Goal: Task Accomplishment & Management: Use online tool/utility

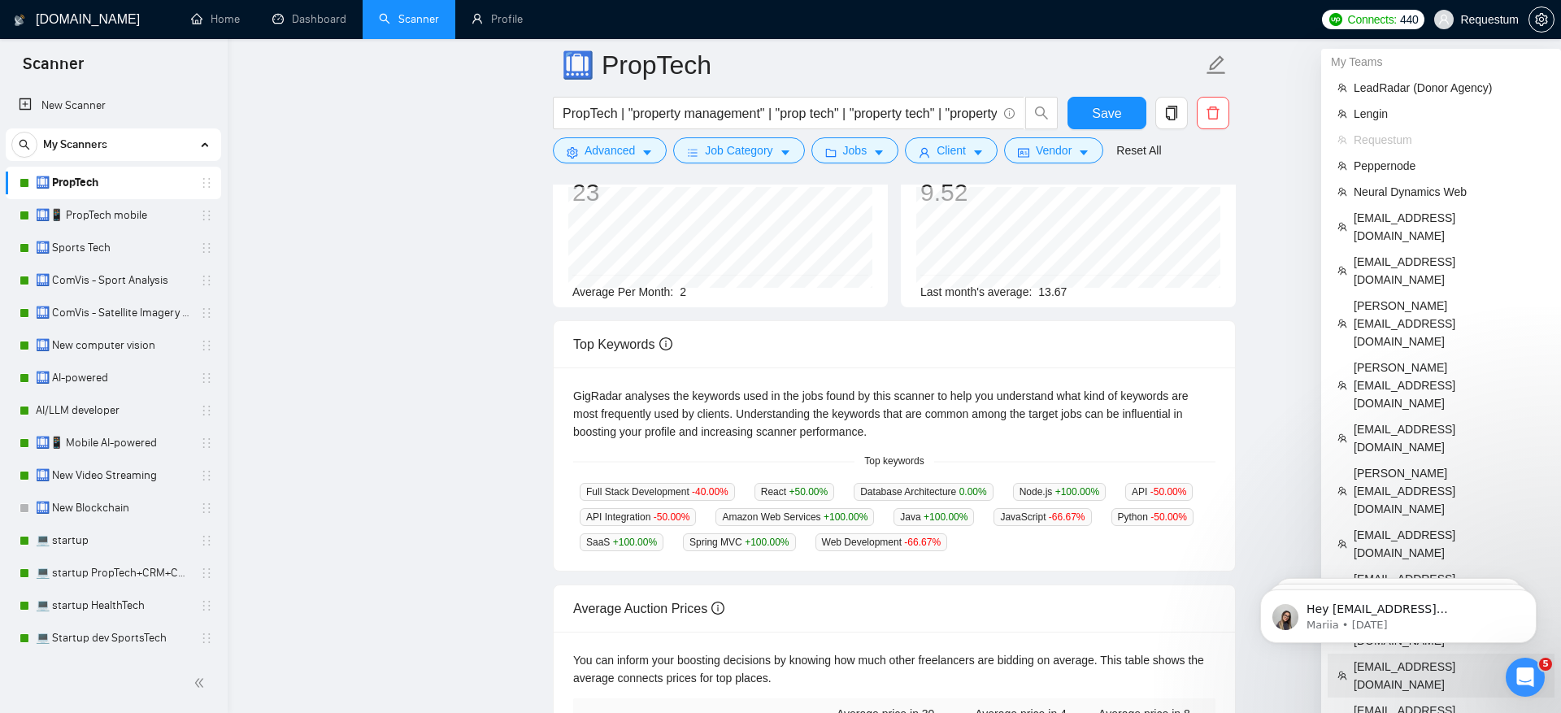
click at [1453, 658] on span "[EMAIL_ADDRESS][DOMAIN_NAME]" at bounding box center [1448, 676] width 191 height 36
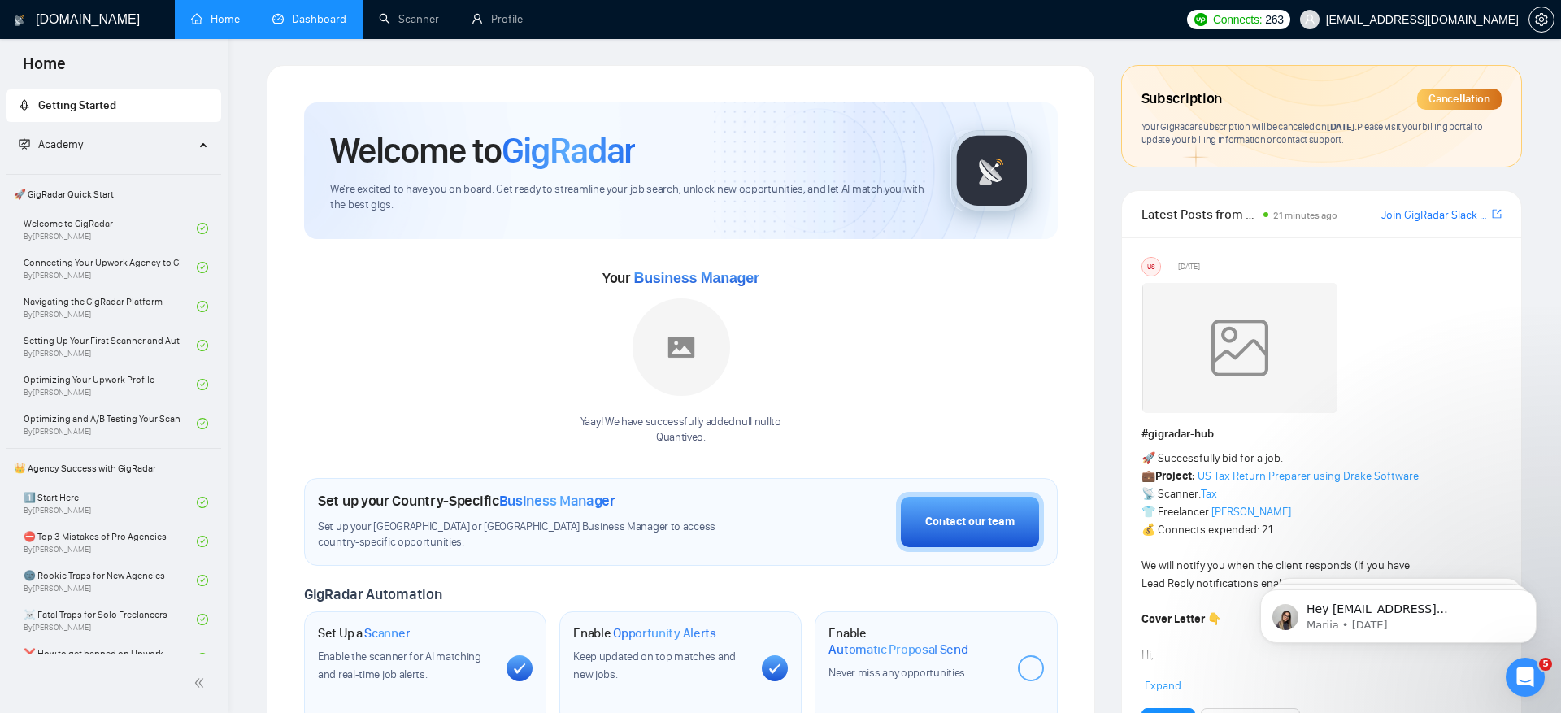
click at [311, 20] on link "Dashboard" at bounding box center [309, 19] width 74 height 14
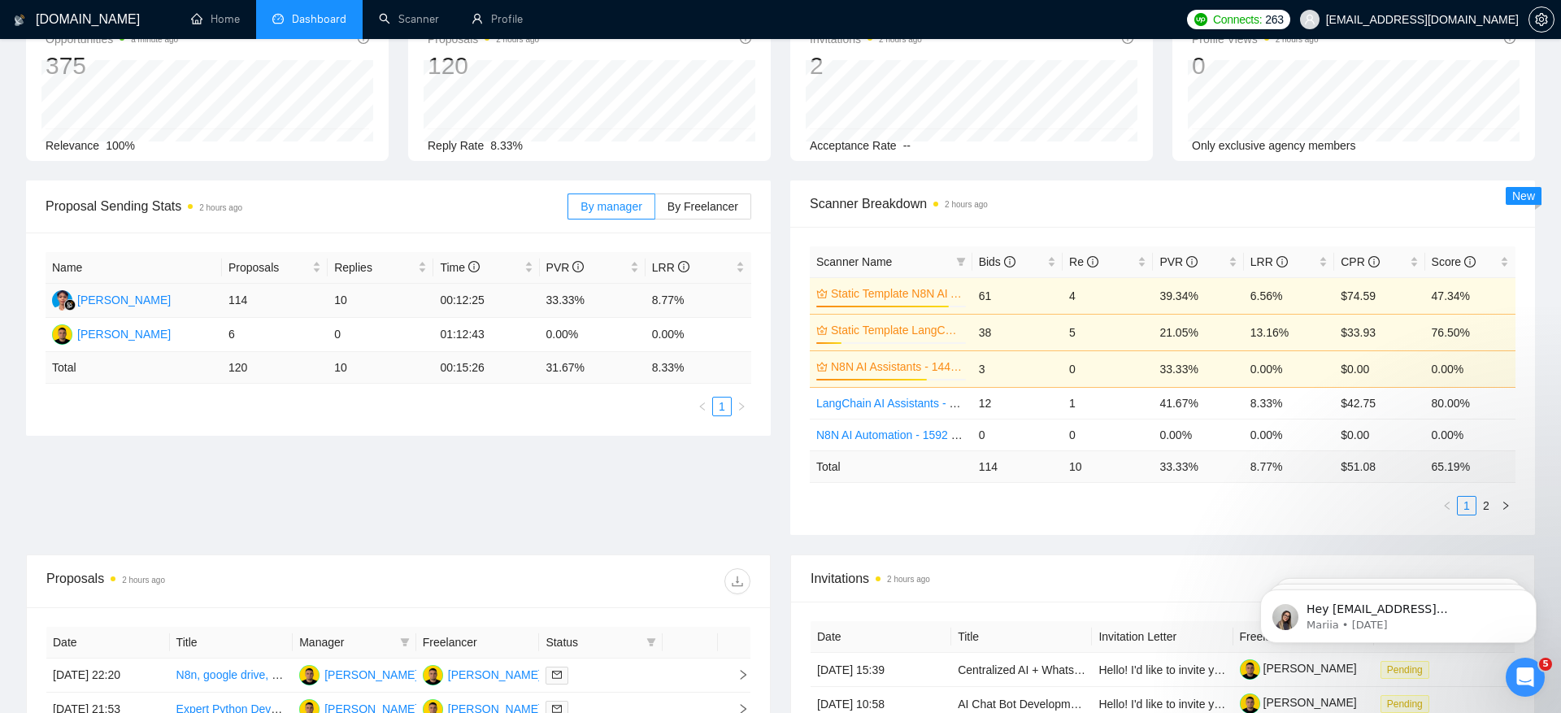
scroll to position [76, 0]
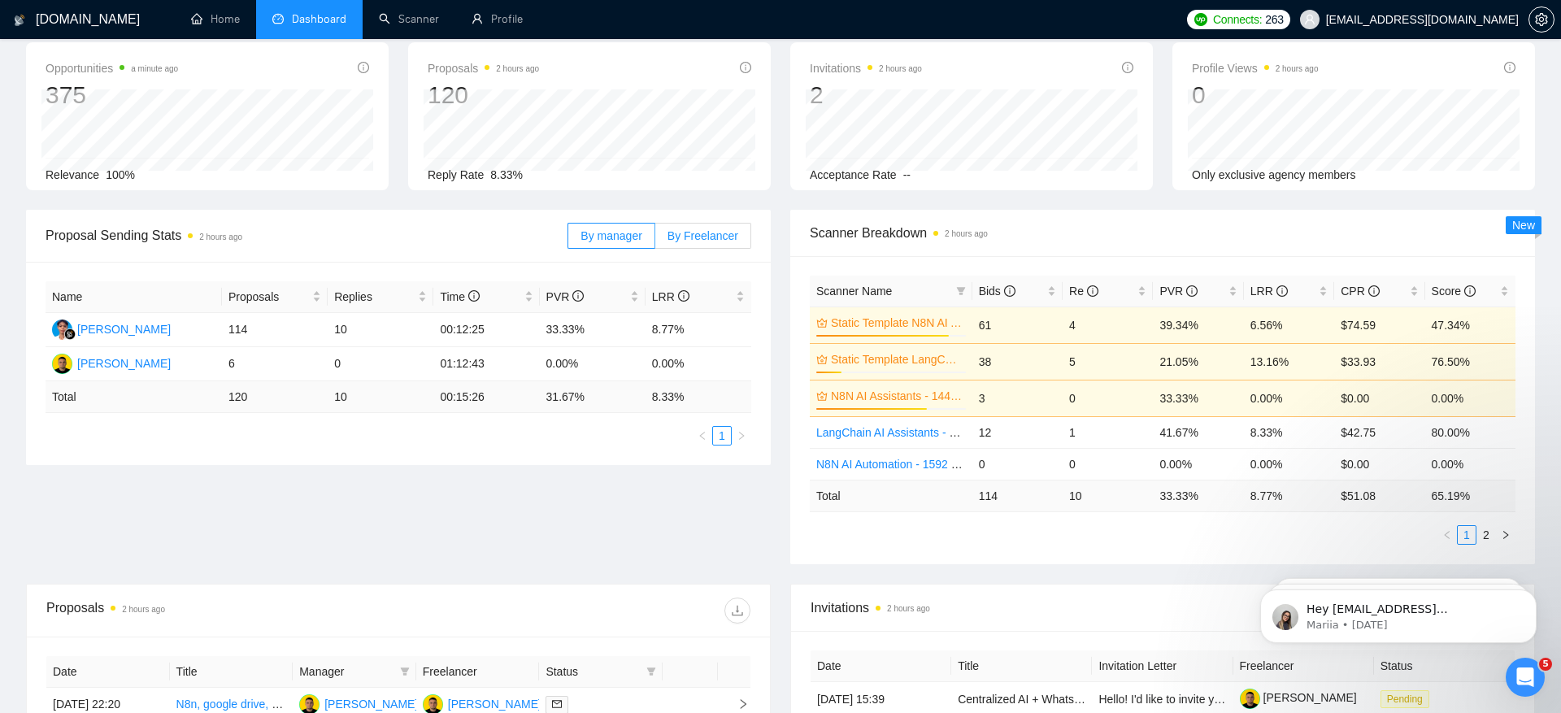
click at [690, 245] on label "By Freelancer" at bounding box center [703, 236] width 96 height 26
click at [655, 240] on input "By Freelancer" at bounding box center [655, 240] width 0 height 0
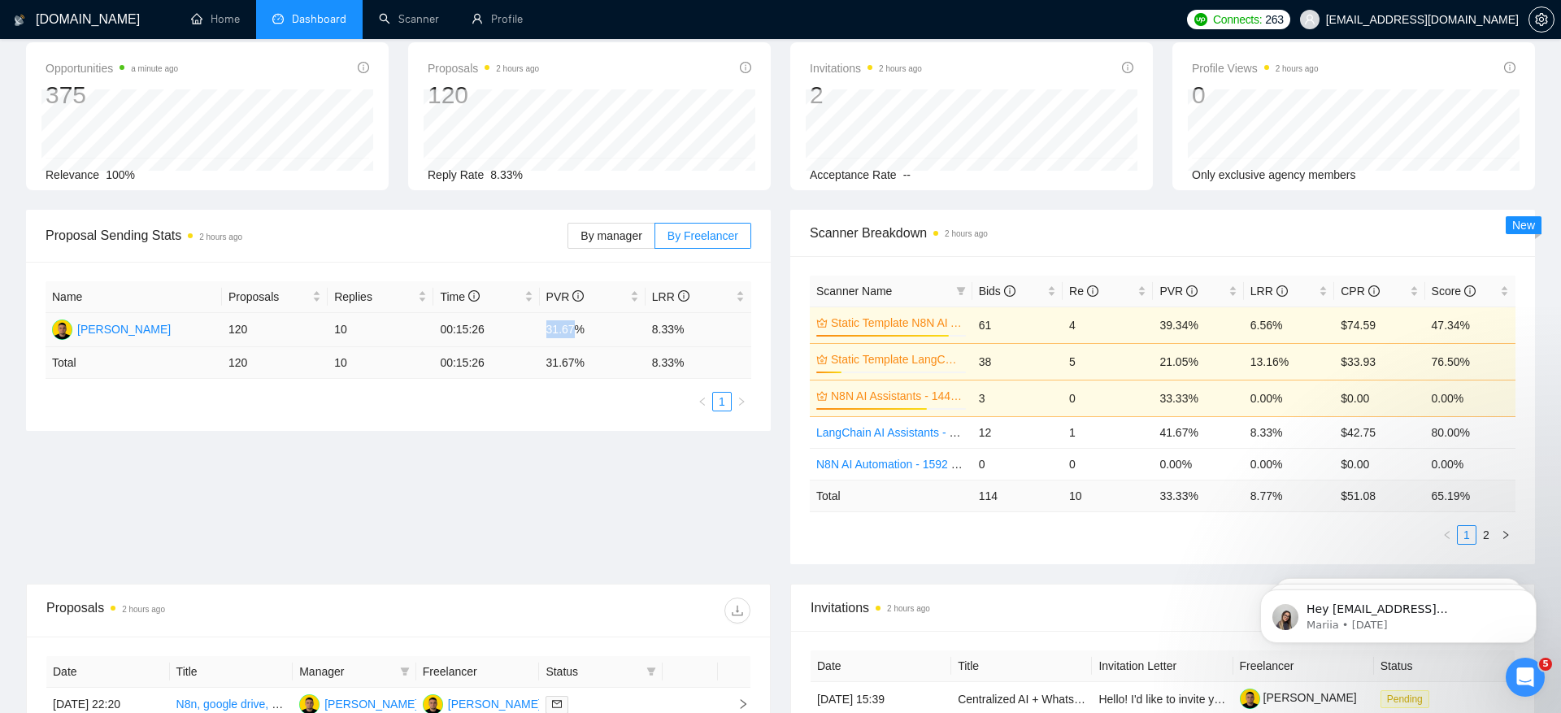
drag, startPoint x: 545, startPoint y: 326, endPoint x: 580, endPoint y: 328, distance: 35.0
click at [580, 328] on td "31.67%" at bounding box center [593, 330] width 106 height 34
click at [612, 447] on div "Proposal Sending Stats 2 hours ago By manager By Freelancer Name Proposals Repl…" at bounding box center [780, 397] width 1528 height 374
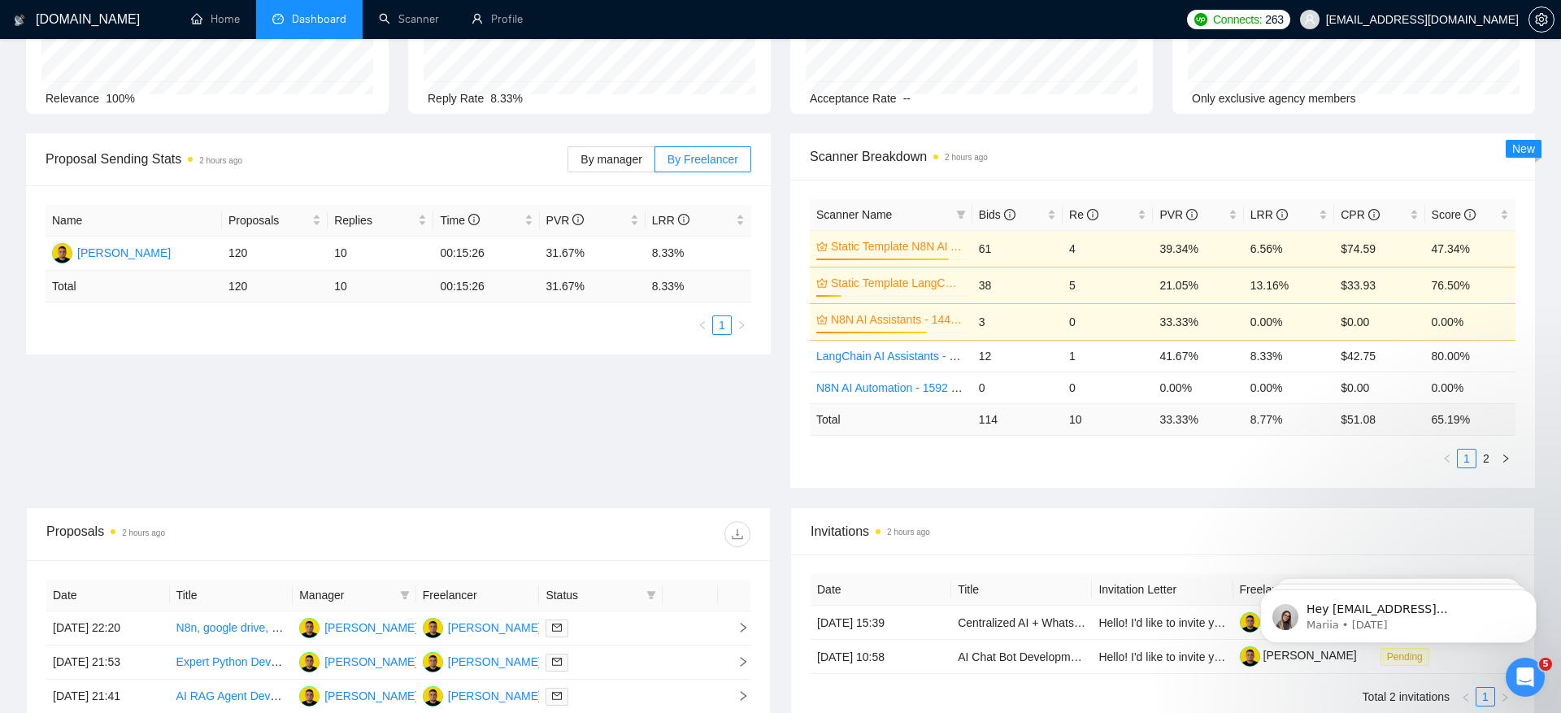
scroll to position [0, 0]
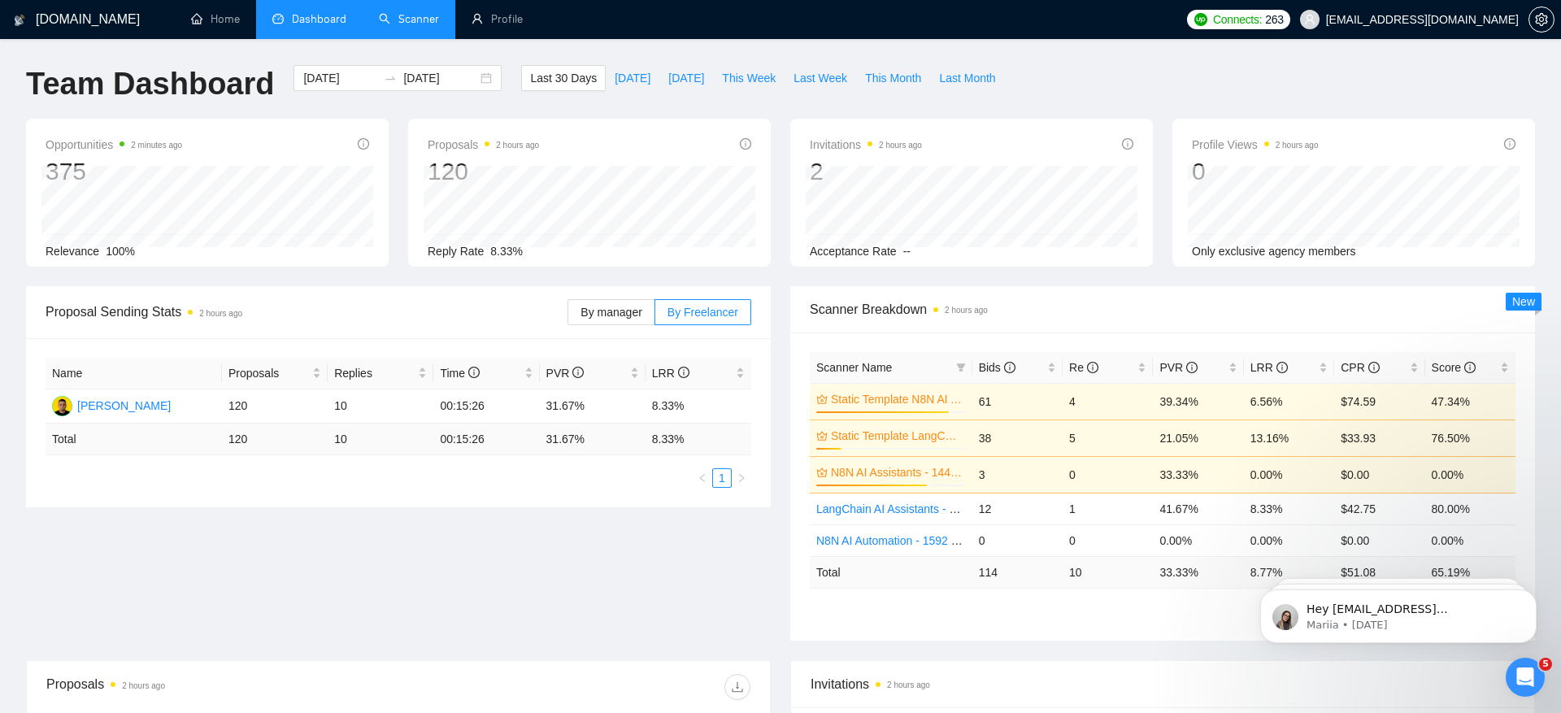
click at [397, 26] on link "Scanner" at bounding box center [409, 19] width 60 height 14
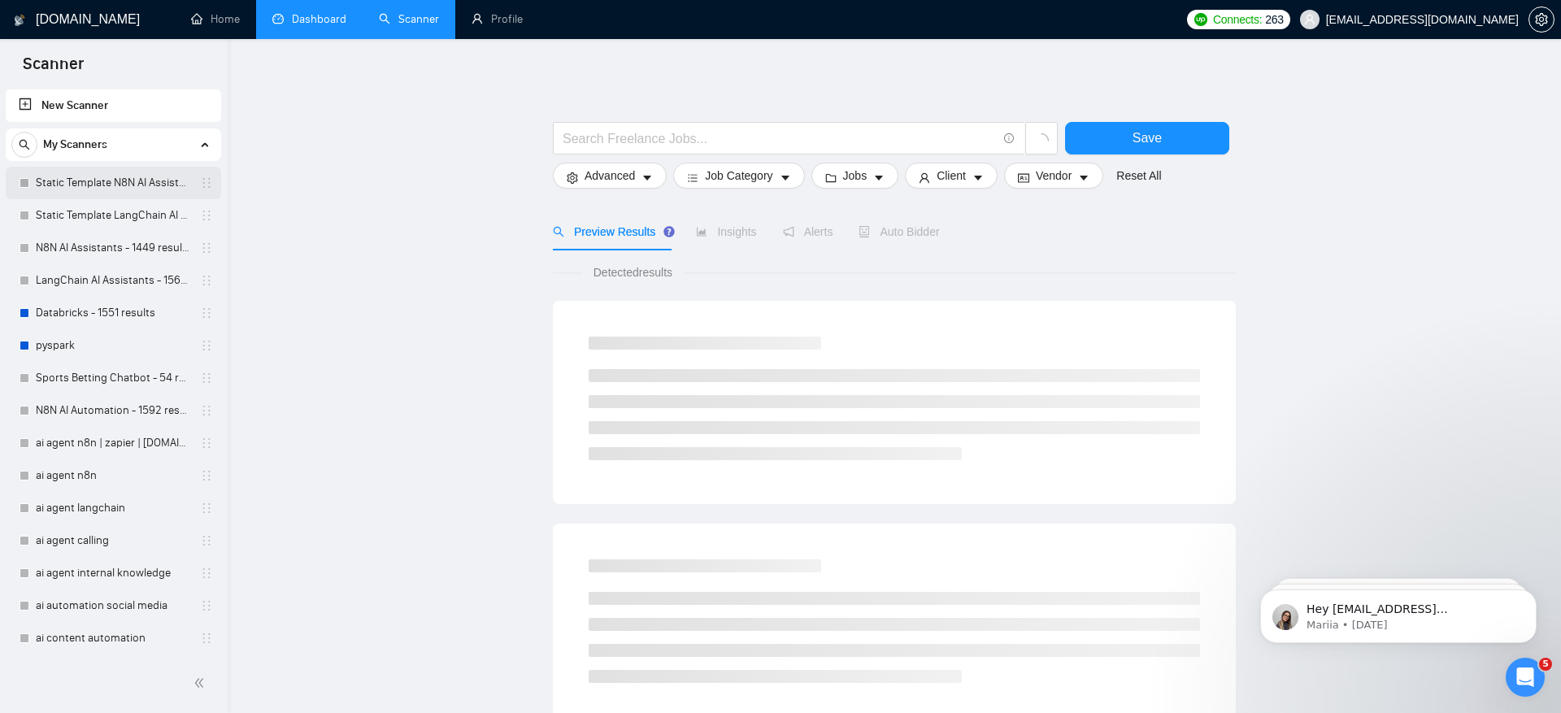
click at [132, 196] on link "Static Template N8N AI Assistants - 1449 results" at bounding box center [113, 183] width 154 height 33
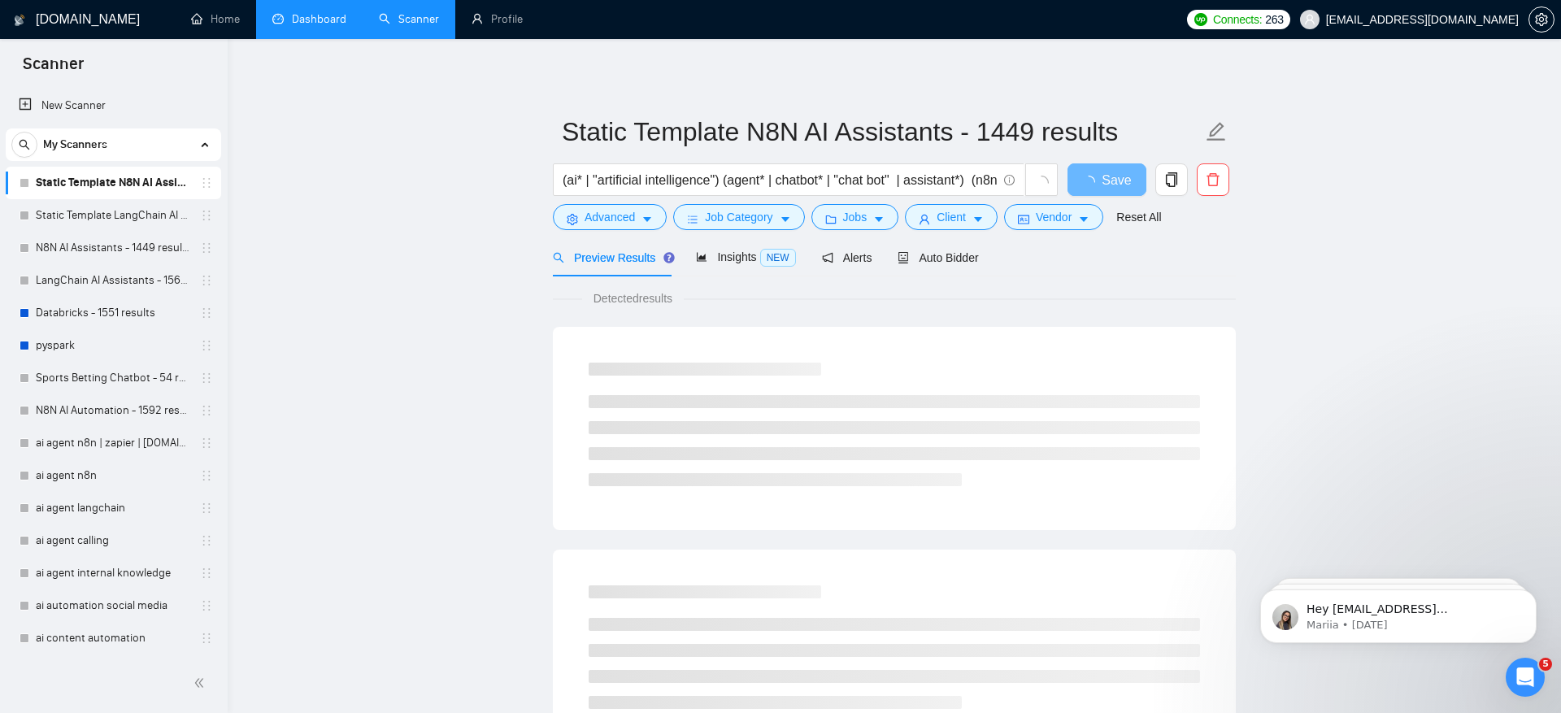
click at [328, 23] on link "Dashboard" at bounding box center [309, 19] width 74 height 14
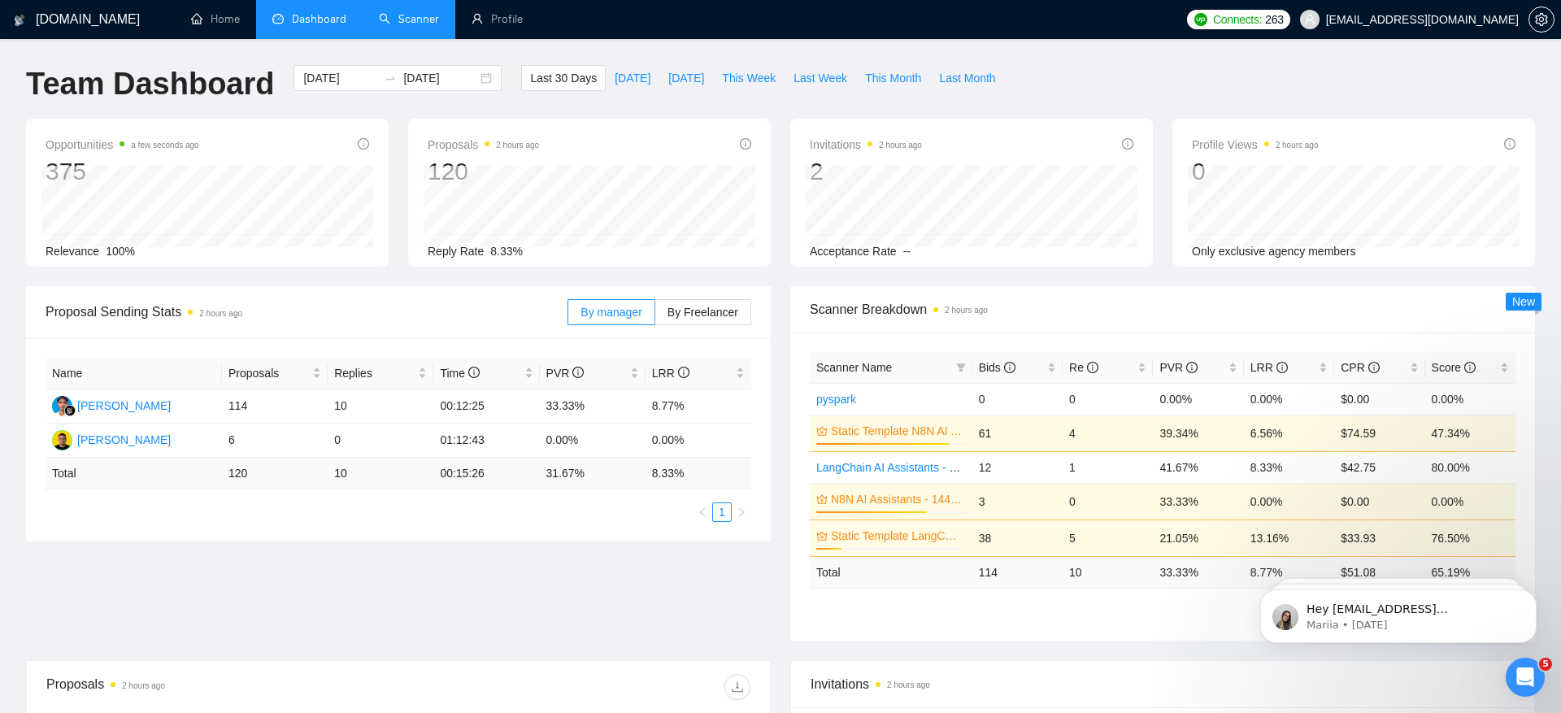
click at [406, 20] on link "Scanner" at bounding box center [409, 19] width 60 height 14
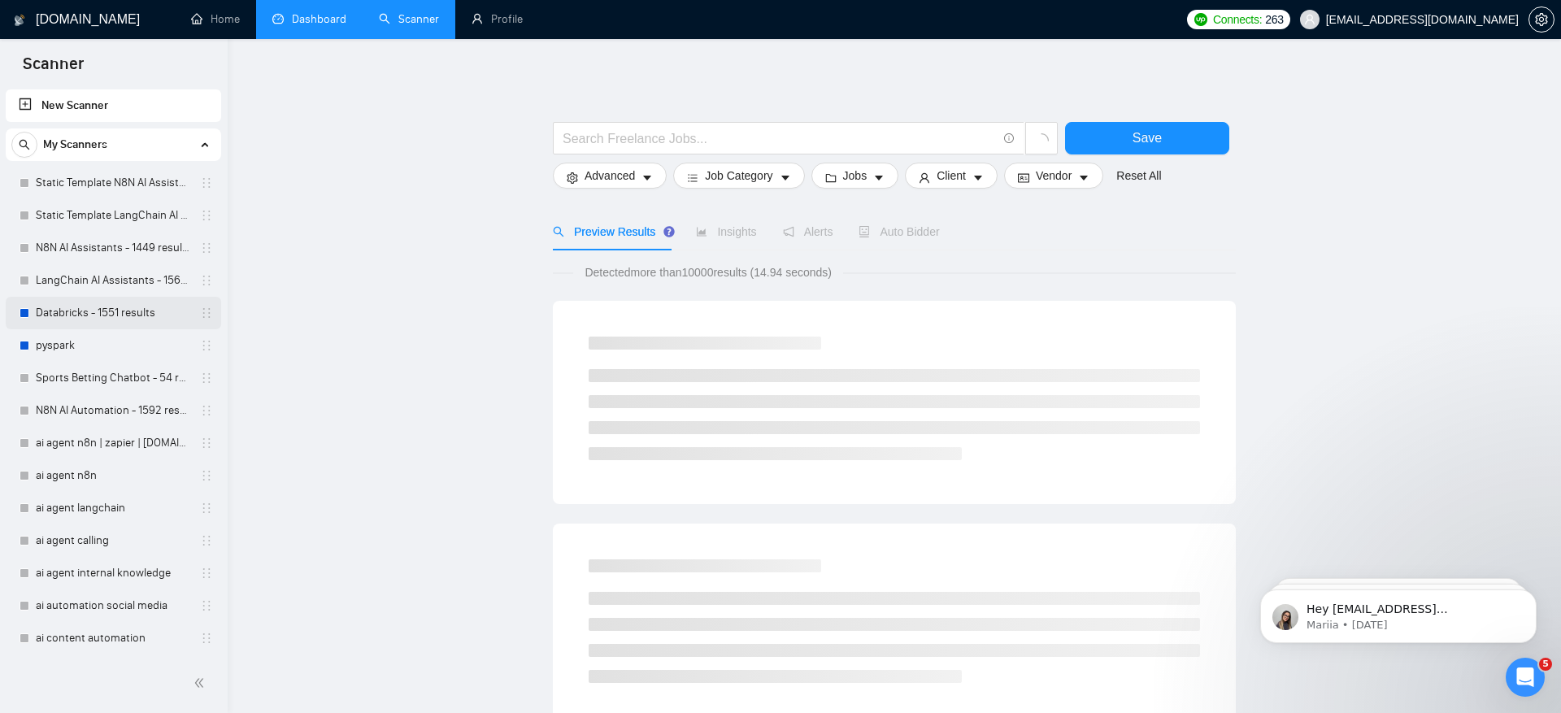
click at [128, 311] on link "Databricks - 1551 results" at bounding box center [113, 313] width 154 height 33
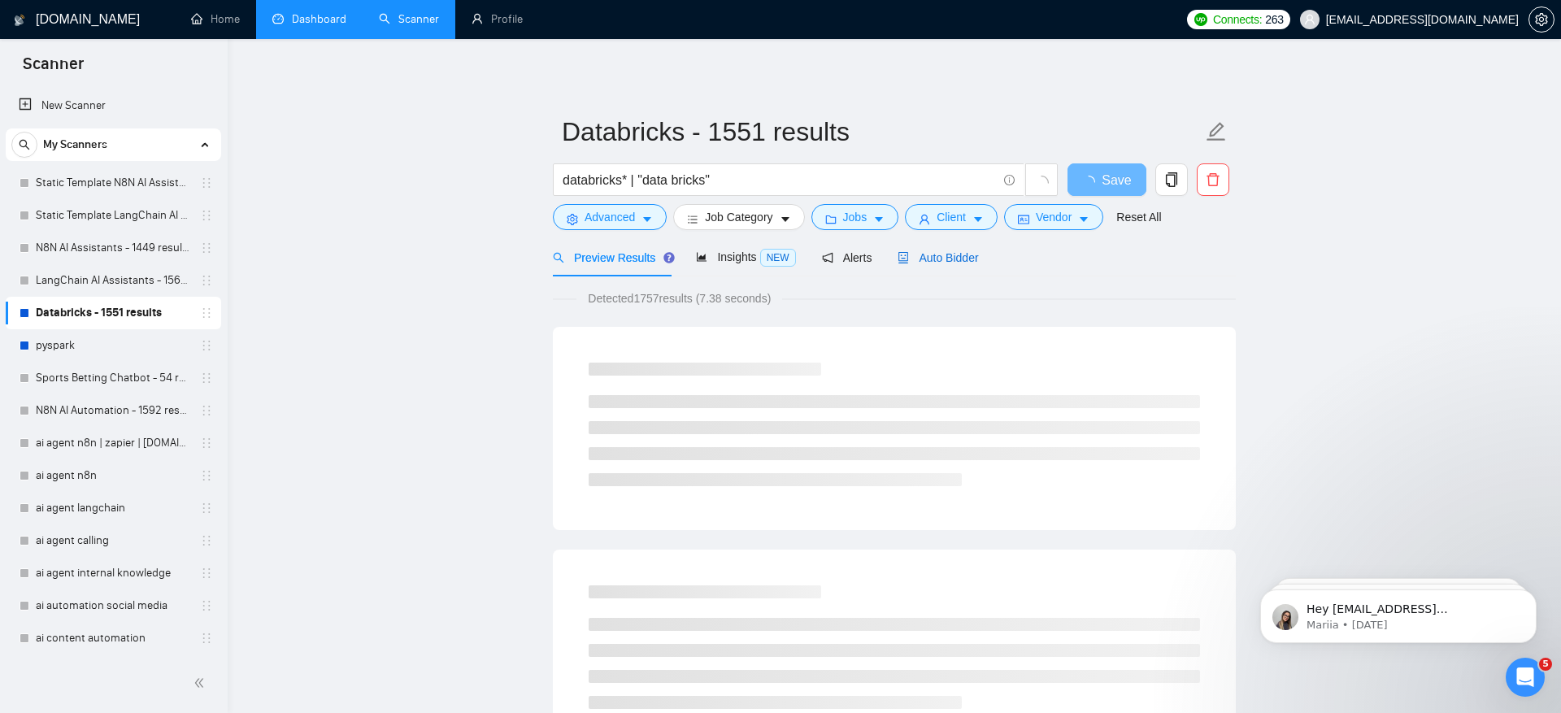
click at [941, 256] on span "Auto Bidder" at bounding box center [937, 257] width 80 height 13
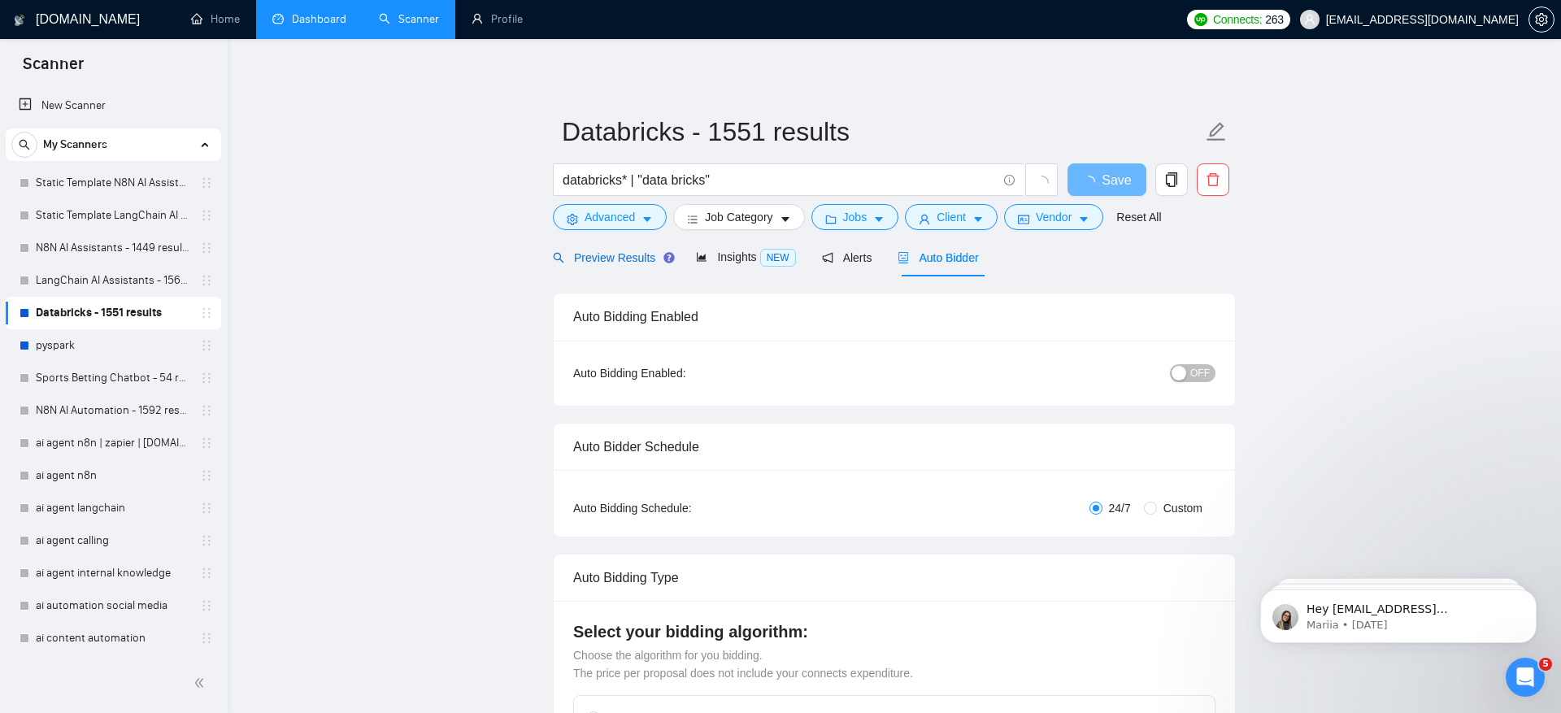
click at [586, 254] on span "Preview Results" at bounding box center [611, 257] width 117 height 13
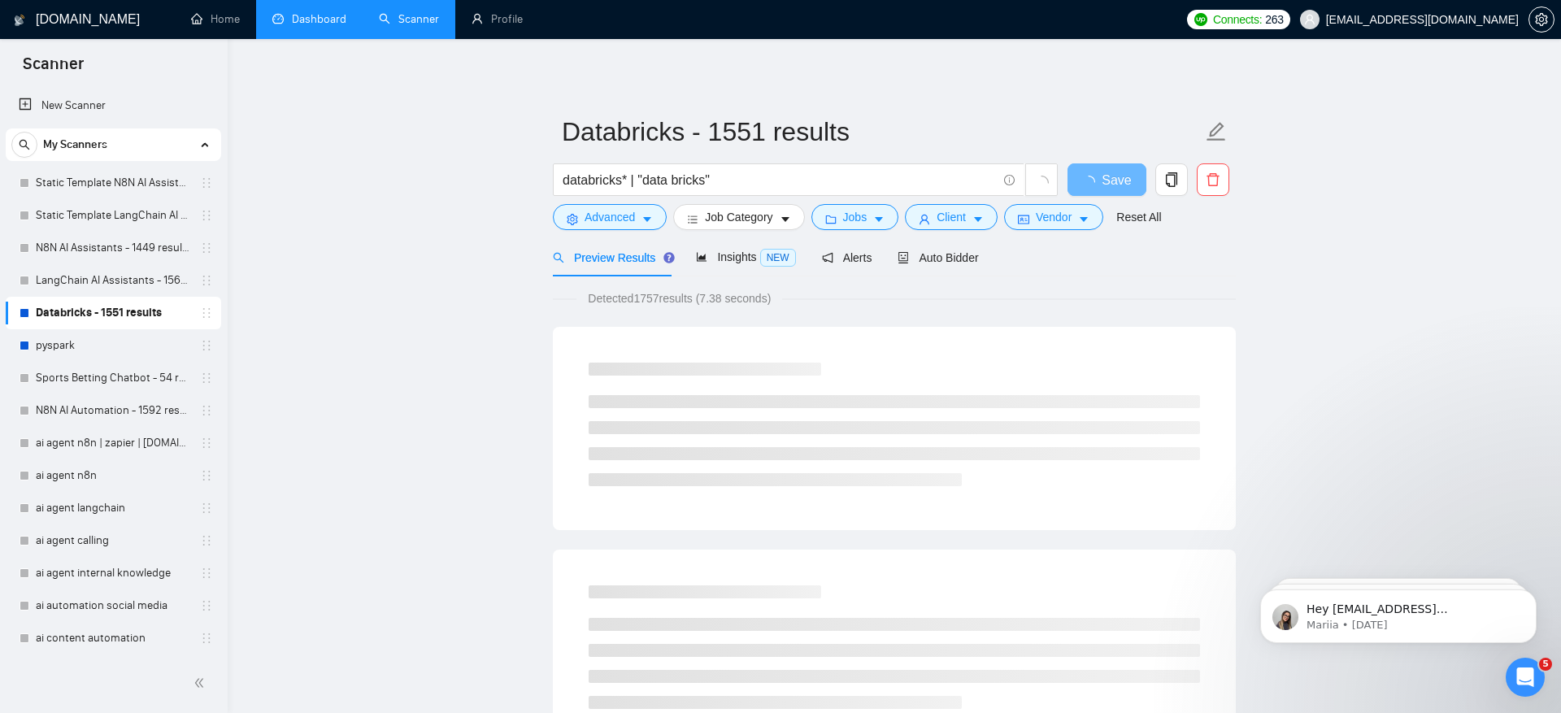
click at [122, 183] on link "Static Template N8N AI Assistants - 1449 results" at bounding box center [113, 183] width 154 height 33
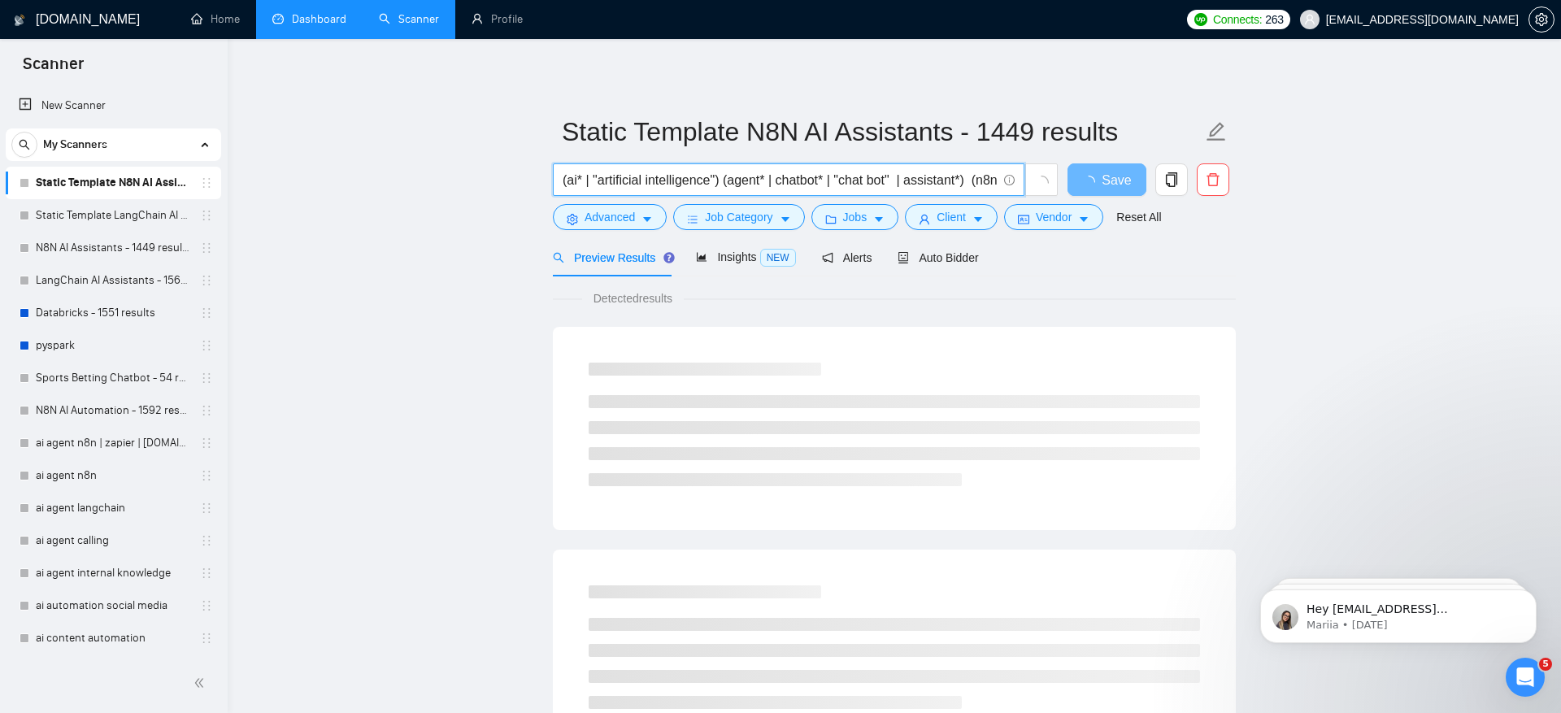
click at [777, 180] on input "(ai* | "artificial intelligence") (agent* | chatbot* | "chat bot" | assistant*)…" at bounding box center [780, 180] width 434 height 20
click at [1177, 172] on icon "copy" at bounding box center [1171, 179] width 15 height 15
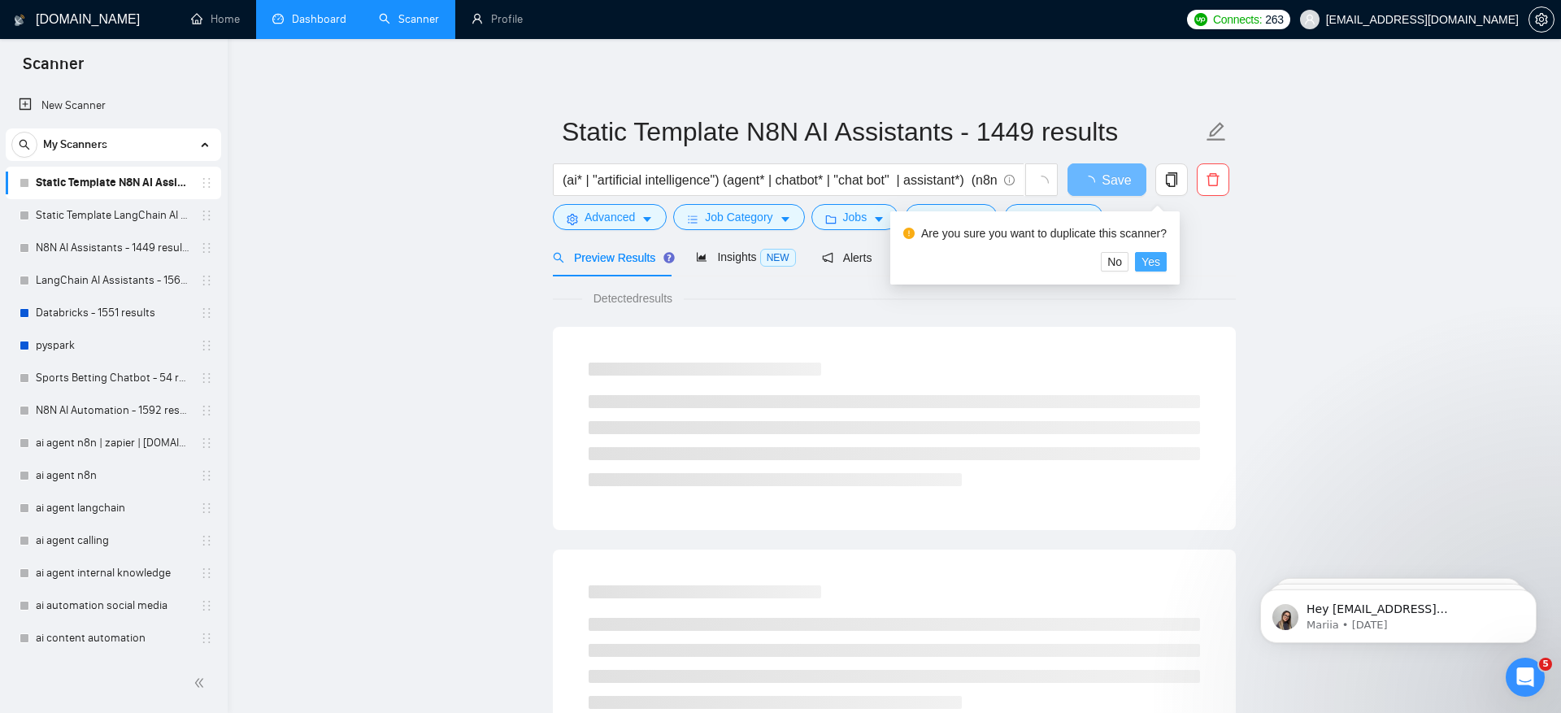
click at [1166, 262] on button "Yes" at bounding box center [1151, 262] width 32 height 20
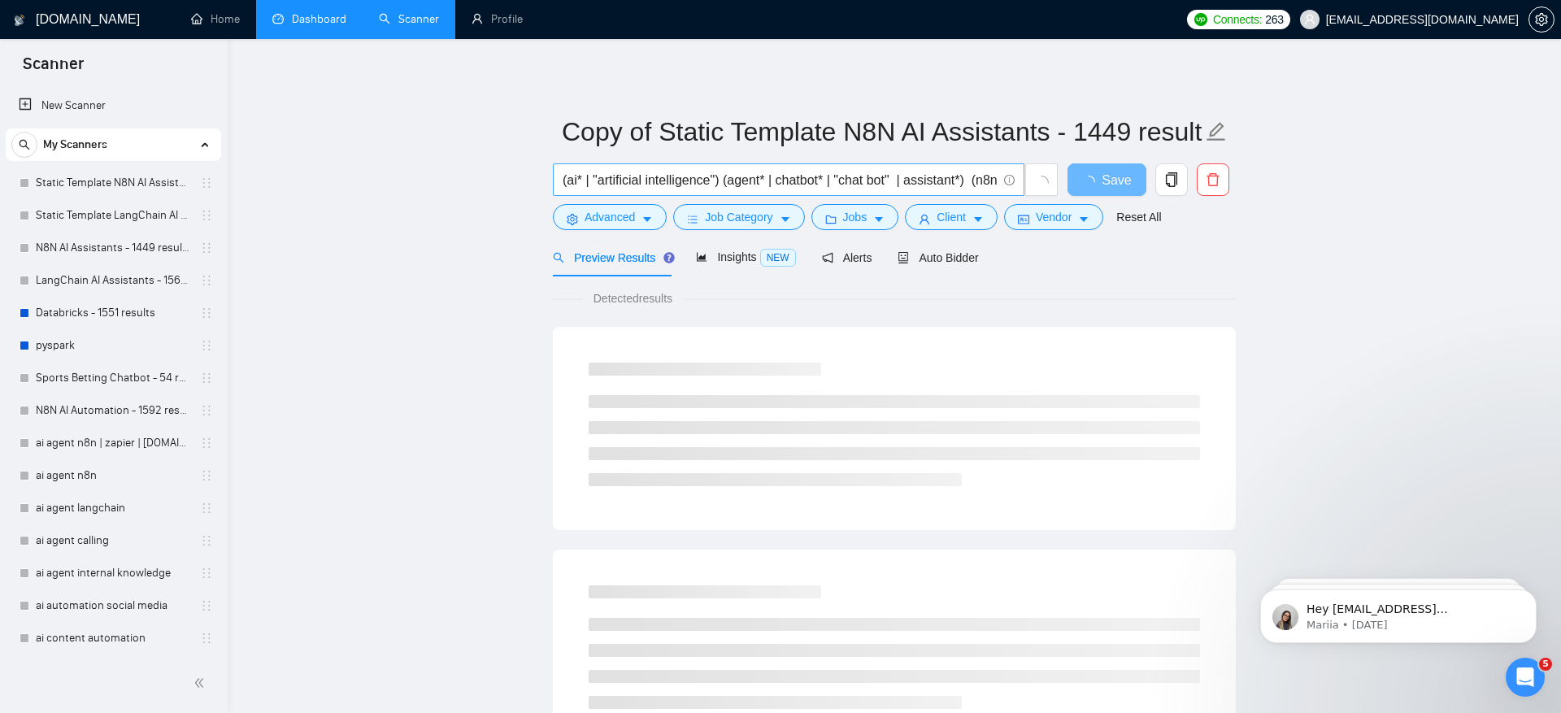
click at [719, 183] on input "(ai* | "artificial intelligence") (agent* | chatbot* | "chat bot" | assistant*)…" at bounding box center [780, 180] width 434 height 20
drag, startPoint x: 718, startPoint y: 179, endPoint x: 762, endPoint y: 180, distance: 44.7
click at [762, 180] on input "(ai* | "artificial intelligence" | machine learning | ml) (agent* | chatbot* | …" at bounding box center [780, 180] width 434 height 20
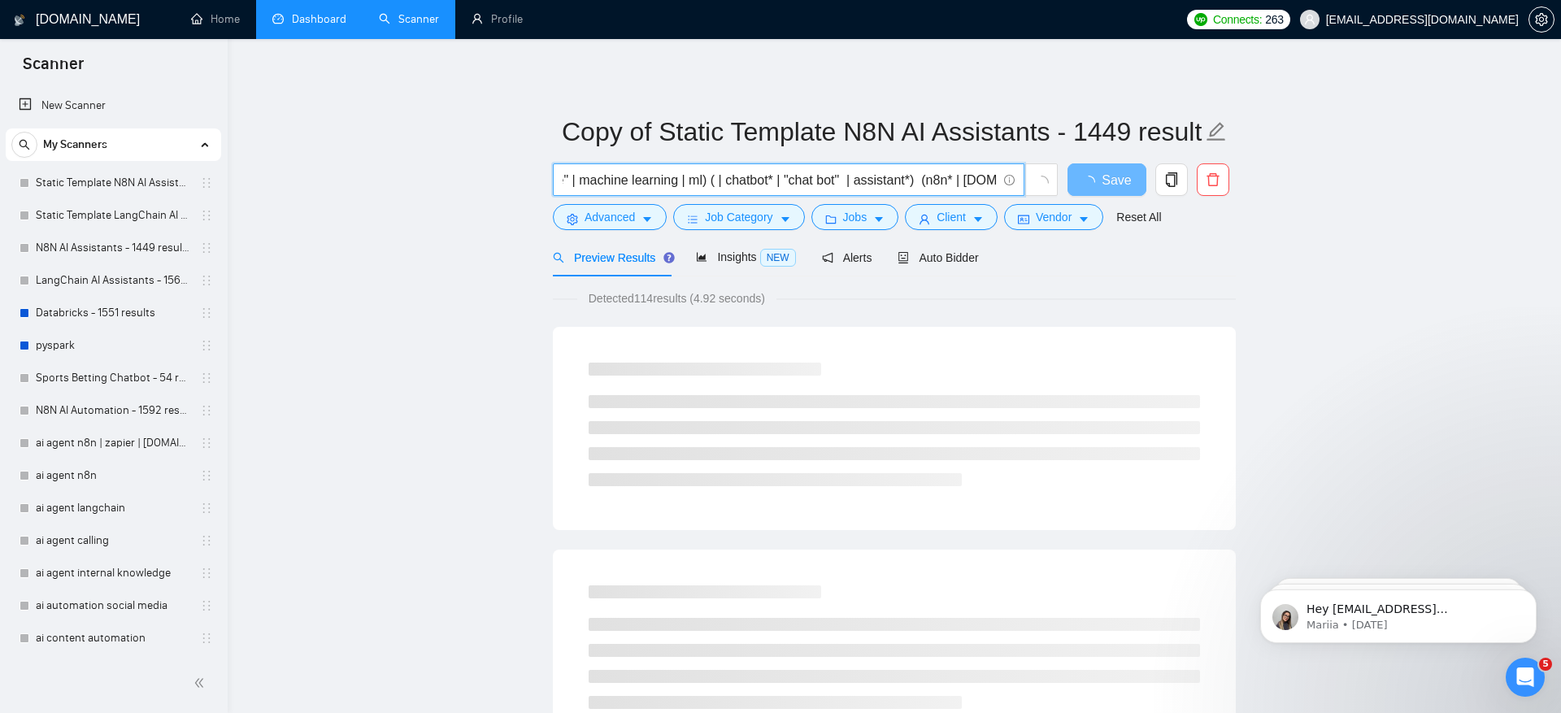
click at [731, 182] on input "(ai* | "artificial intelligence" | machine learning | ml) ( | chatbot* | "chat …" at bounding box center [780, 180] width 434 height 20
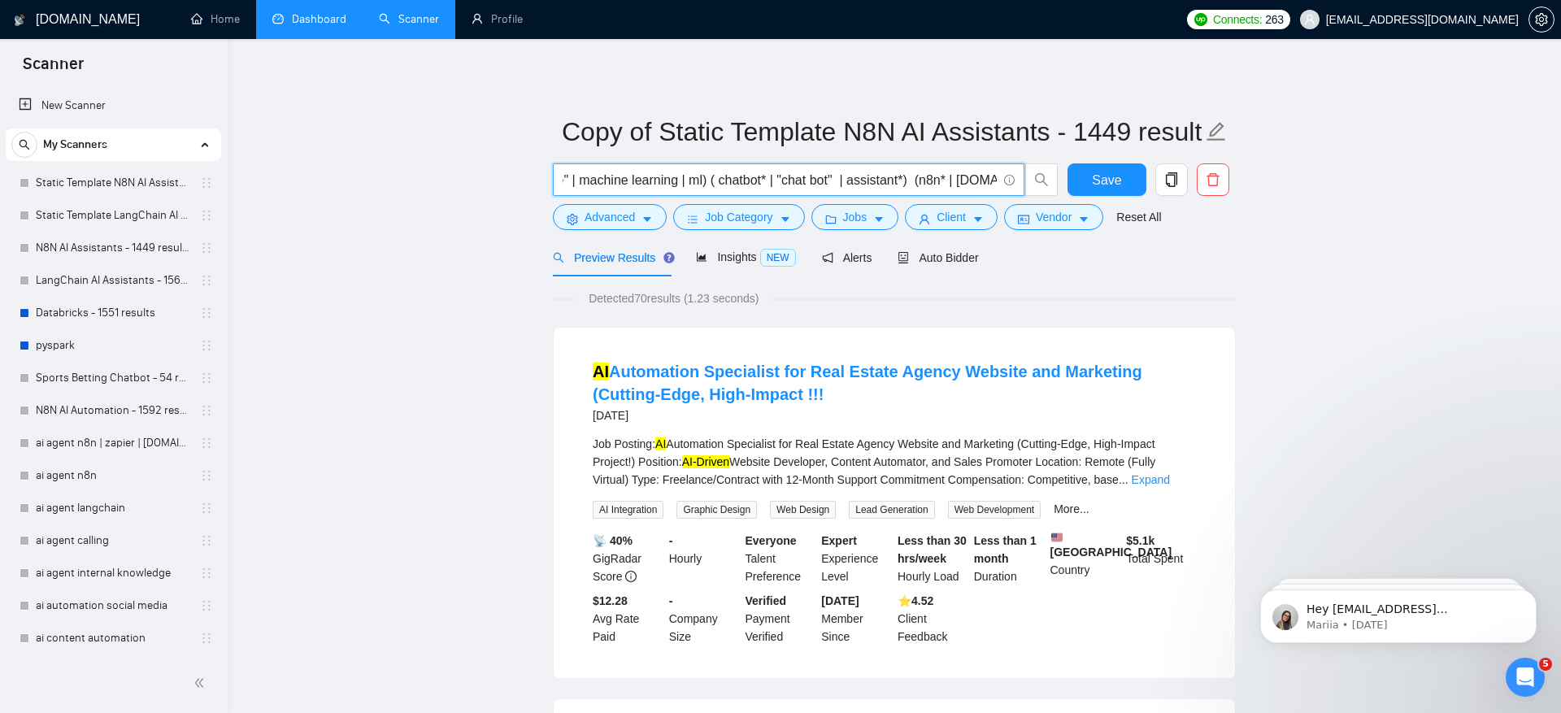
click at [795, 174] on input "(ai* | "artificial intelligence" | machine learning | ml) ( chatbot* | "chat bo…" at bounding box center [780, 180] width 434 height 20
drag, startPoint x: 862, startPoint y: 185, endPoint x: 919, endPoint y: 180, distance: 57.2
click at [919, 180] on input "(ai* | "artificial intelligence" | machine learning | ml) ( chatbot* | "chat bo…" at bounding box center [780, 180] width 434 height 20
click at [948, 166] on span "(ai* | "artificial intelligence" | machine learning | ml) ( chatbot* | "chat bo…" at bounding box center [788, 179] width 471 height 33
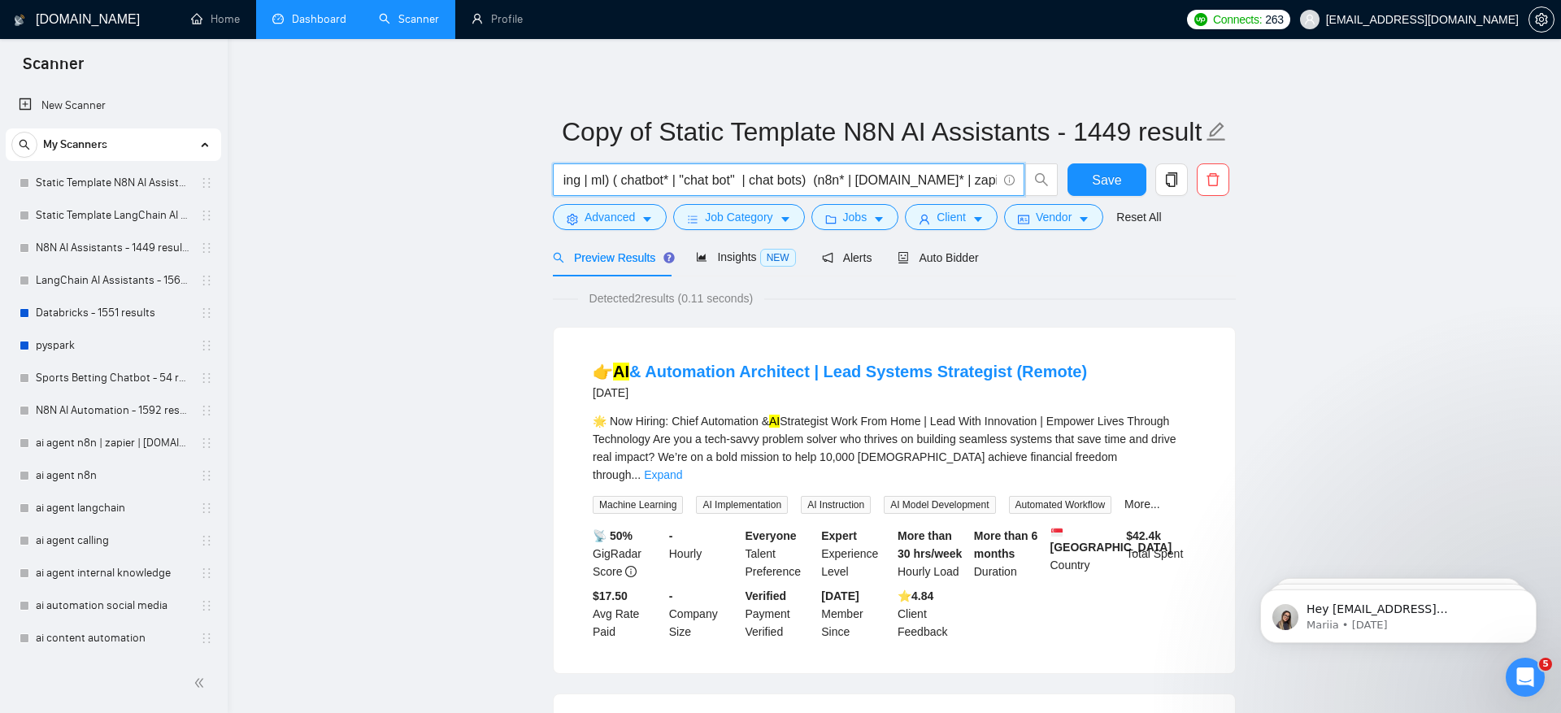
click at [762, 180] on input "(ai* | "artificial intelligence" | machine learning | ml) ( chatbot* | "chat bo…" at bounding box center [780, 180] width 434 height 20
click at [826, 175] on input "(ai* | "artificial intelligence" | machine learning | ml) ( chatbot* | "chat bo…" at bounding box center [780, 180] width 434 height 20
click at [898, 174] on input "(ai* | "artificial intelligence" | machine learning | ml) ( chatbot* | "chat bo…" at bounding box center [780, 180] width 434 height 20
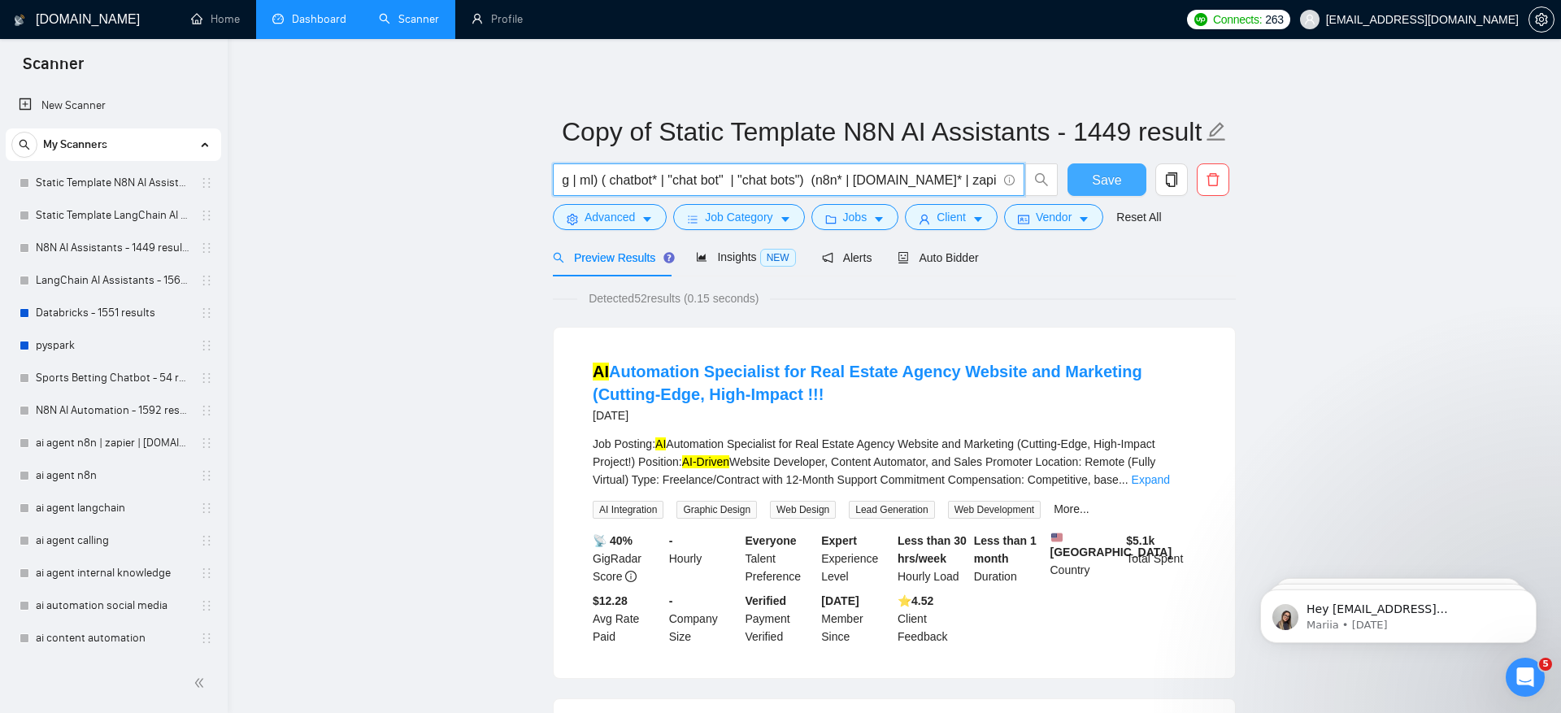
drag, startPoint x: 826, startPoint y: 183, endPoint x: 1072, endPoint y: 194, distance: 246.6
click at [1072, 194] on div "(ai* | "artificial intelligence" | machine learning | ml) ( chatbot* | "chat bo…" at bounding box center [891, 183] width 683 height 41
type input "(ai* | "artificial intelligence" | machine learning | ml) ( chatbot* | "chat bo…"
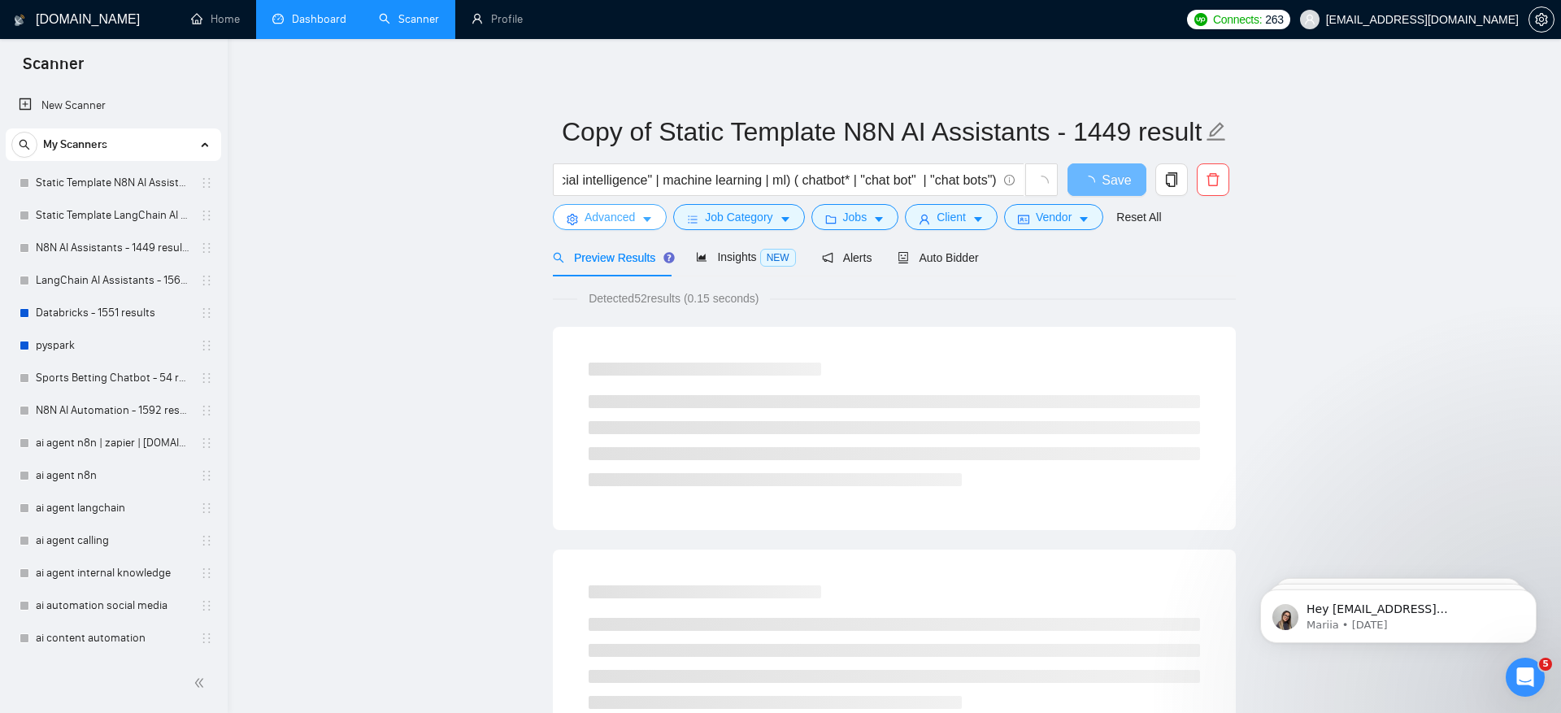
scroll to position [0, 0]
click at [600, 211] on span "Advanced" at bounding box center [609, 217] width 50 height 18
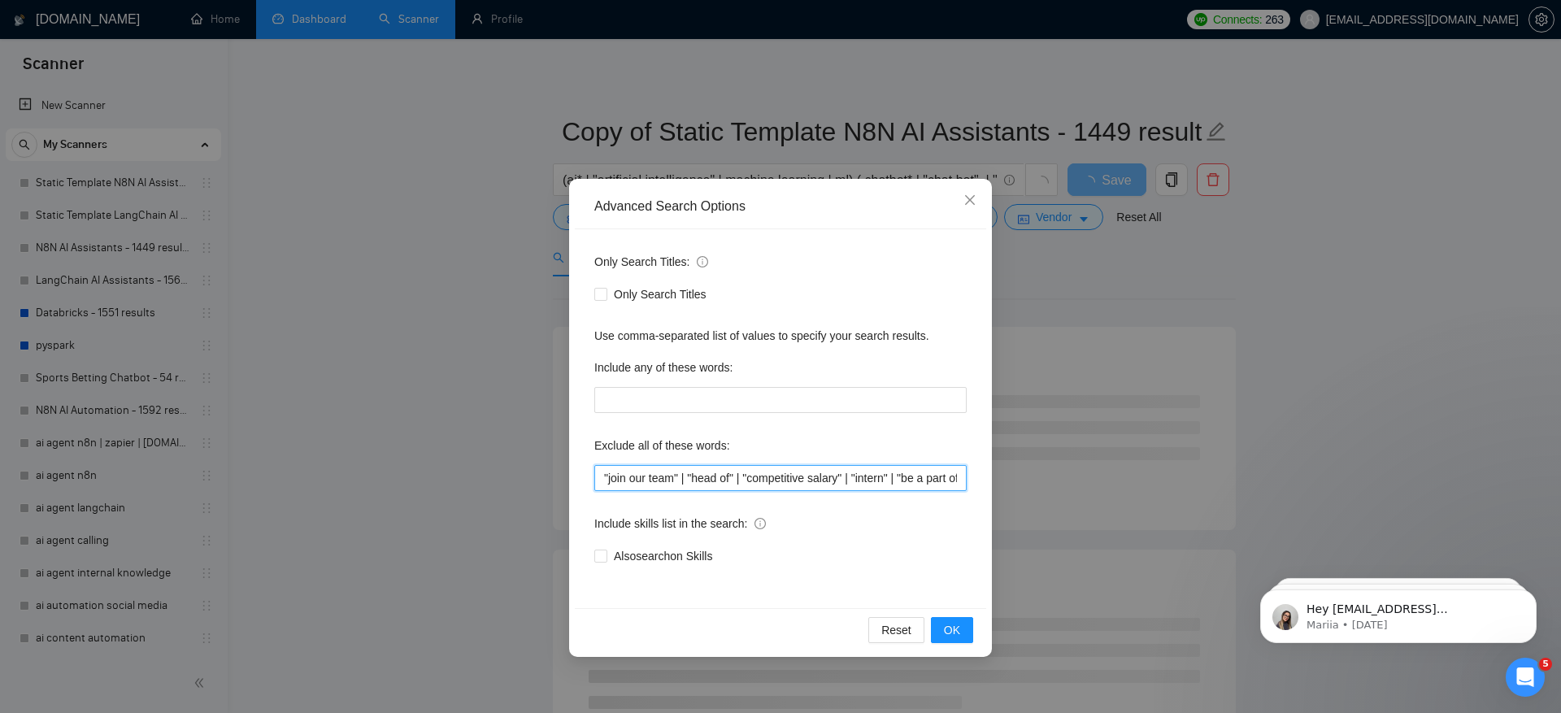
click at [708, 490] on input ""join our team" | "head of" | "competitive salary" | "intern" | "be a part of" …" at bounding box center [780, 478] width 372 height 26
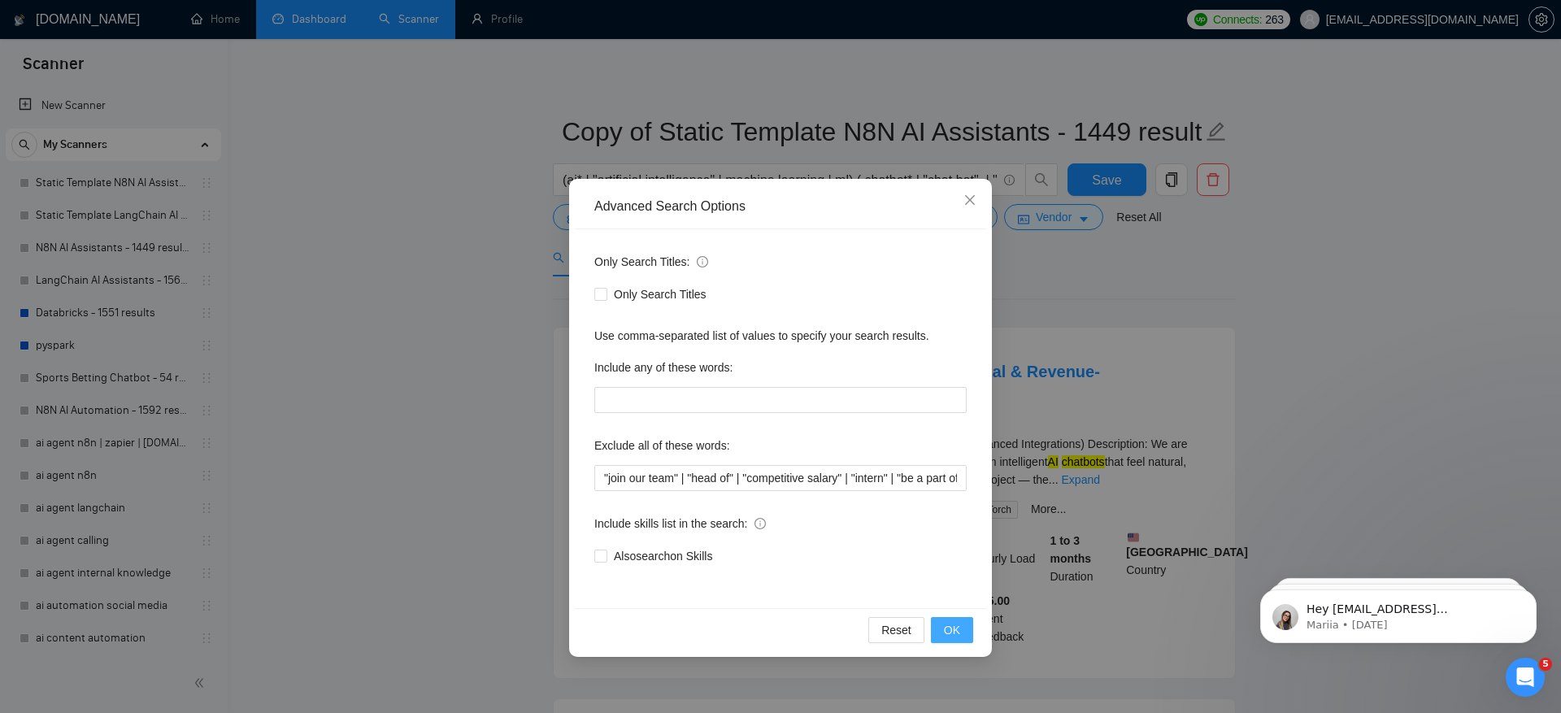
click at [954, 627] on span "OK" at bounding box center [952, 630] width 16 height 18
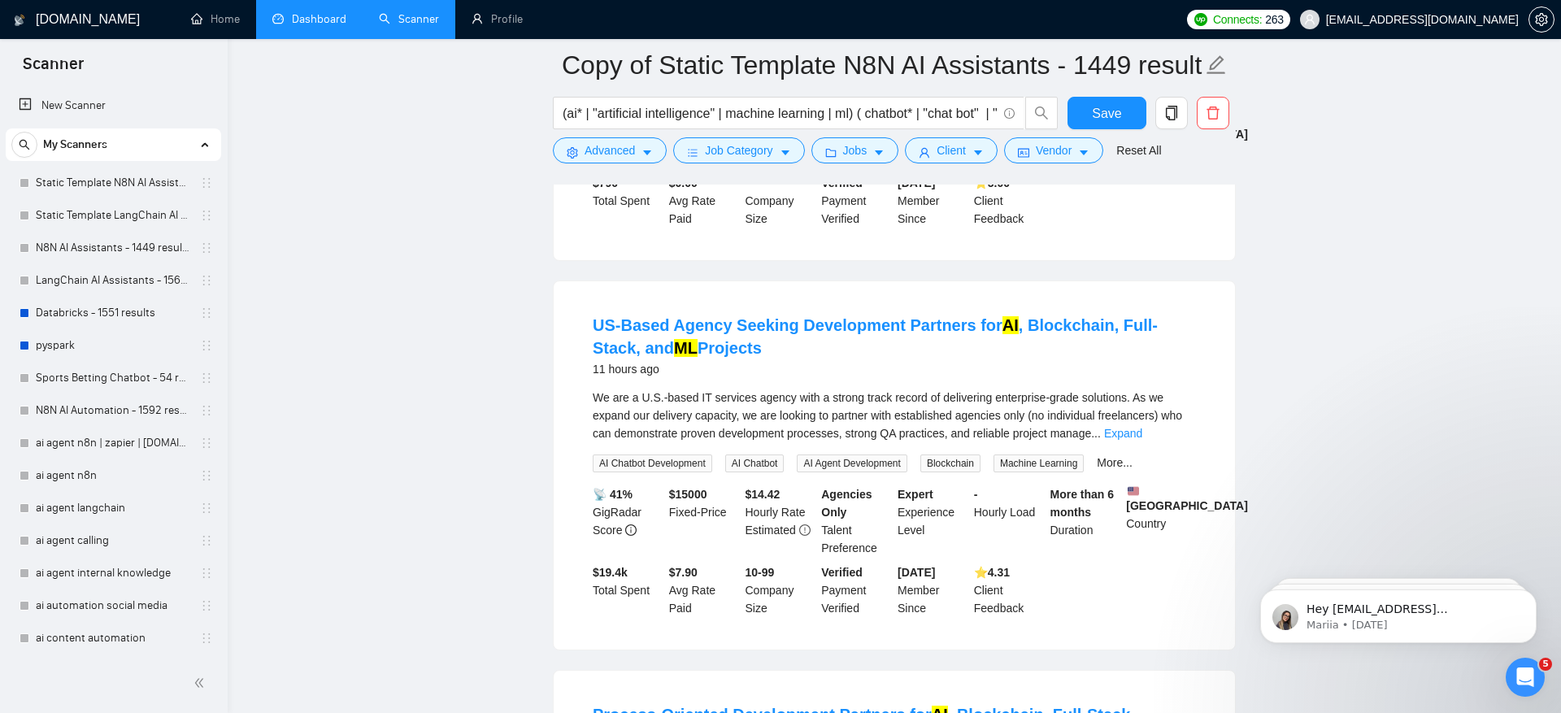
scroll to position [491, 0]
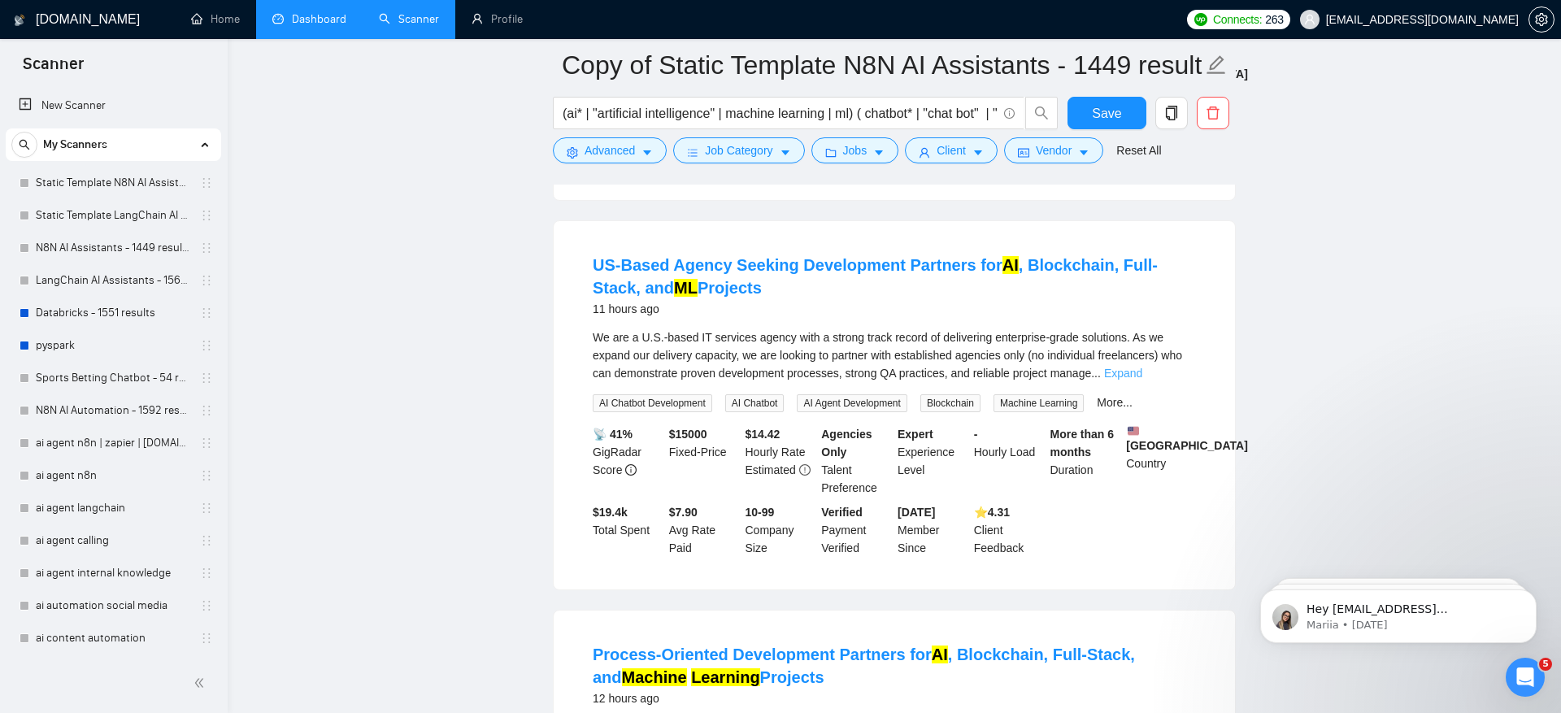
click at [1142, 380] on link "Expand" at bounding box center [1123, 373] width 38 height 13
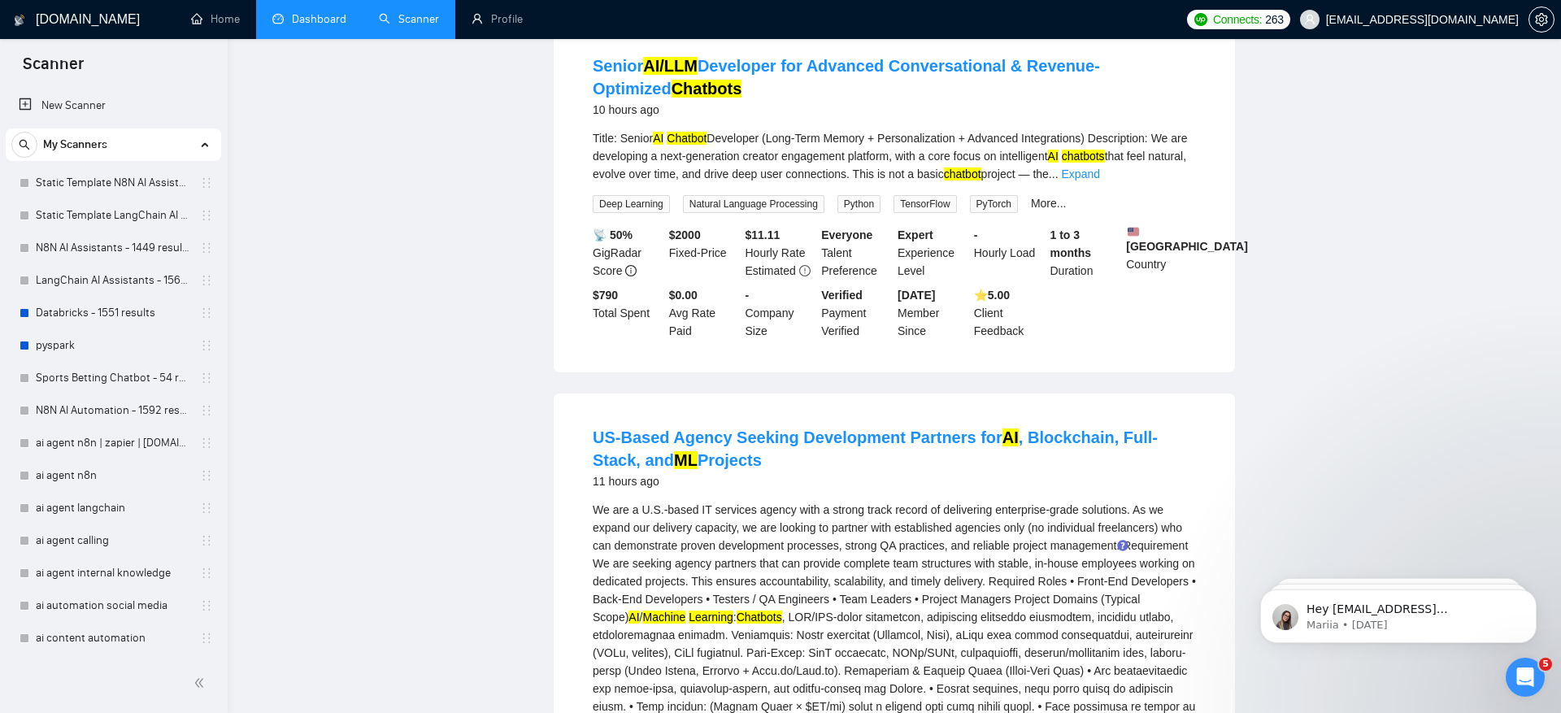
scroll to position [0, 0]
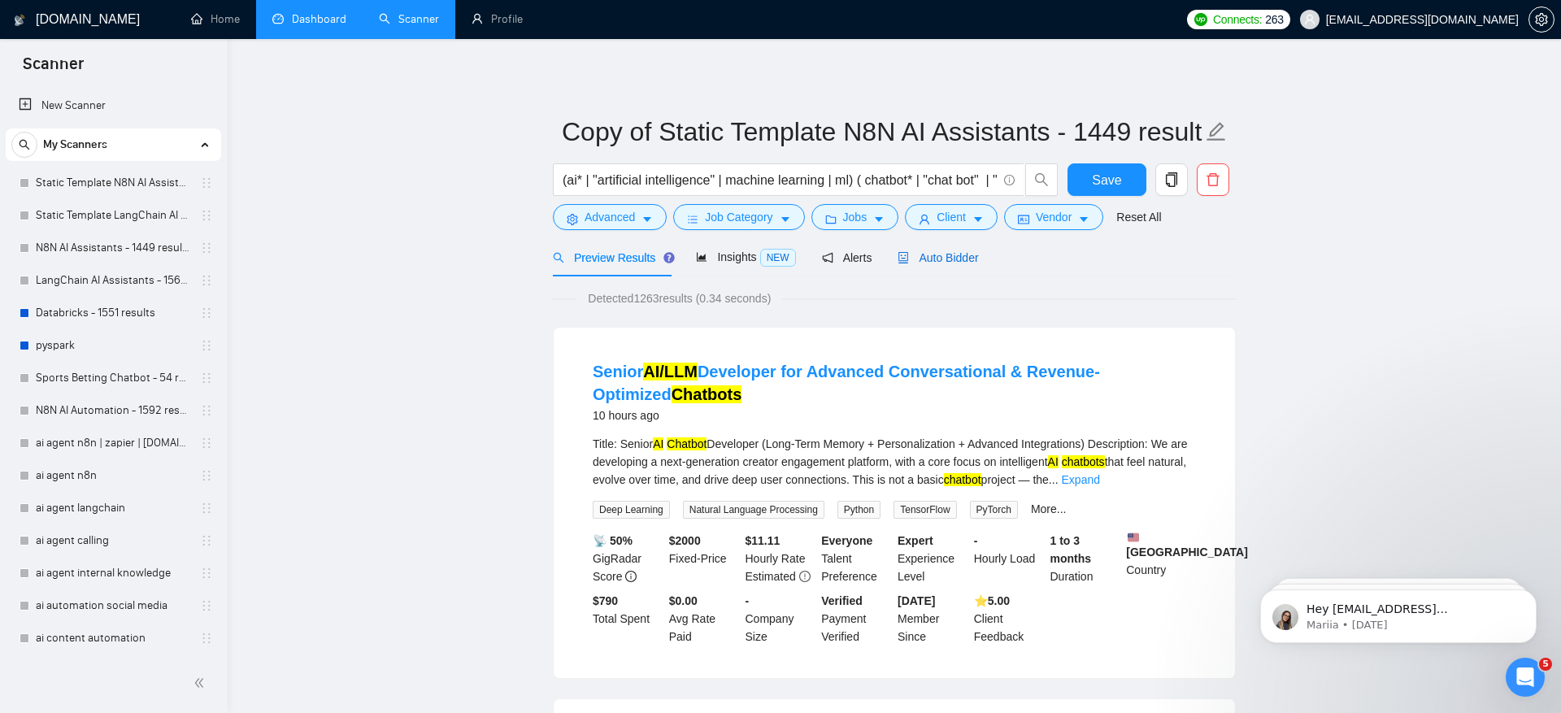
click at [972, 255] on span "Auto Bidder" at bounding box center [937, 257] width 80 height 13
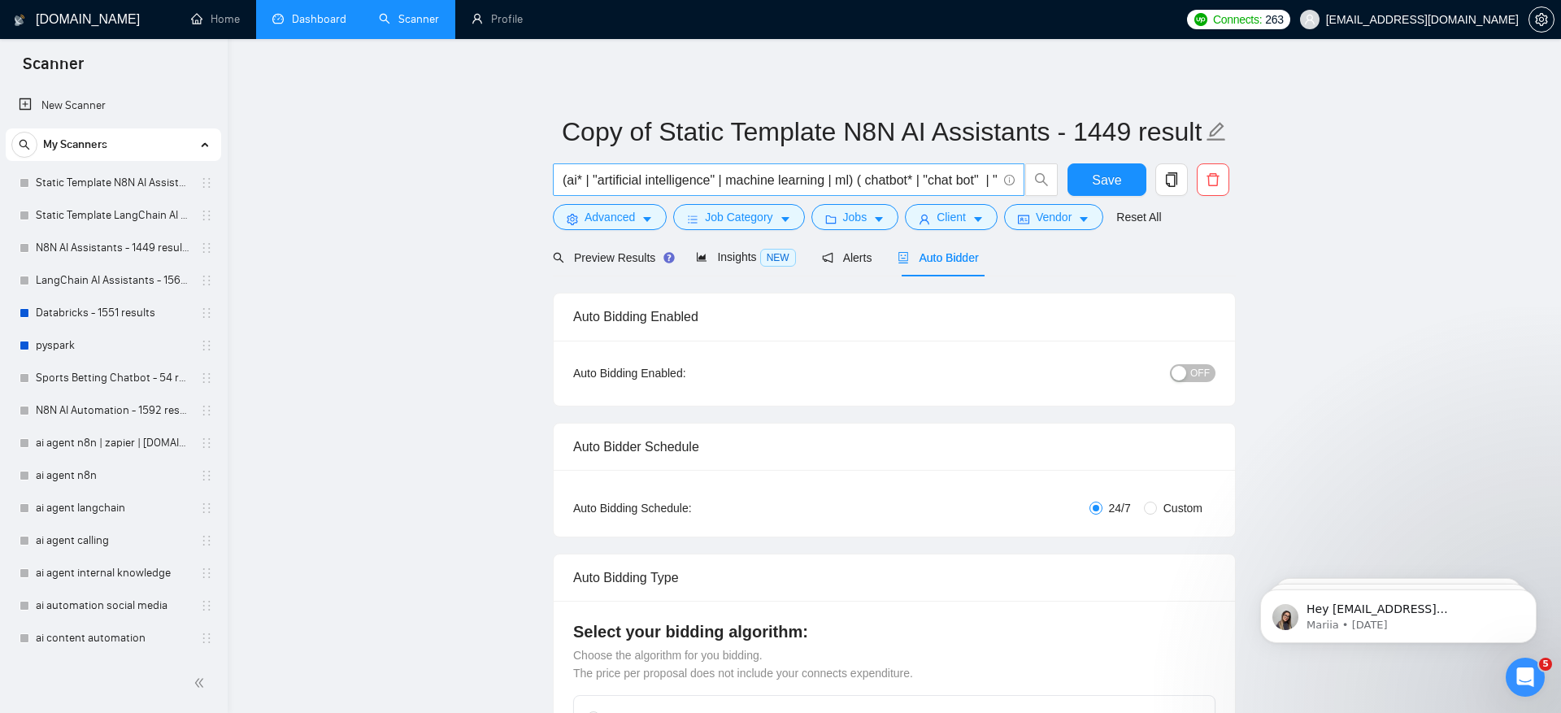
click at [802, 171] on input "(ai* | "artificial intelligence" | machine learning | ml) ( chatbot* | "chat bo…" at bounding box center [780, 180] width 434 height 20
click at [747, 228] on button "Job Category" at bounding box center [738, 217] width 131 height 26
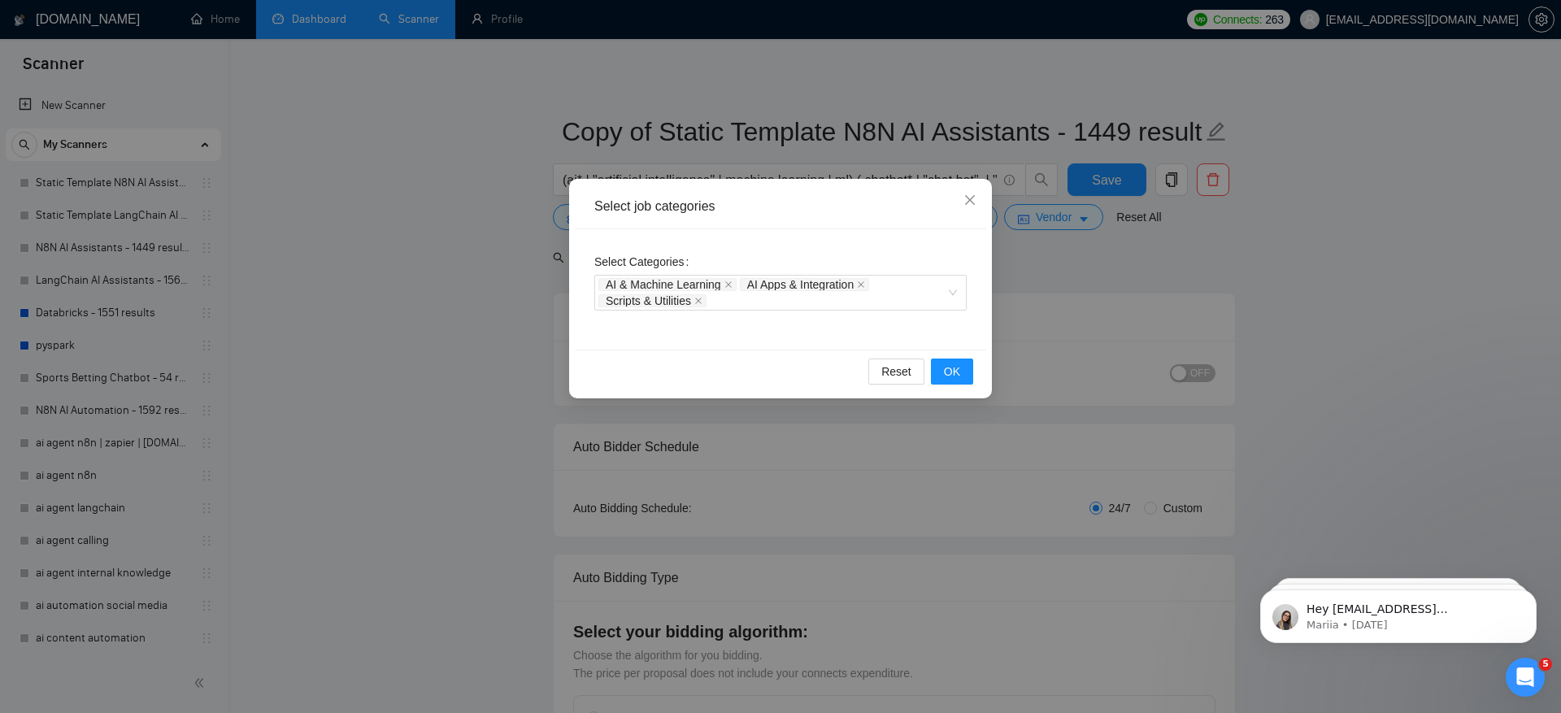
click at [513, 364] on div "Select job categories Select Categories AI & Machine Learning AI Apps & Integra…" at bounding box center [780, 356] width 1561 height 713
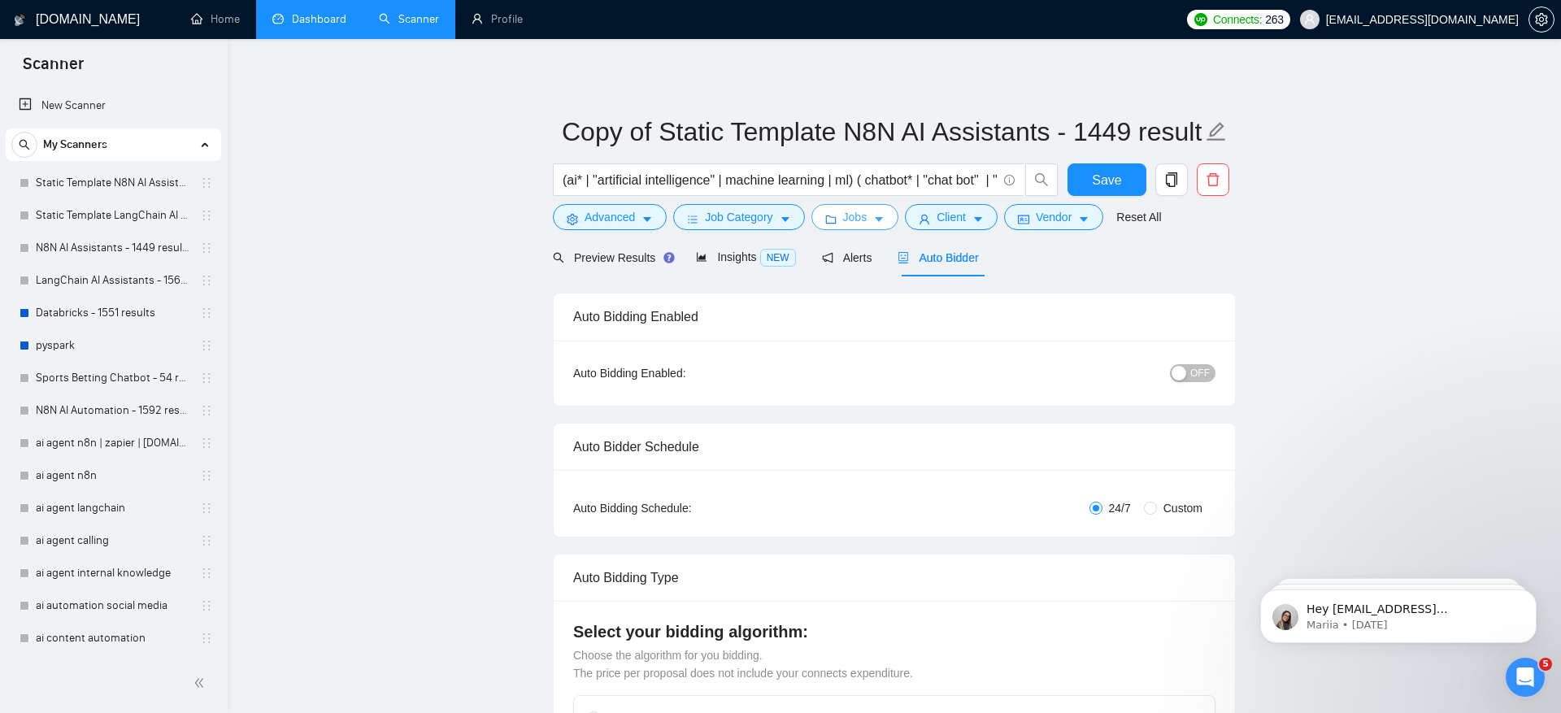
click at [867, 217] on span "Jobs" at bounding box center [855, 217] width 24 height 18
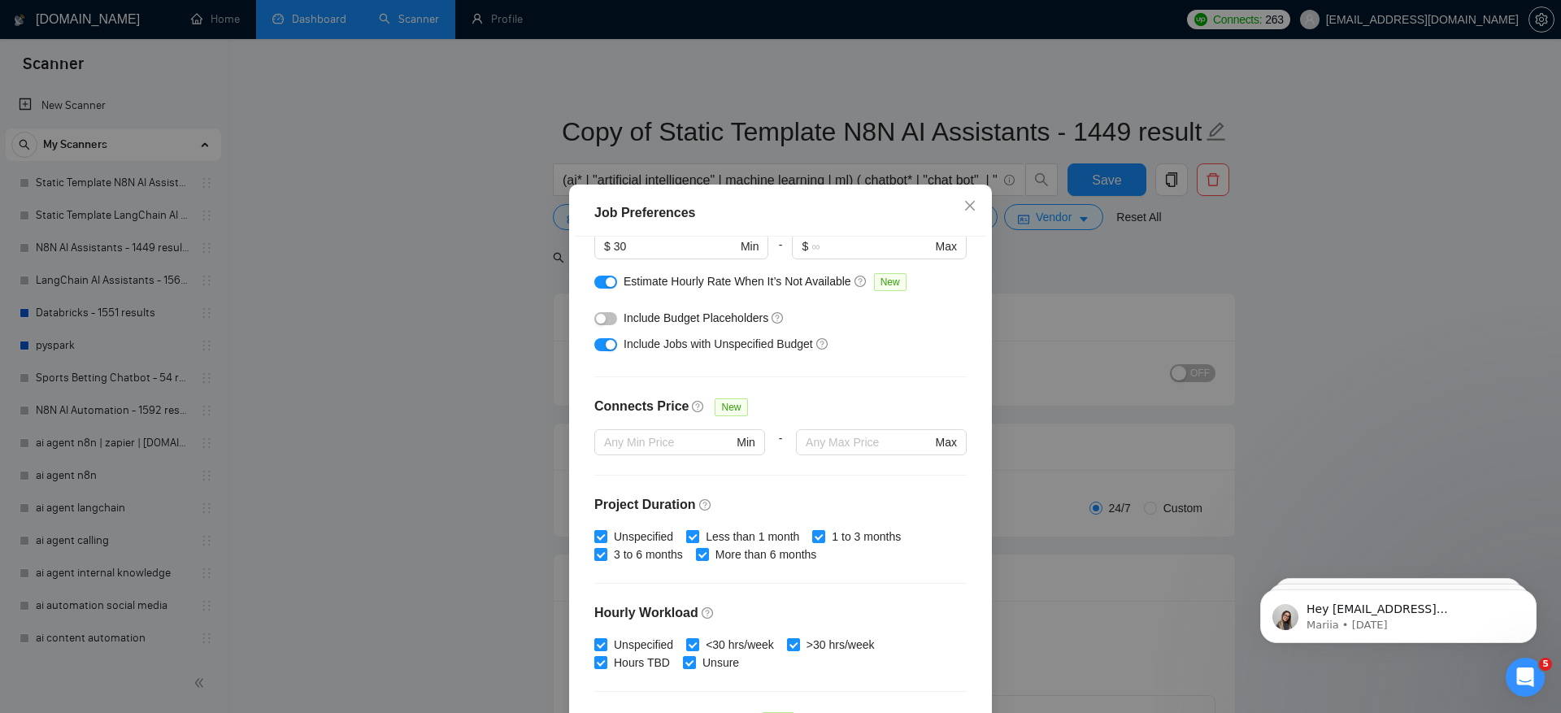
scroll to position [416, 0]
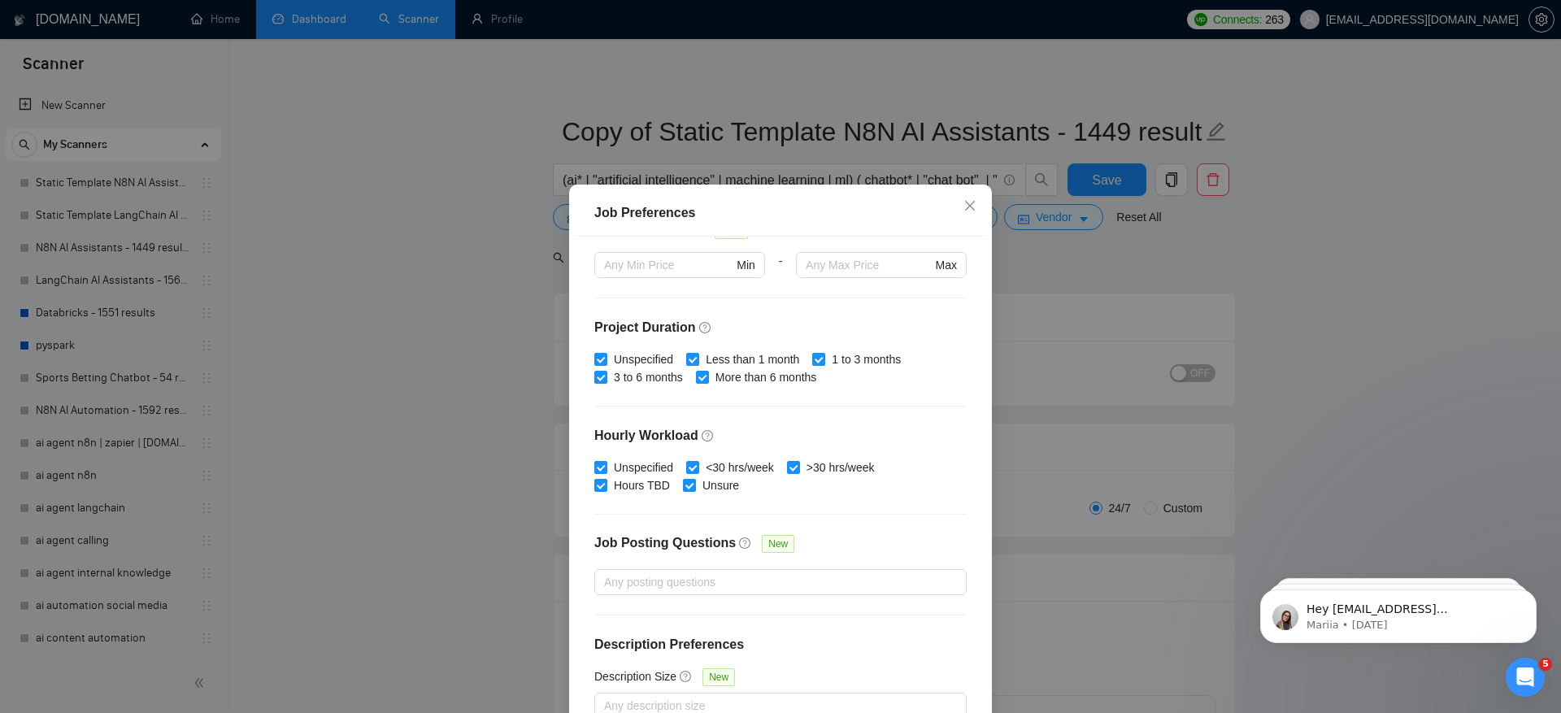
click at [1107, 306] on div "Job Preferences Budget Project Type All Fixed Price Hourly Rate Fixed Price Bud…" at bounding box center [780, 356] width 1561 height 713
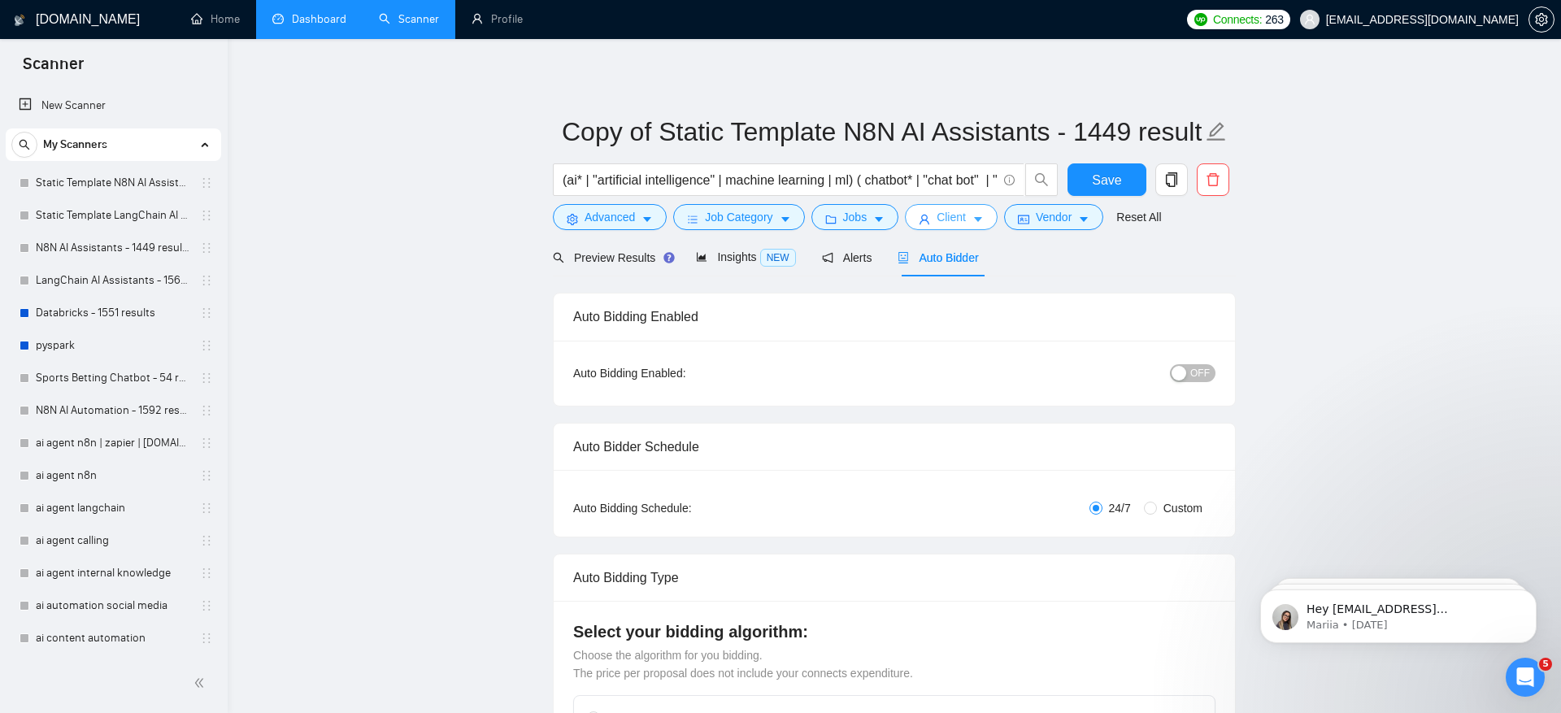
click at [966, 214] on span "Client" at bounding box center [950, 217] width 29 height 18
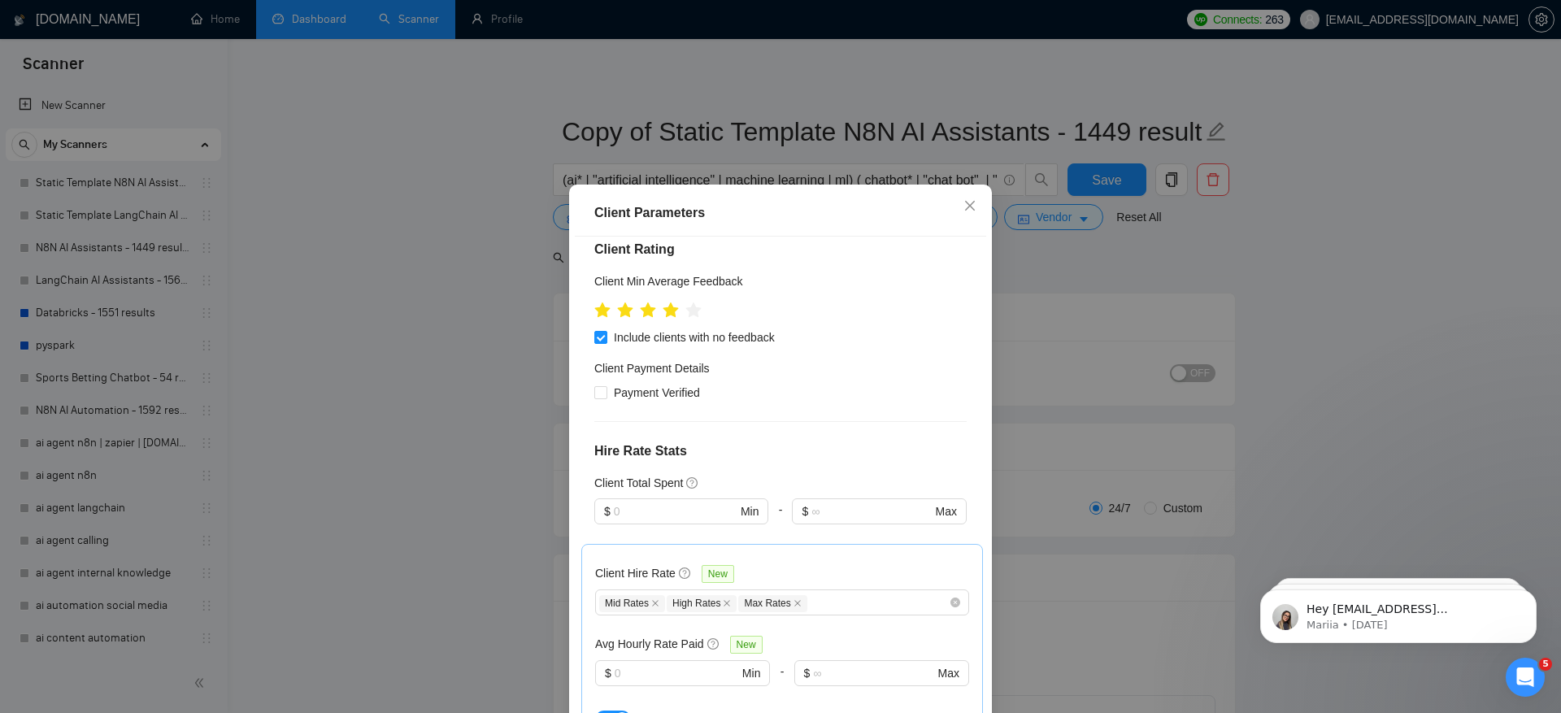
scroll to position [0, 0]
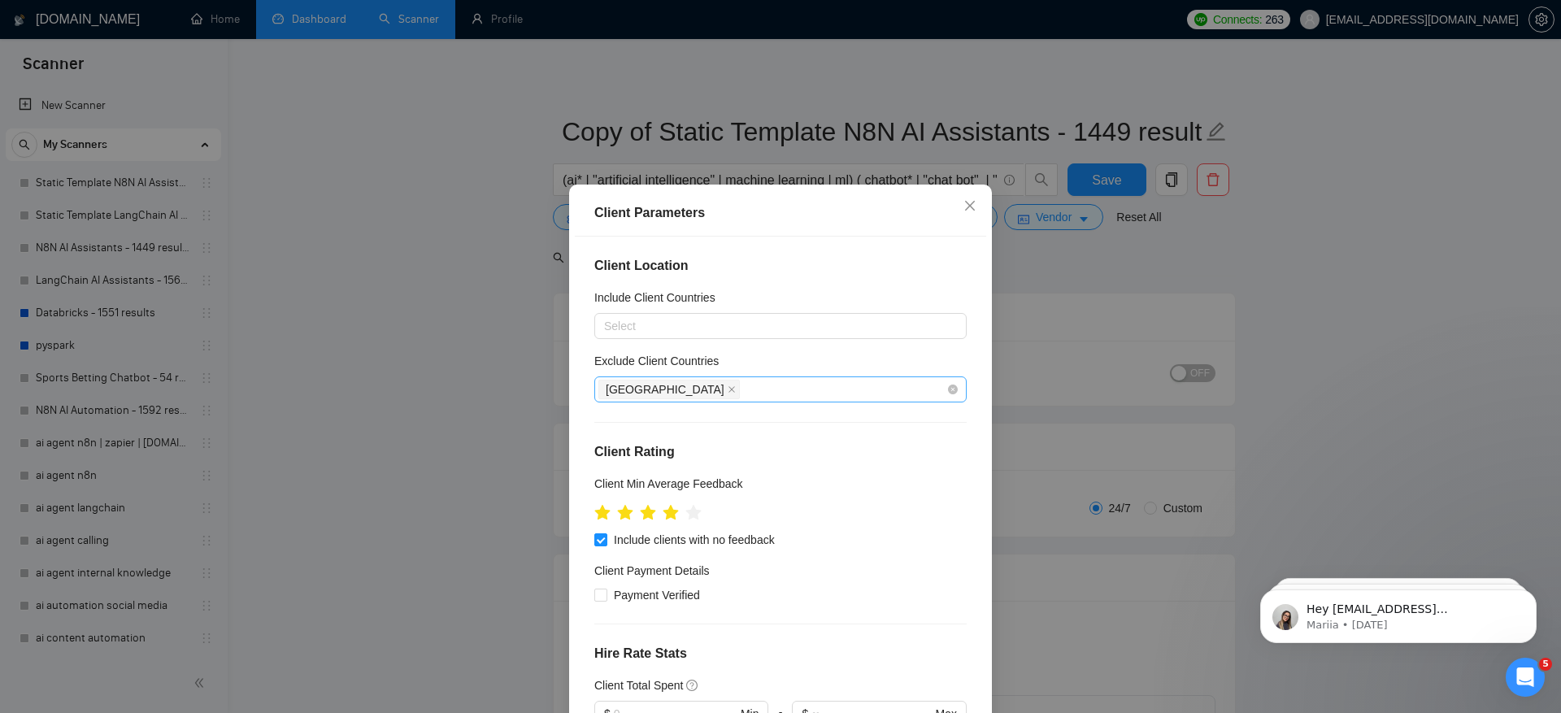
click at [781, 388] on div "[GEOGRAPHIC_DATA]" at bounding box center [772, 389] width 348 height 23
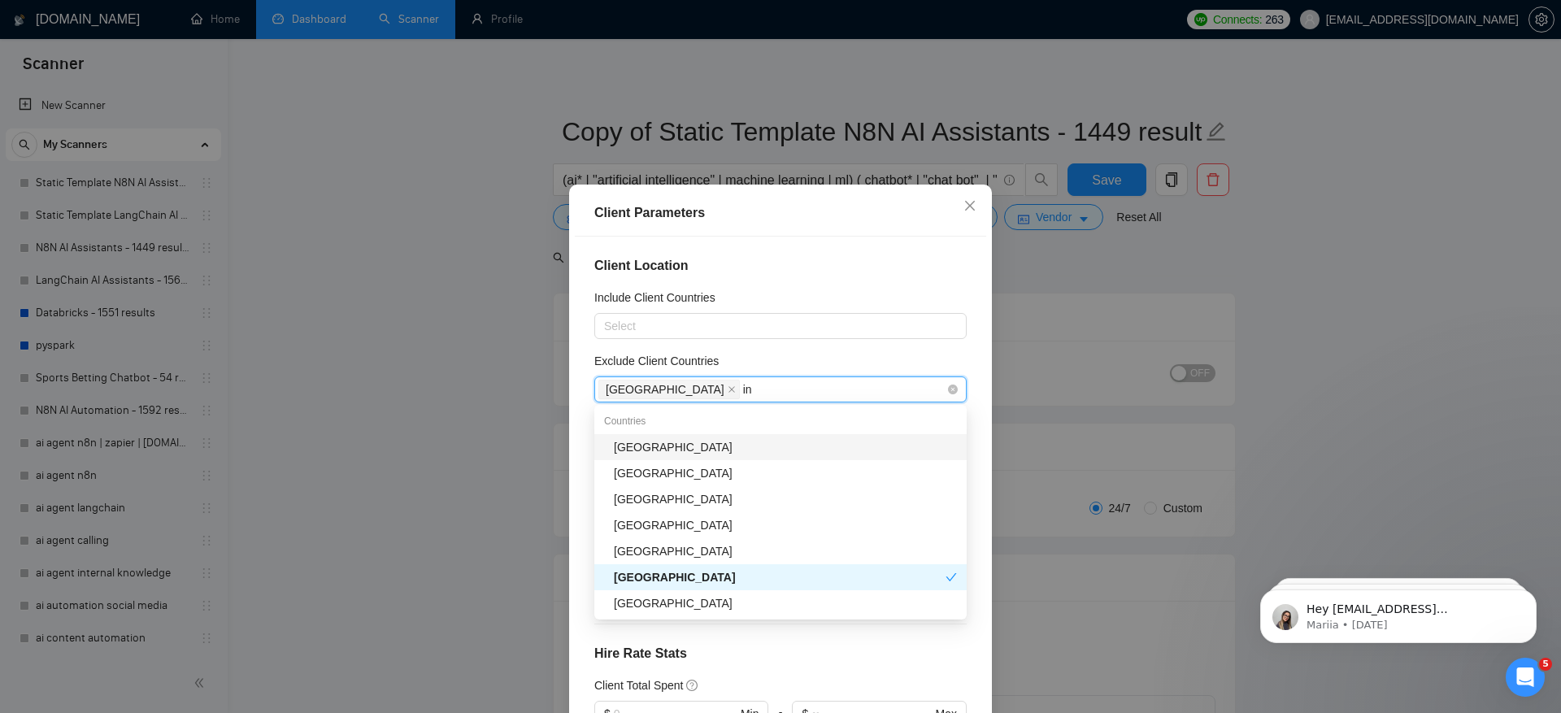
type input "ind"
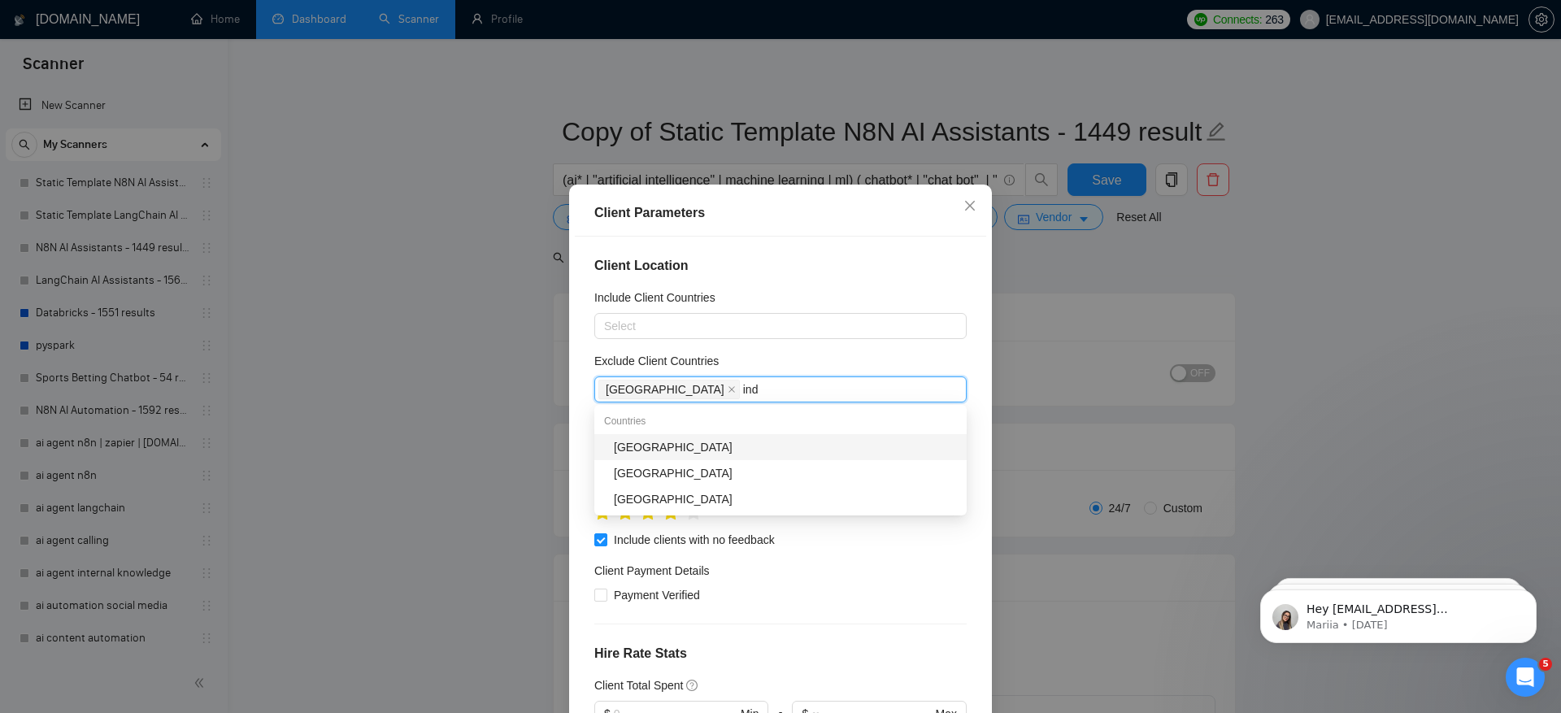
click at [753, 450] on div "[GEOGRAPHIC_DATA]" at bounding box center [785, 447] width 343 height 18
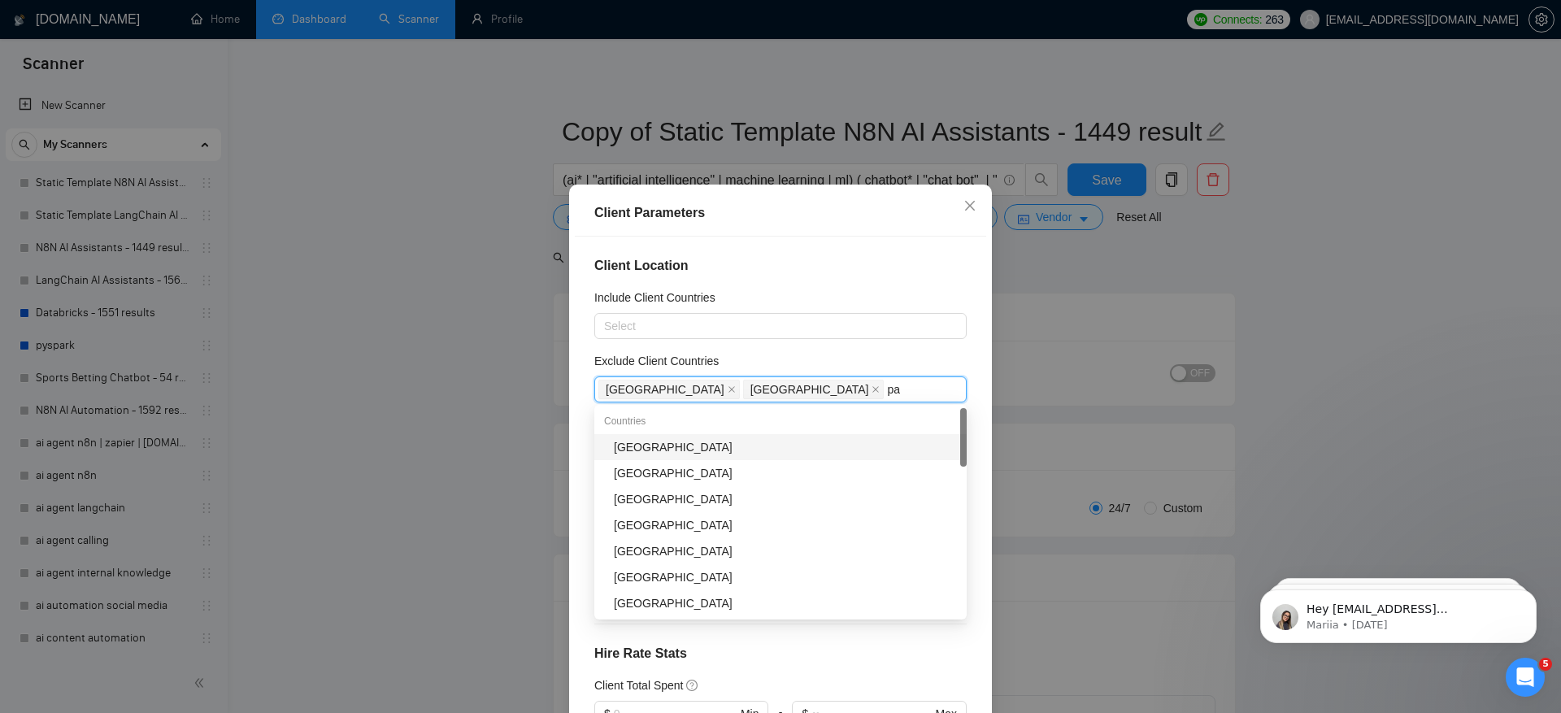
type input "pak"
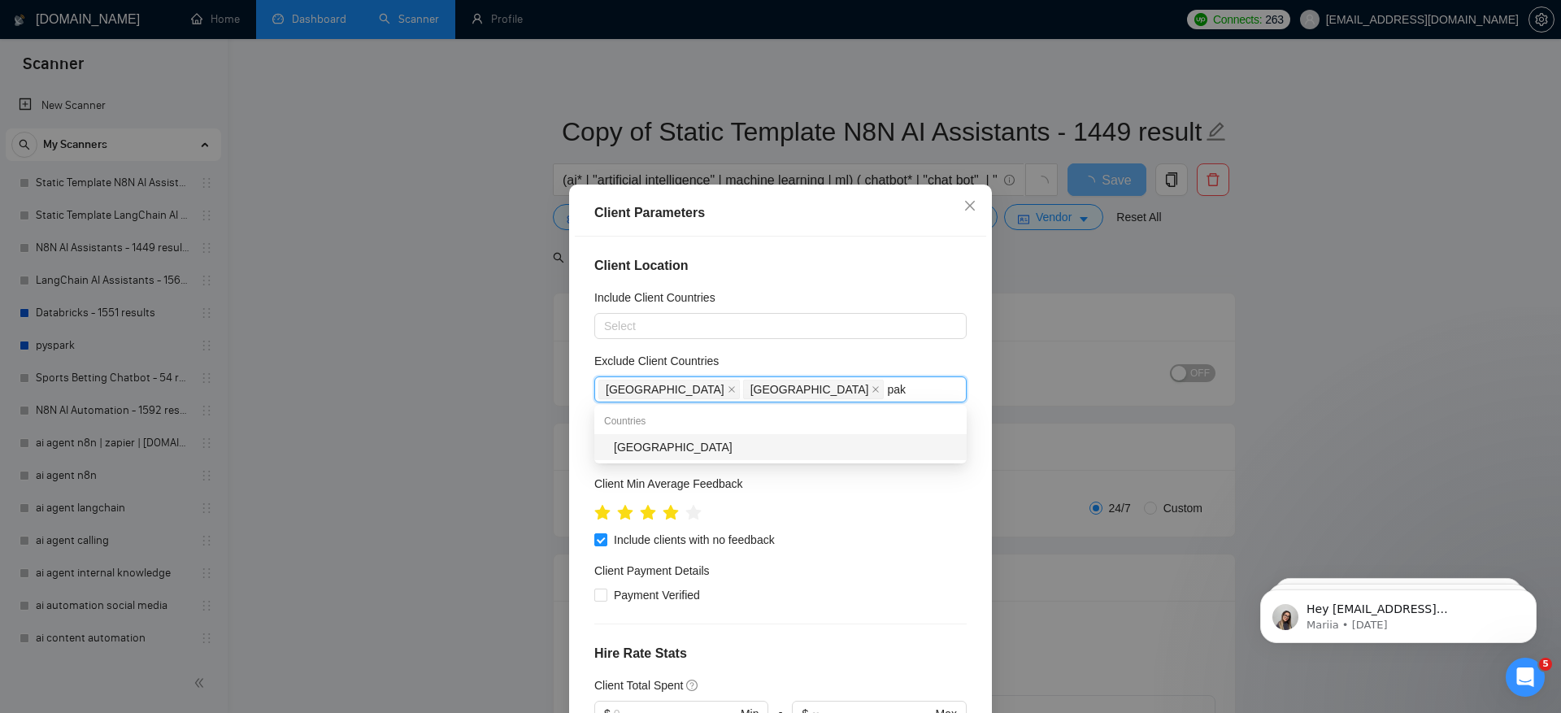
click at [739, 450] on div "[GEOGRAPHIC_DATA]" at bounding box center [785, 447] width 343 height 18
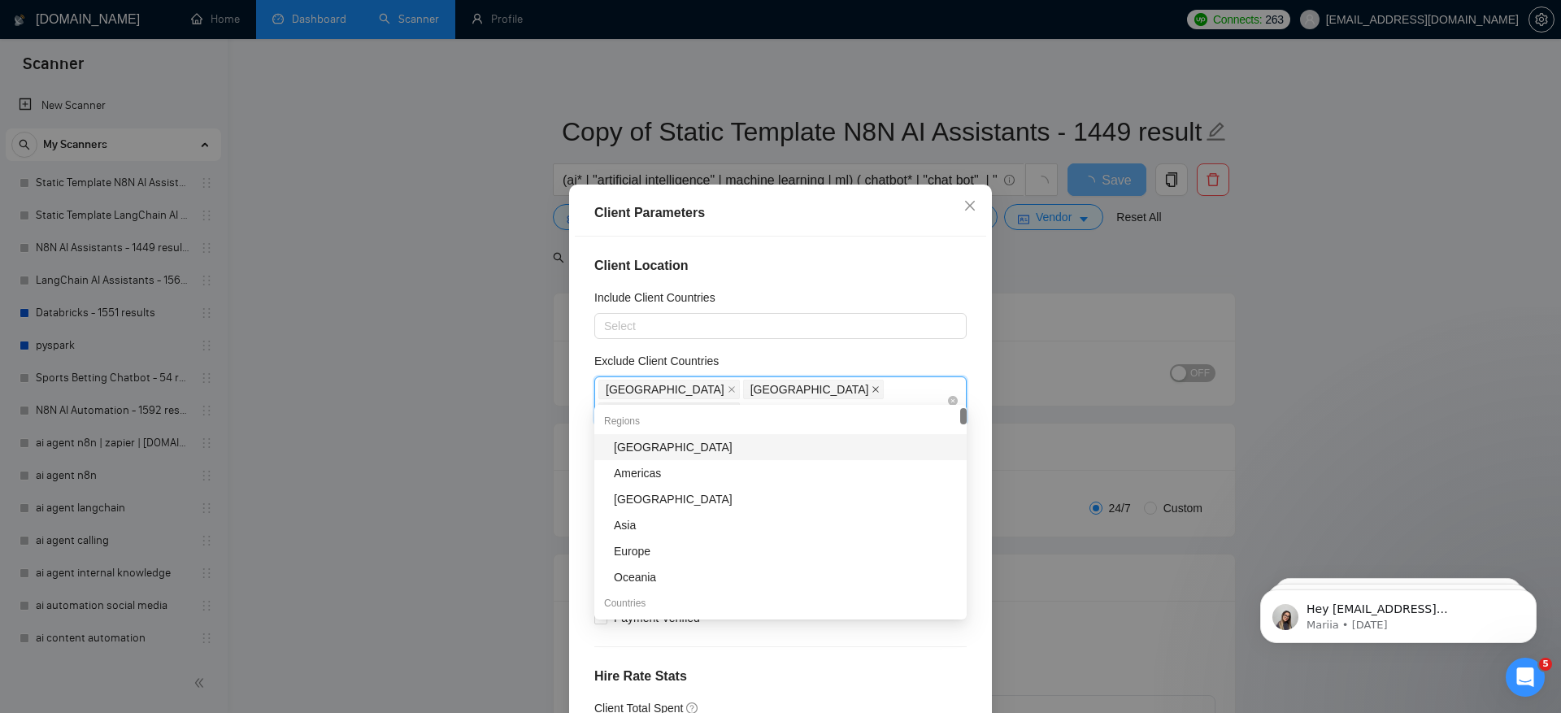
click at [871, 389] on icon "close" at bounding box center [875, 389] width 8 height 8
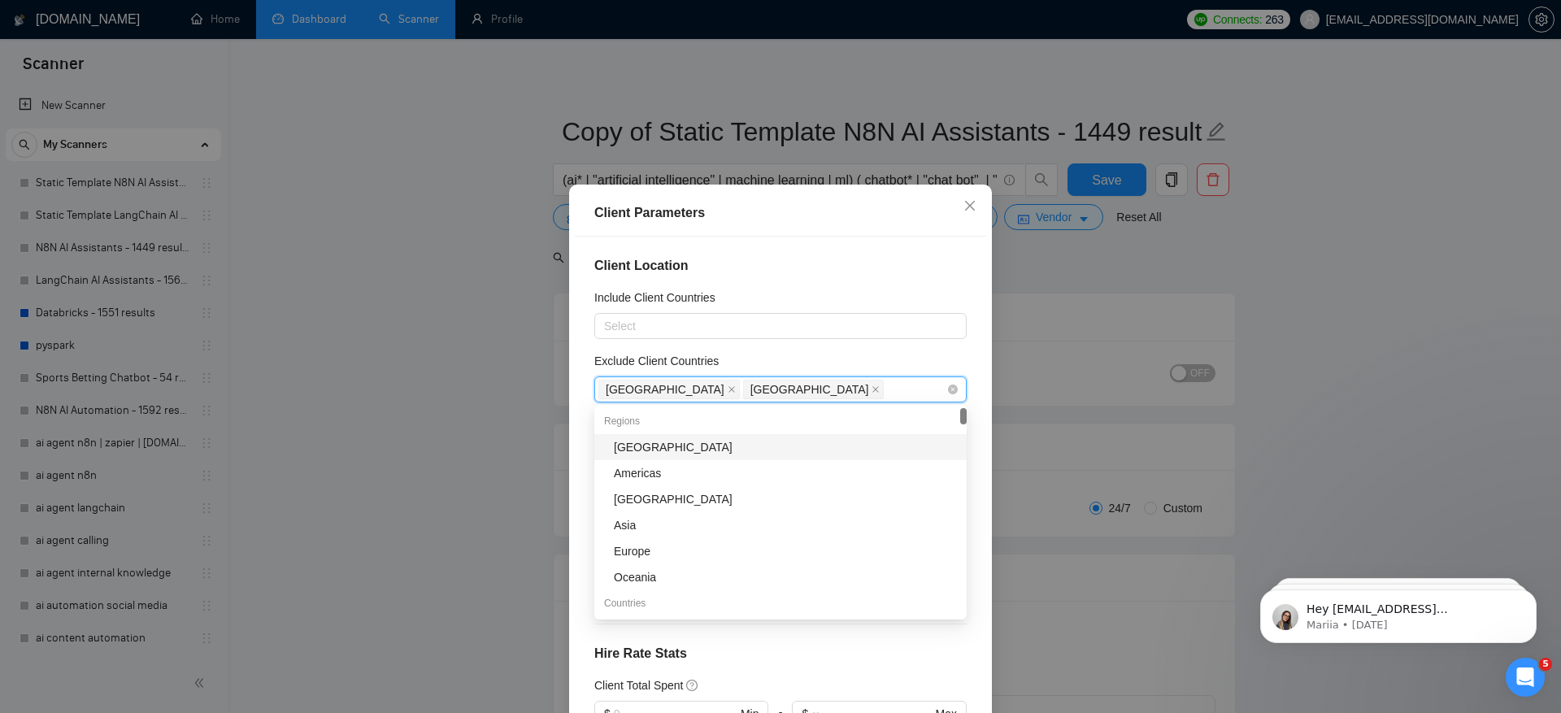
click at [743, 396] on span "[GEOGRAPHIC_DATA]" at bounding box center [813, 390] width 141 height 20
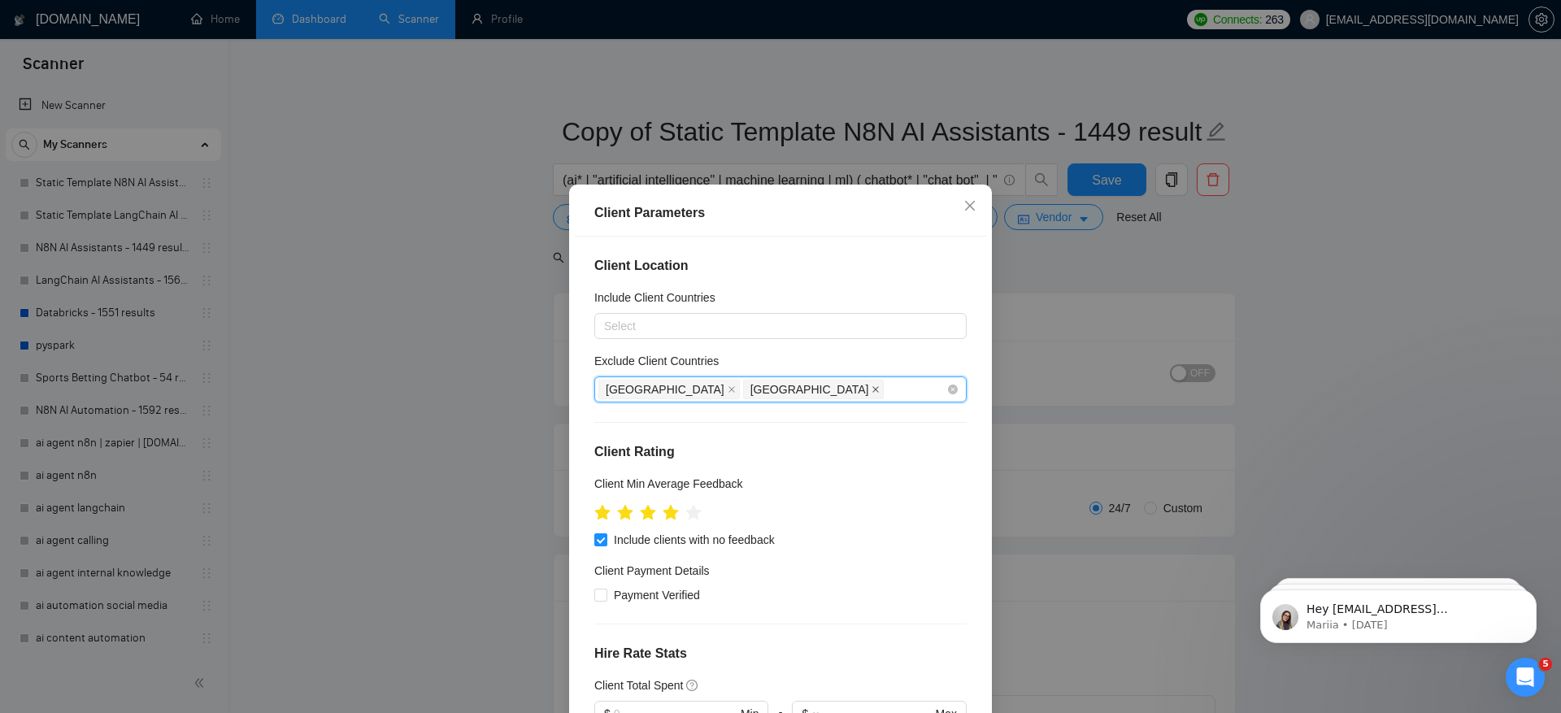
click at [871, 392] on icon "close" at bounding box center [875, 389] width 8 height 8
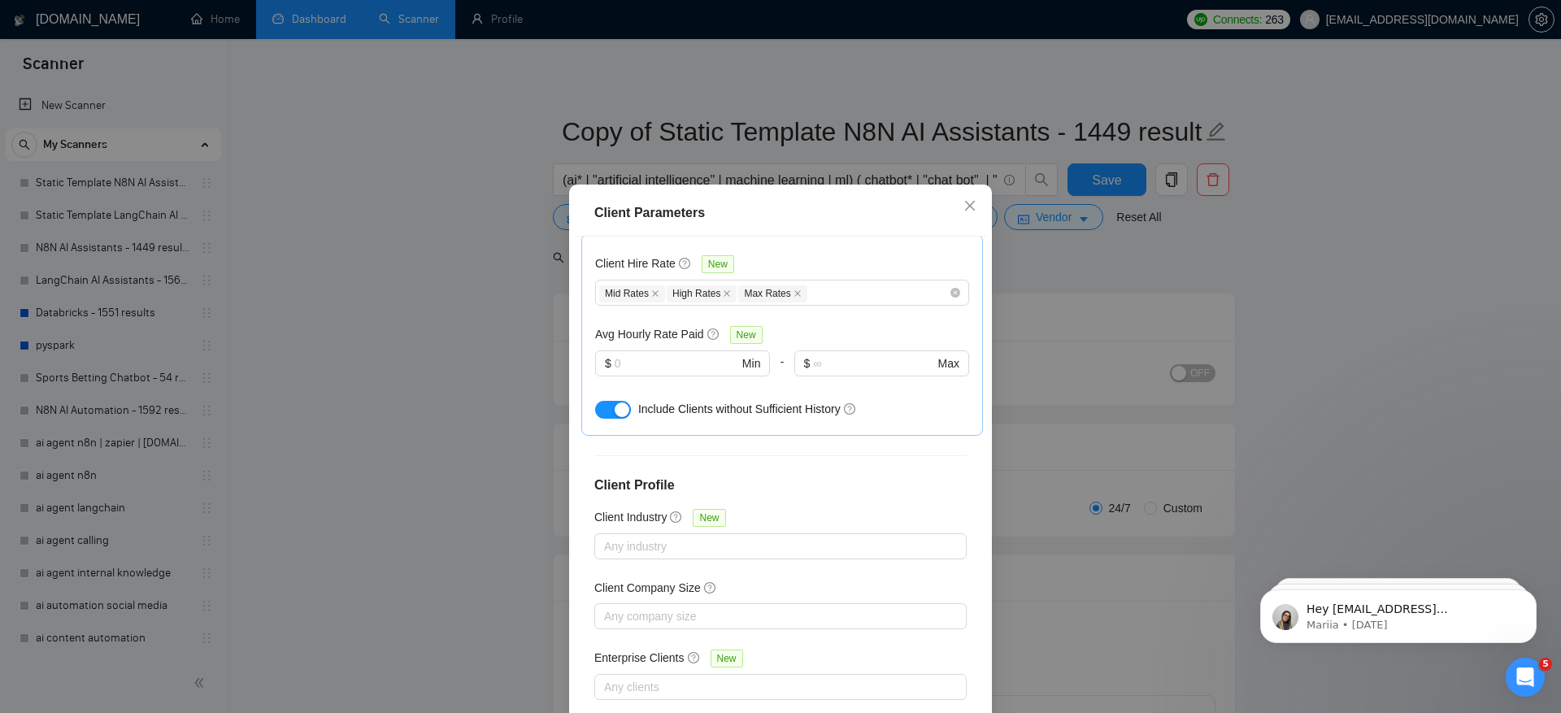
scroll to position [93, 0]
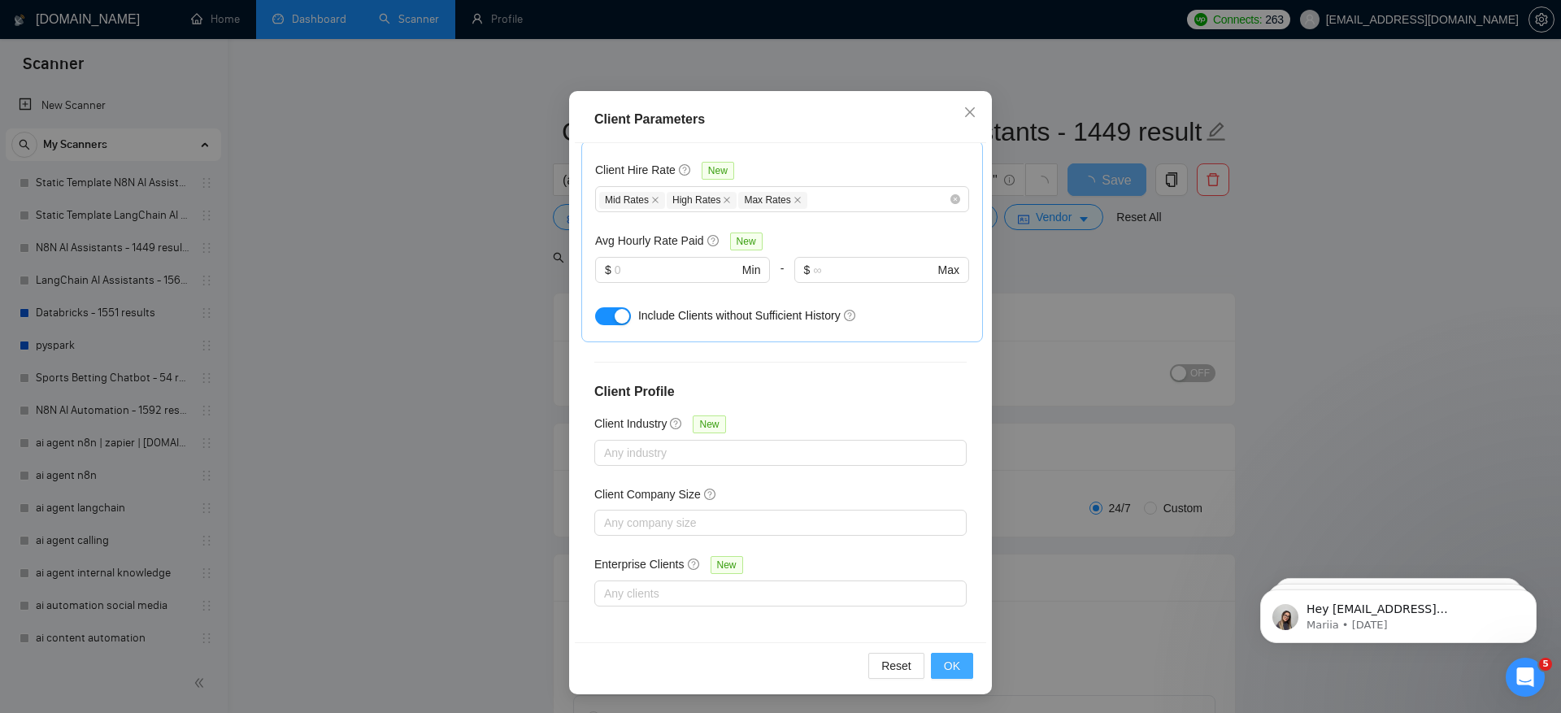
click at [954, 660] on span "OK" at bounding box center [952, 666] width 16 height 18
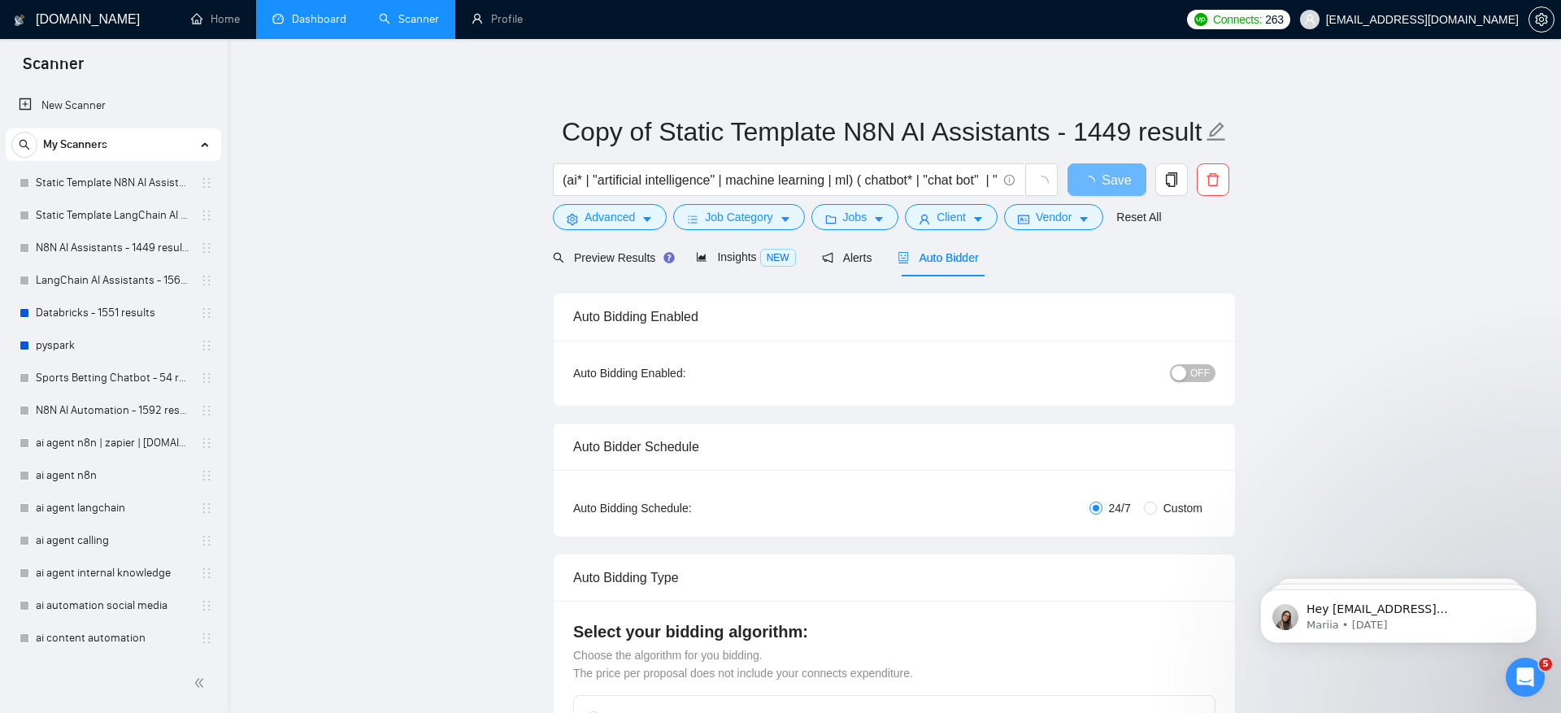
scroll to position [7, 0]
click at [1066, 225] on span "Vendor" at bounding box center [1054, 217] width 36 height 18
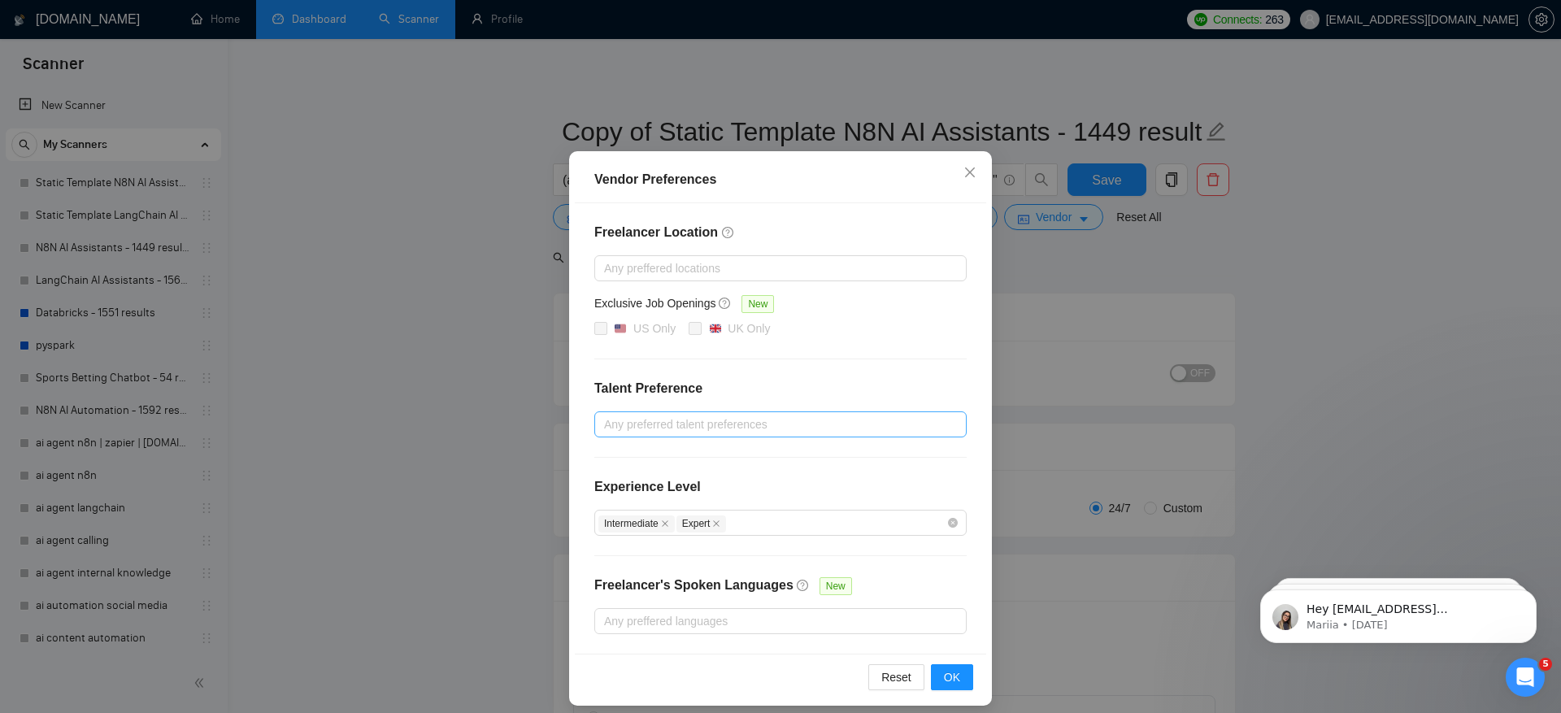
scroll to position [36, 0]
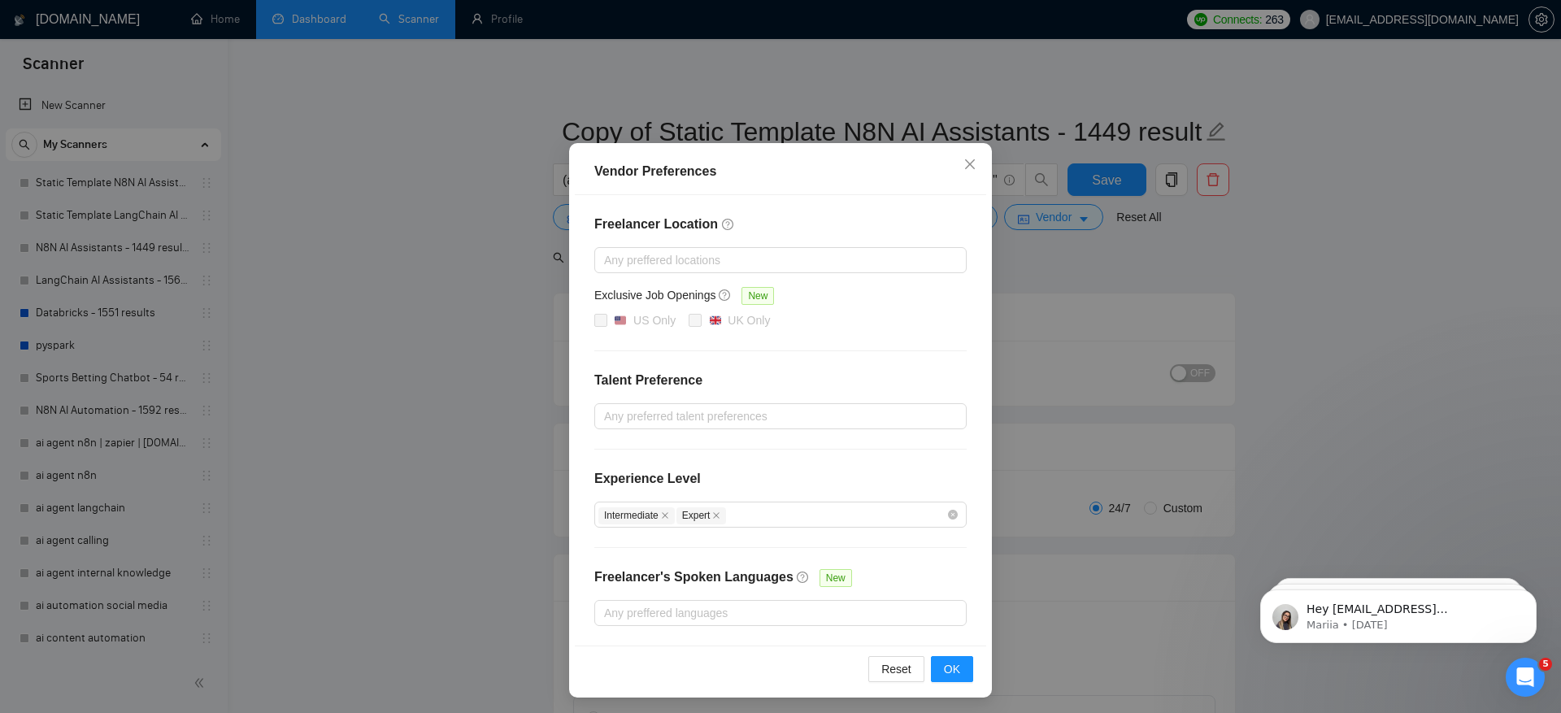
click at [1162, 280] on div "Vendor Preferences Freelancer Location Any preffered locations Exclusive Job Op…" at bounding box center [780, 356] width 1561 height 713
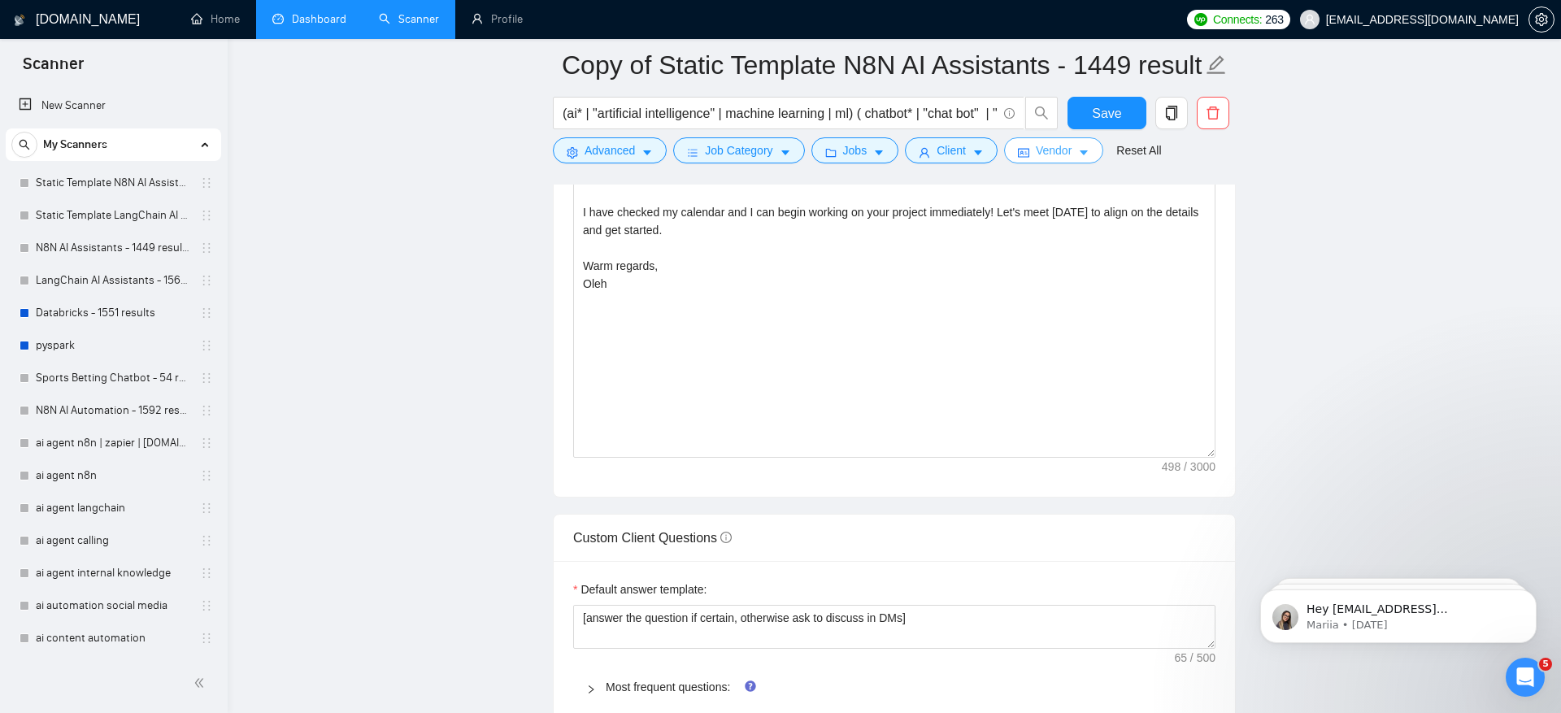
scroll to position [1623, 0]
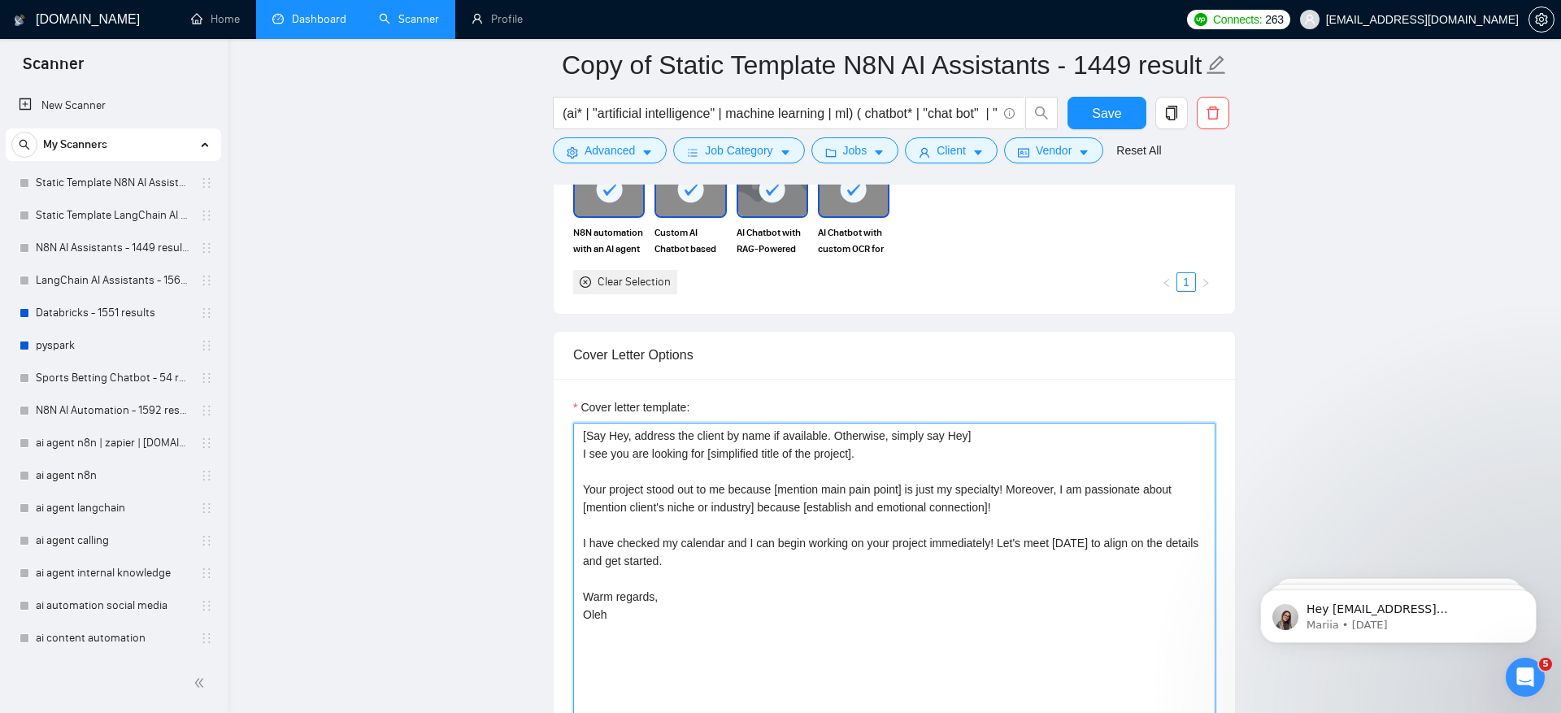
click at [874, 512] on textarea "[Say Hey, address the client by name if available. Otherwise, simply say Hey] I…" at bounding box center [894, 606] width 642 height 366
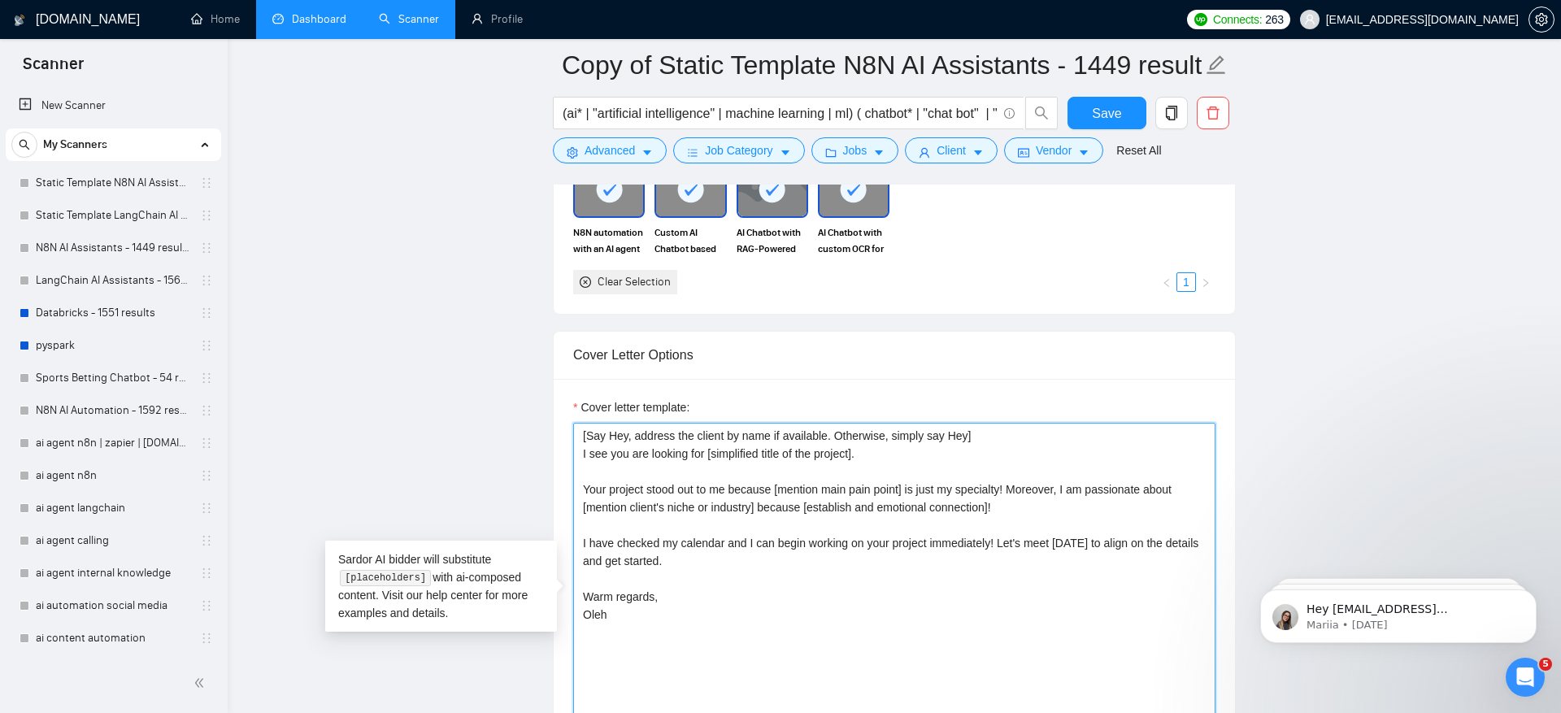
click at [1008, 425] on textarea "[Say Hey, address the client by name if available. Otherwise, simply say Hey] I…" at bounding box center [894, 606] width 642 height 366
drag, startPoint x: 575, startPoint y: 446, endPoint x: 922, endPoint y: 455, distance: 347.2
click at [923, 455] on textarea "[Say Hey, address the client by name if available. Otherwise, simply say Hey] I…" at bounding box center [894, 606] width 642 height 366
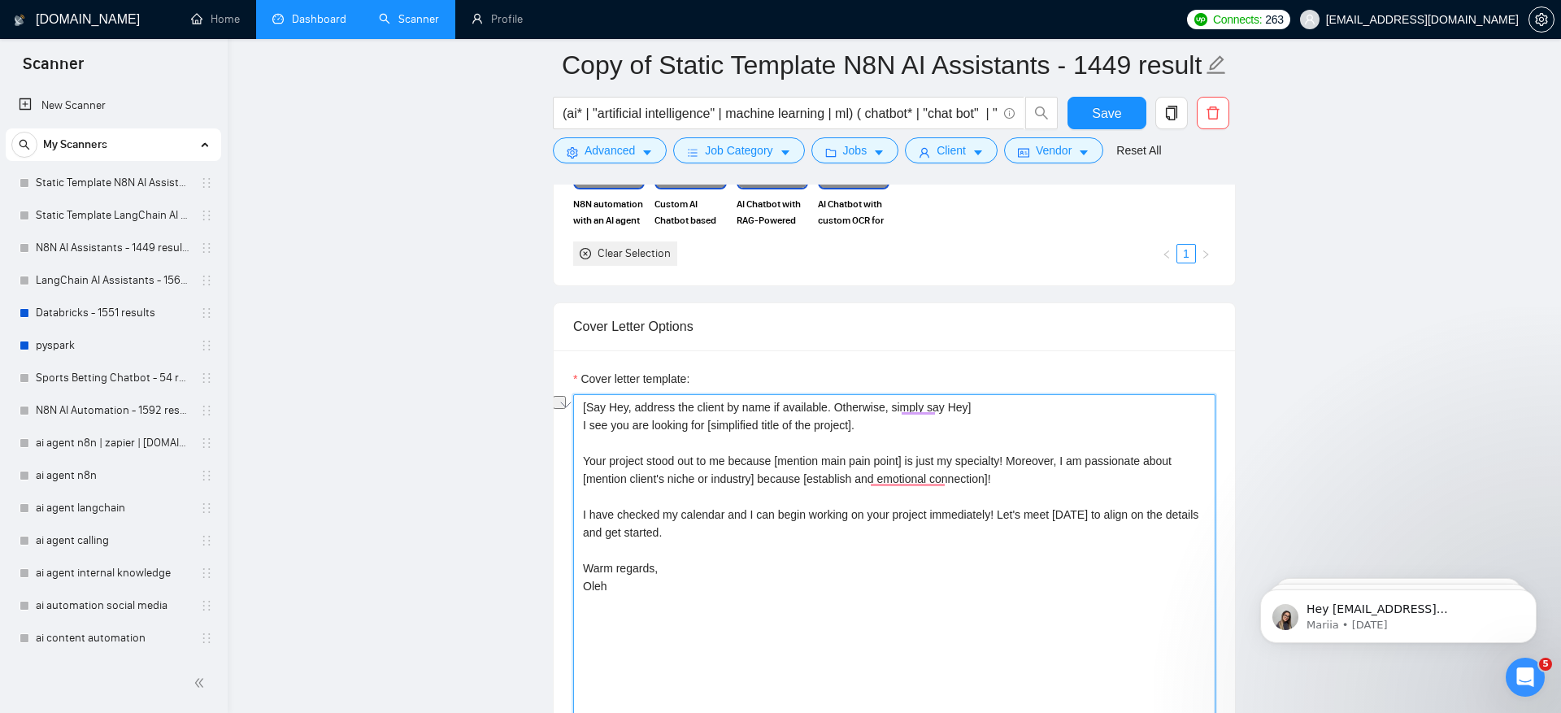
scroll to position [1653, 0]
click at [853, 594] on textarea "[Say Hey, address the client by name if available. Otherwise, simply say Hey] I…" at bounding box center [894, 576] width 642 height 366
click at [886, 418] on textarea "[Say Hey, address the client by name if available. Otherwise, simply say Hey] I…" at bounding box center [894, 576] width 642 height 366
click at [808, 617] on textarea "[Say Hey, address the client by name if available. Otherwise, simply say Hey] I…" at bounding box center [894, 576] width 642 height 366
click at [827, 602] on textarea "[Say Hey, address the client by name if available. Otherwise, simply say Hey] I…" at bounding box center [894, 576] width 642 height 366
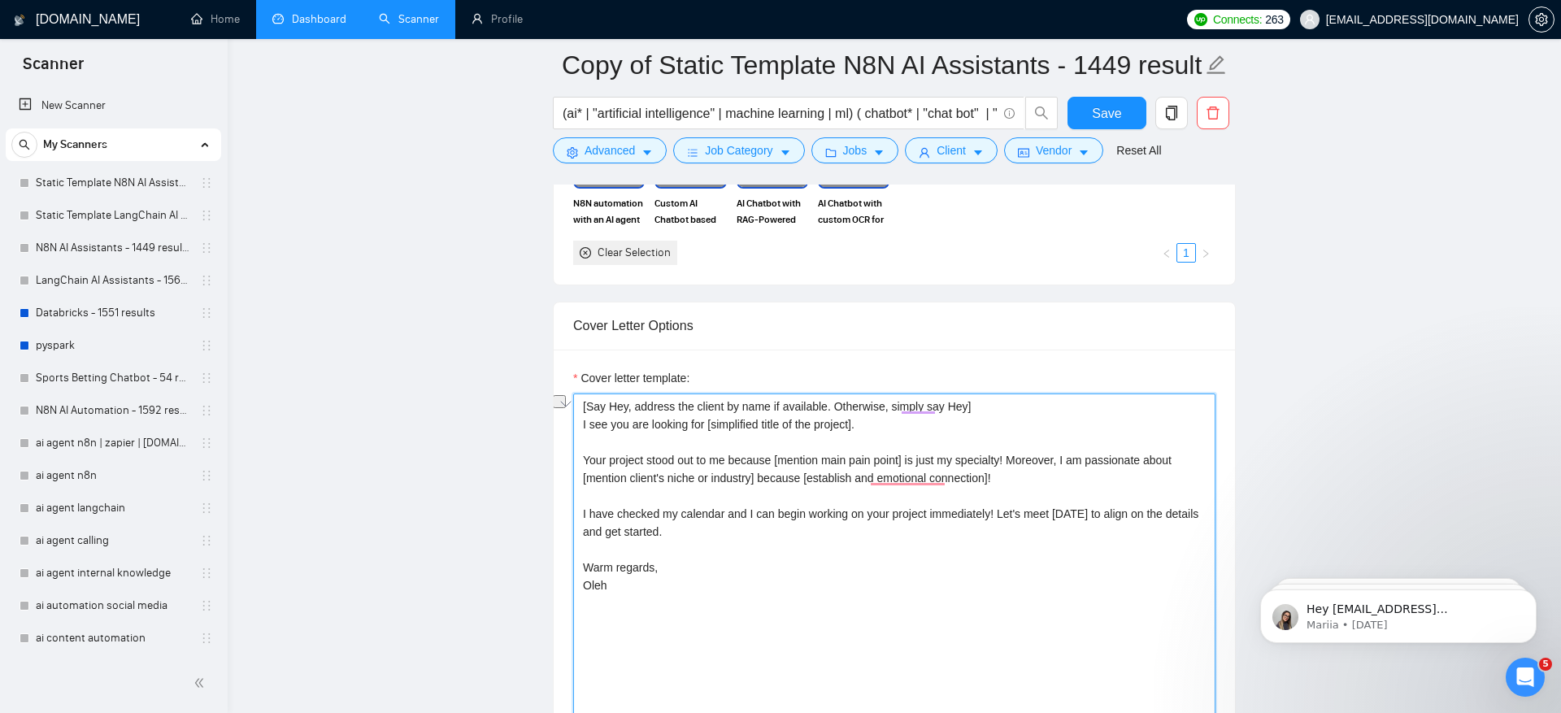
drag, startPoint x: 581, startPoint y: 420, endPoint x: 894, endPoint y: 424, distance: 313.0
click at [894, 424] on textarea "[Say Hey, address the client by name if available. Otherwise, simply say Hey] I…" at bounding box center [894, 576] width 642 height 366
click at [1023, 419] on textarea "[Say Hey, address the client by name if available. Otherwise, simply say Hey] I…" at bounding box center [894, 576] width 642 height 366
click at [1137, 420] on textarea "[Say Hey, address the client by name if available. Otherwise, simply say Hey] I…" at bounding box center [894, 576] width 642 height 366
click at [1020, 417] on textarea "[Say Hey, address the client by name if available. Otherwise, simply say Hey] I…" at bounding box center [894, 576] width 642 height 366
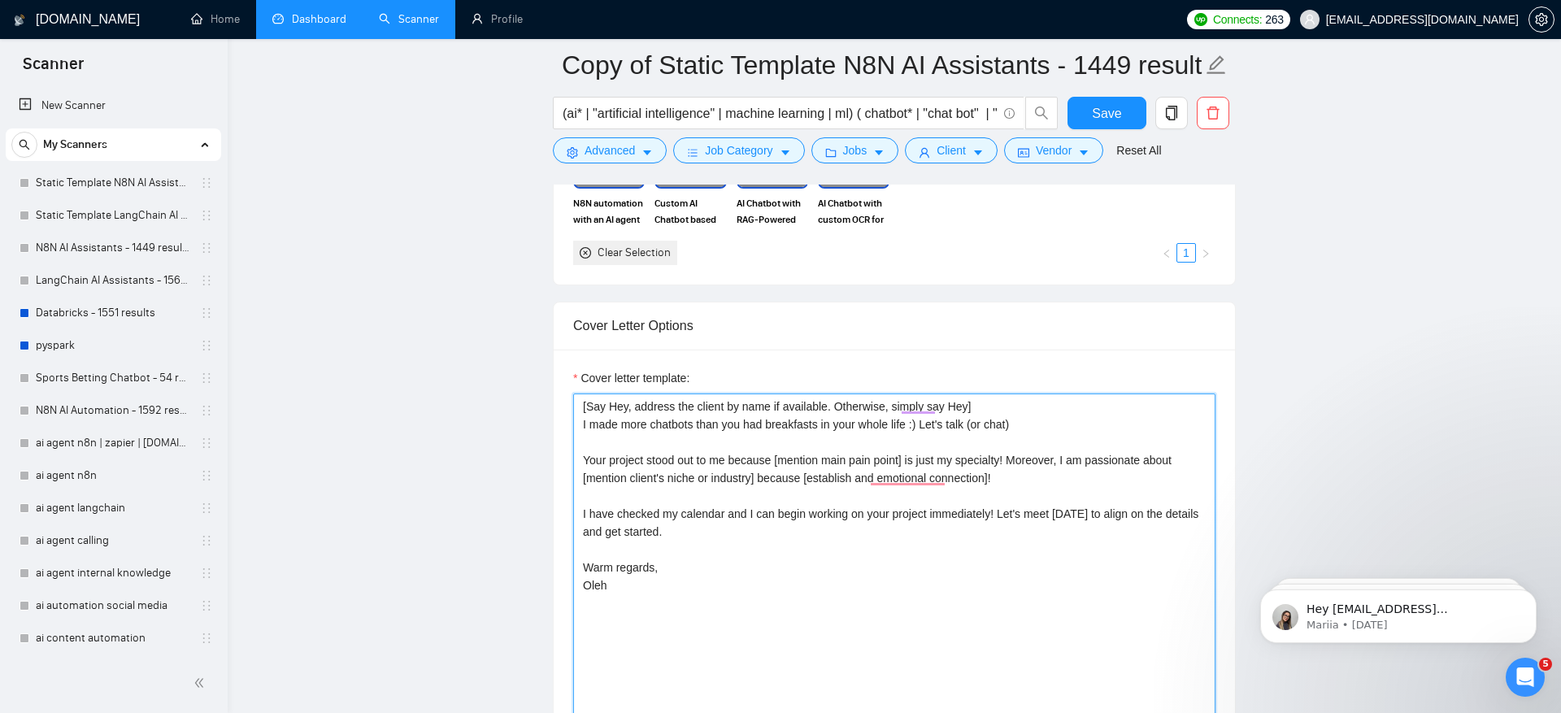
click at [1089, 427] on textarea "[Say Hey, address the client by name if available. Otherwise, simply say Hey] I…" at bounding box center [894, 576] width 642 height 366
click at [1081, 419] on textarea "[Say Hey, address the client by name if available. Otherwise, simply say Hey] I…" at bounding box center [894, 576] width 642 height 366
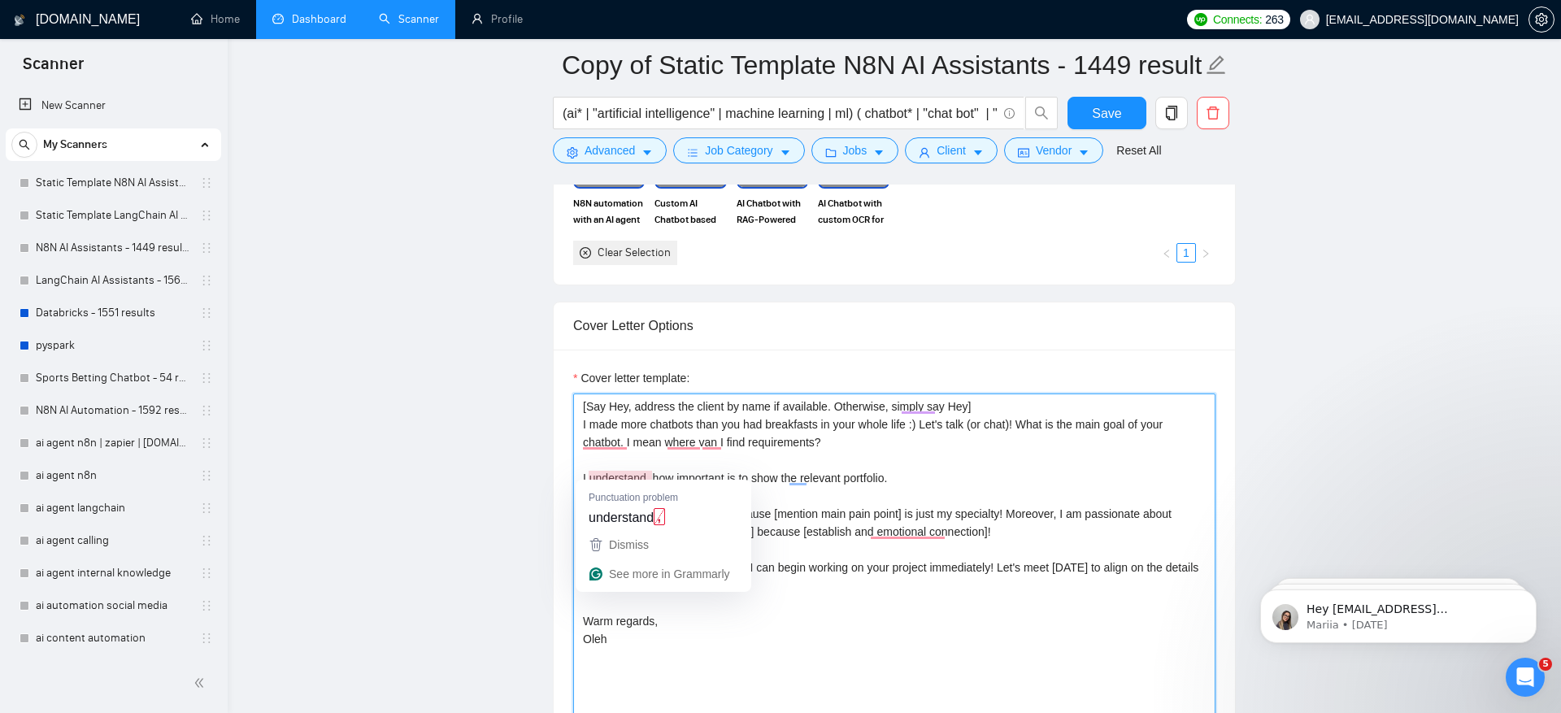
click at [937, 481] on textarea "[Say Hey, address the client by name if available. Otherwise, simply say Hey] I…" at bounding box center [894, 576] width 642 height 366
click at [924, 471] on textarea "[Say Hey, address the client by name if available. Otherwise, simply say Hey] I…" at bounding box center [894, 576] width 642 height 366
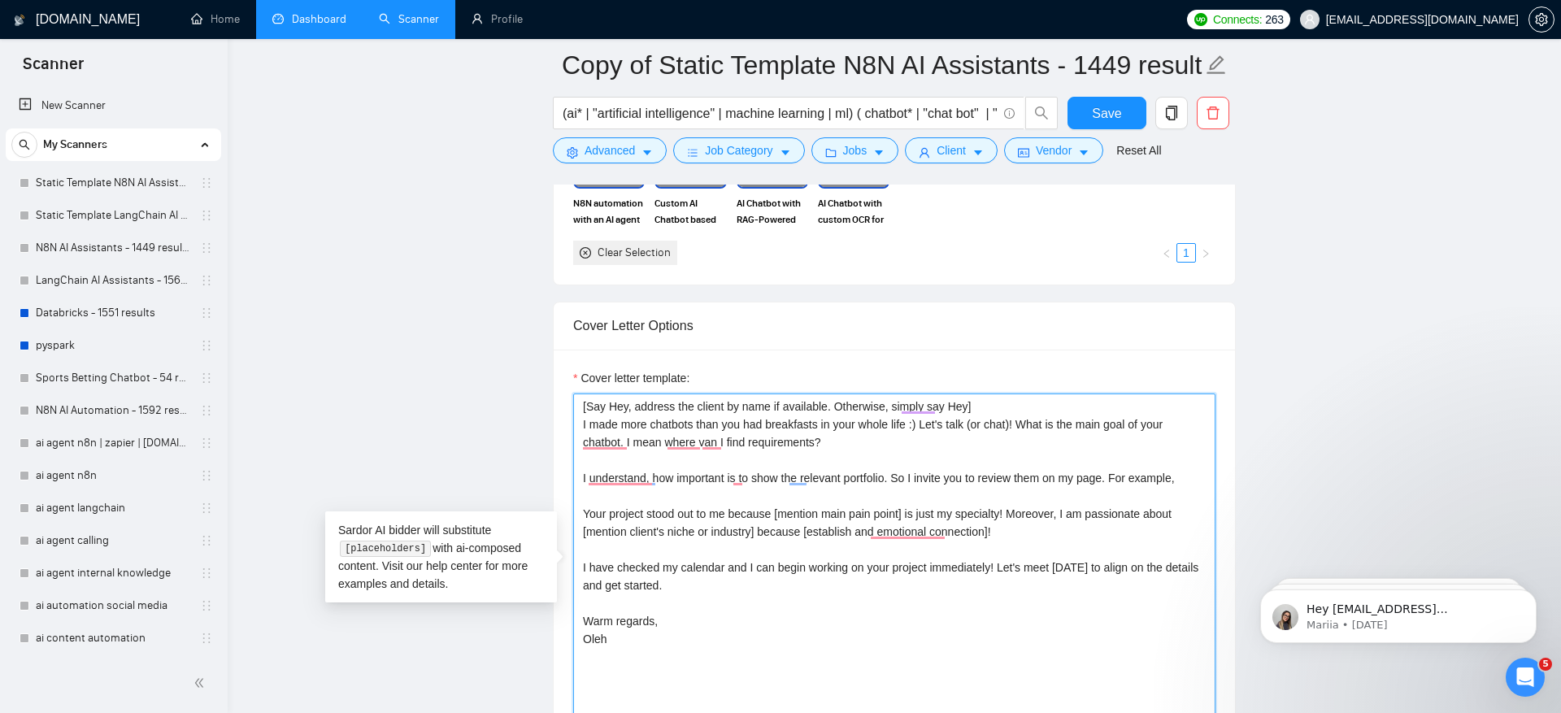
paste textarea "javascript:"
paste textarea "[URL][DOMAIN_NAME]"
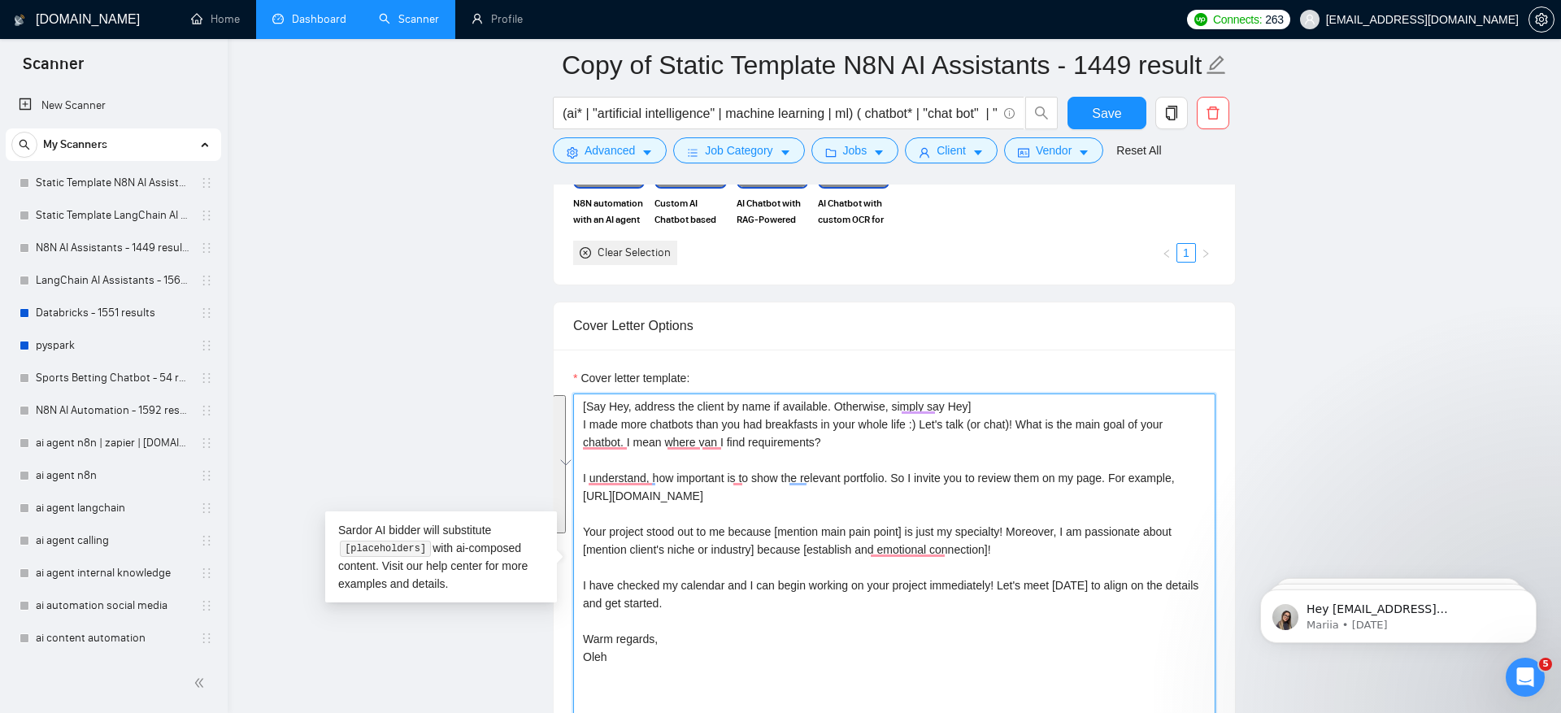
drag, startPoint x: 610, startPoint y: 674, endPoint x: 650, endPoint y: 646, distance: 48.5
click at [650, 646] on textarea "[Say Hey, address the client by name if available. Otherwise, simply say Hey] I…" at bounding box center [894, 576] width 642 height 366
click at [684, 652] on textarea "[Say Hey, address the client by name if available. Otherwise, simply say Hey] I…" at bounding box center [894, 576] width 642 height 366
drag, startPoint x: 689, startPoint y: 645, endPoint x: 564, endPoint y: 540, distance: 163.2
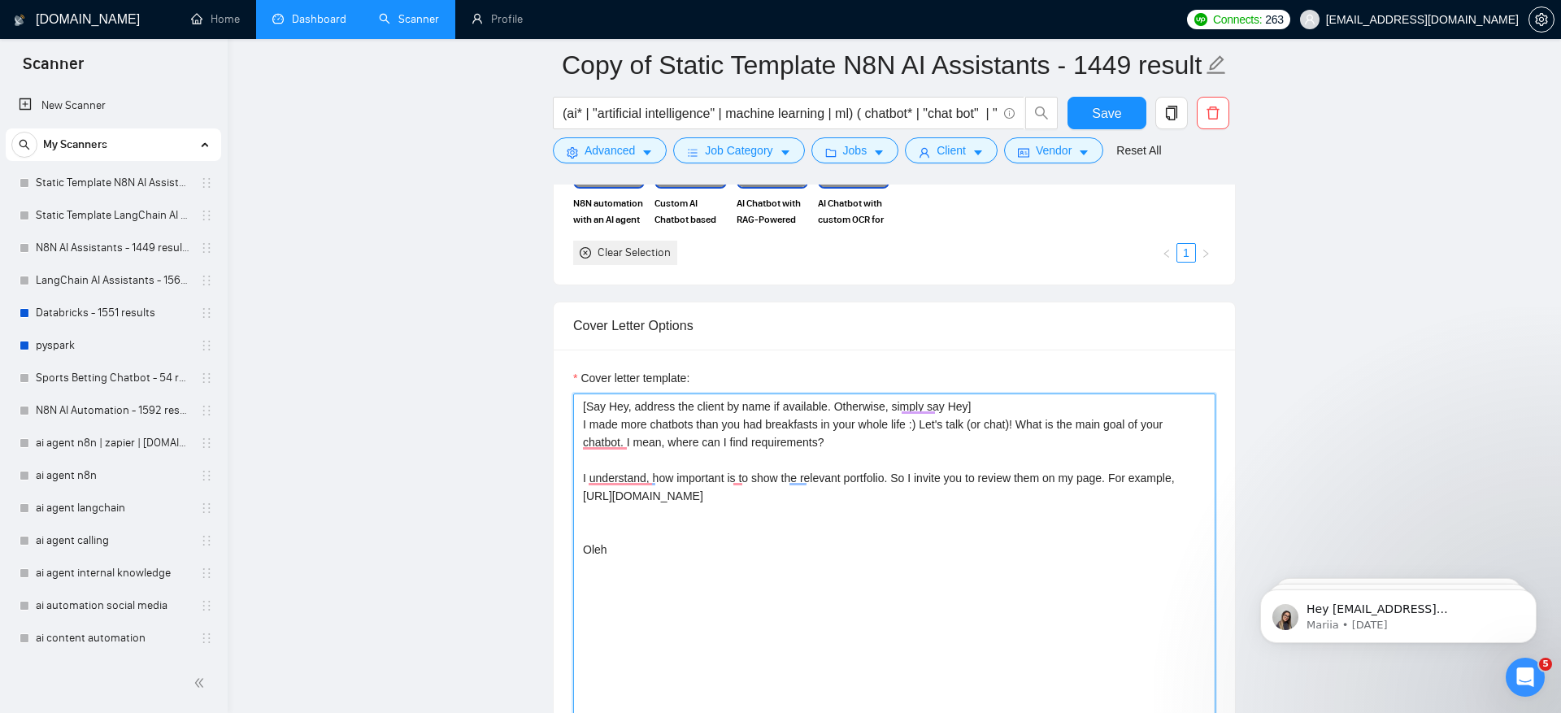
click at [689, 554] on textarea "[Say Hey, address the client by name if available. Otherwise, simply say Hey] I…" at bounding box center [894, 576] width 642 height 366
click at [686, 532] on textarea "[Say Hey, address the client by name if available. Otherwise, simply say Hey] I…" at bounding box center [894, 576] width 642 height 366
click at [860, 510] on textarea "[Say Hey, address the client by name if available. Otherwise, simply say Hey] I…" at bounding box center [894, 576] width 642 height 366
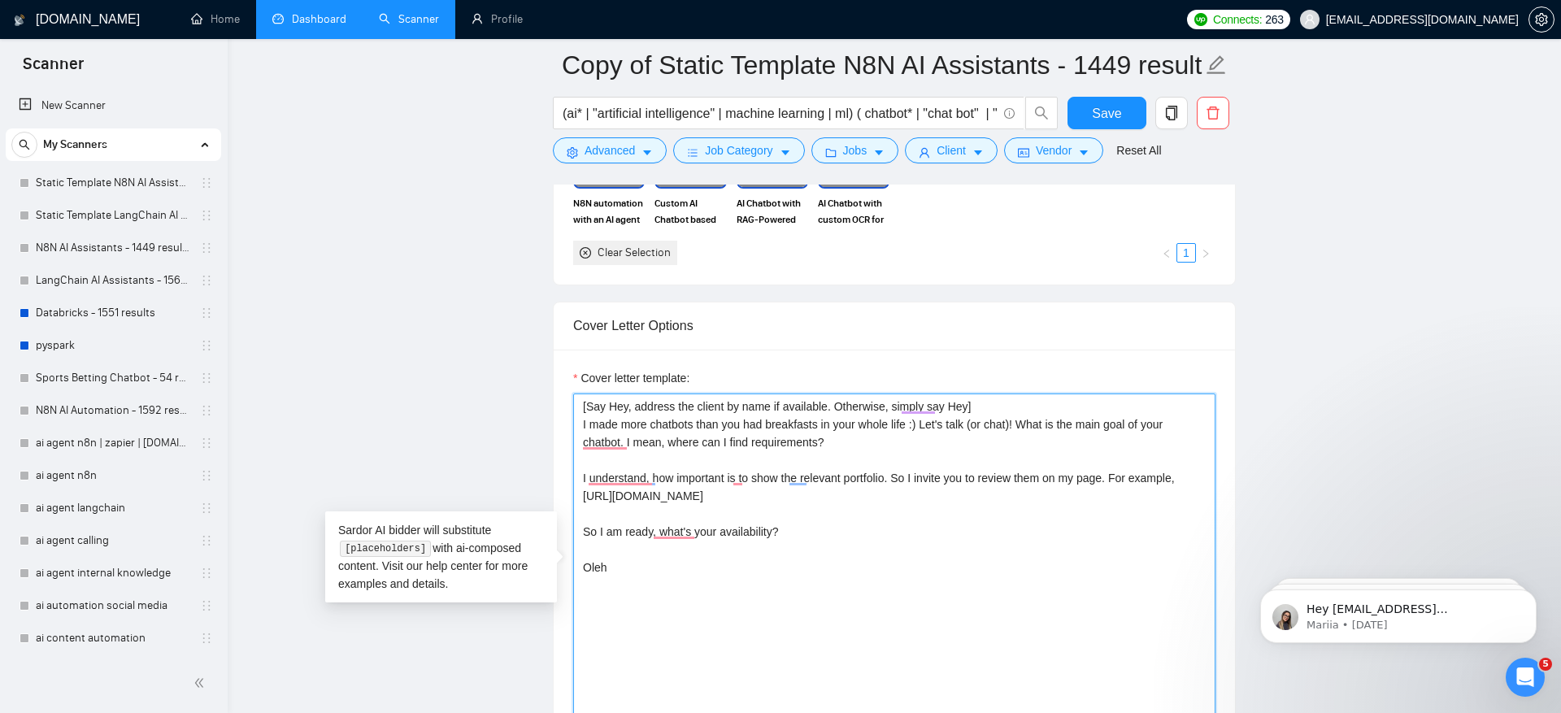
click at [577, 404] on textarea "[Say Hey, address the client by name if available. Otherwise, simply say Hey] I…" at bounding box center [894, 576] width 642 height 366
paste textarea "🤖"
click at [891, 472] on textarea "🤖[Say Hey, address the client by name if available. Otherwise, simply say Hey] …" at bounding box center [894, 576] width 642 height 366
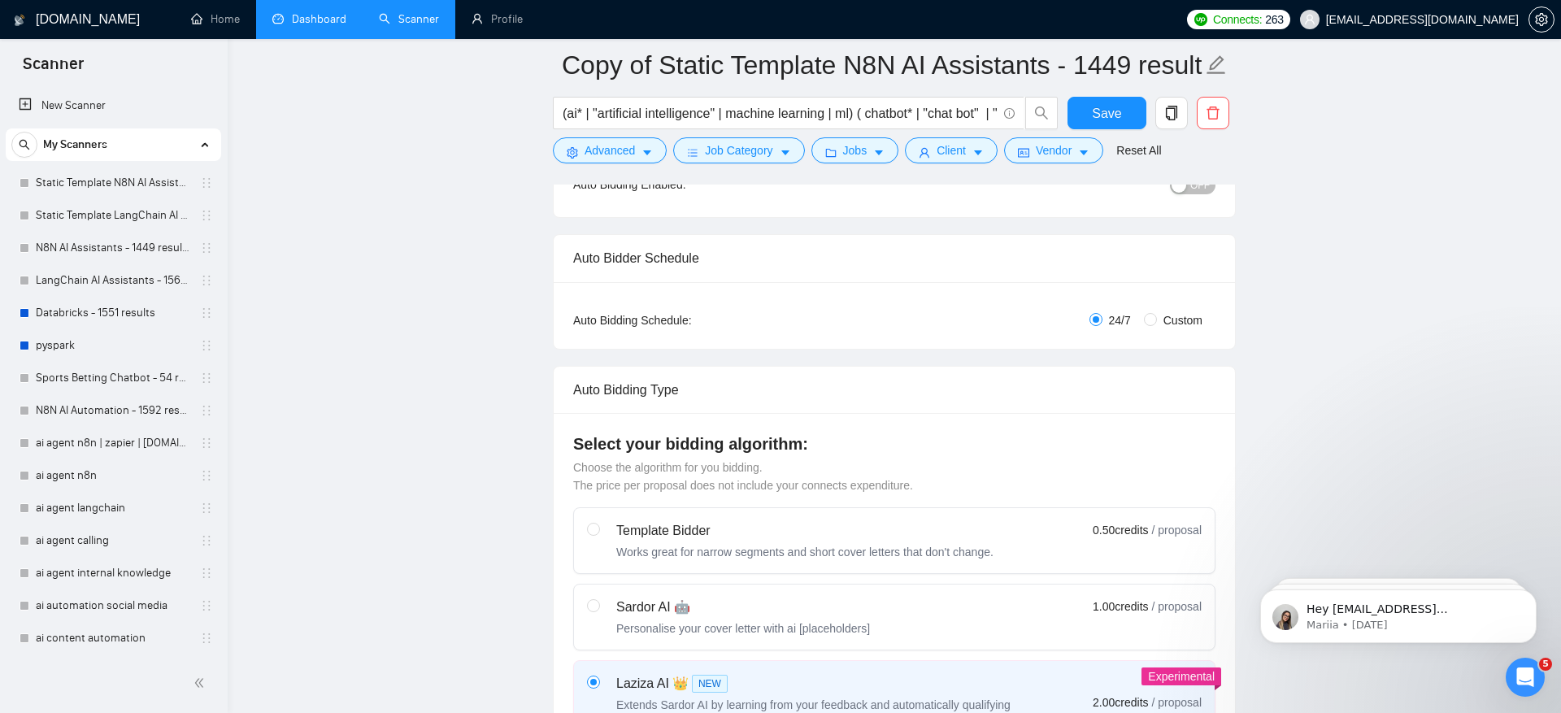
scroll to position [0, 0]
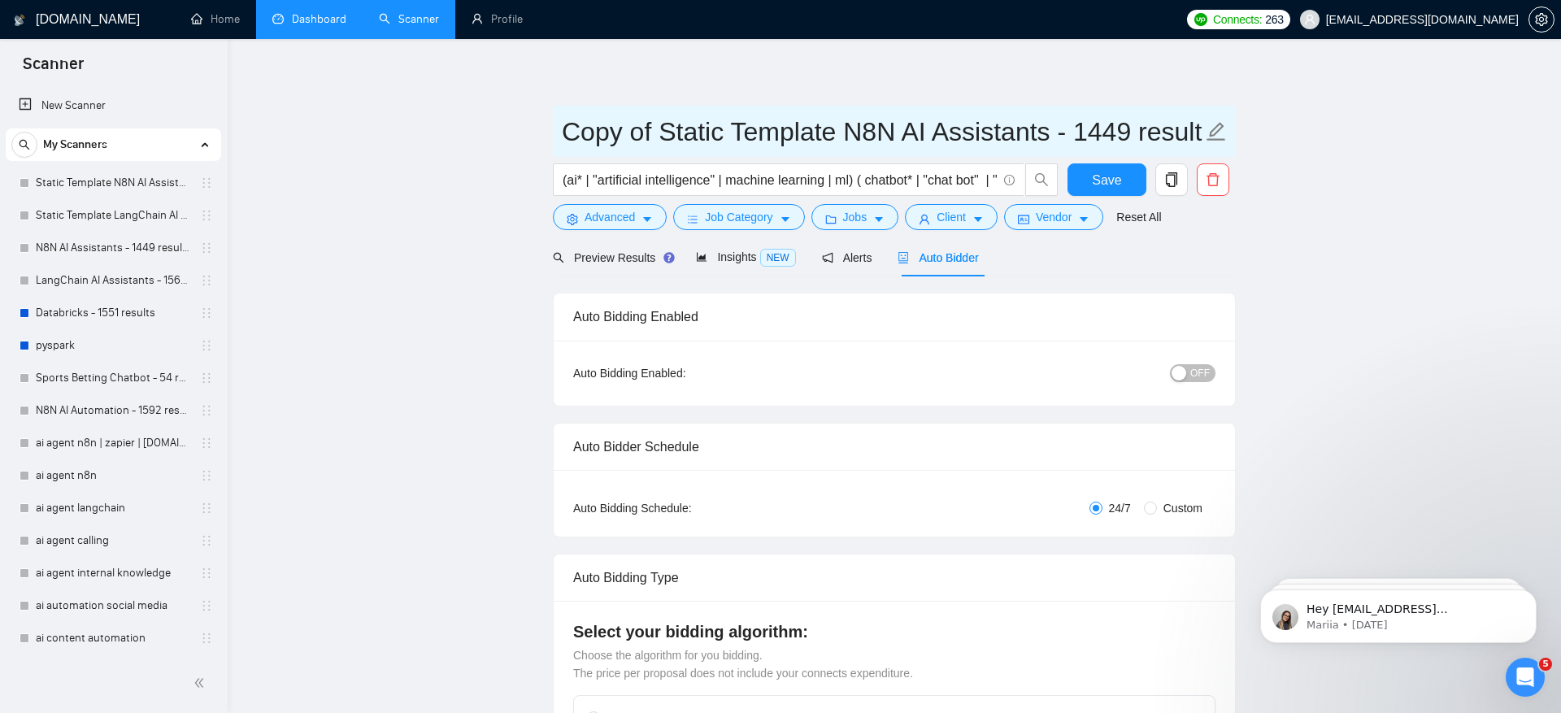
type textarea "🤖[Say Hey, address the client by name if available. Otherwise, simply say Hey] …"
click at [626, 125] on input "Copy of Static Template N8N AI Assistants - 1449 results" at bounding box center [882, 131] width 641 height 41
type input "tam chatbot + use laziza(teach)"
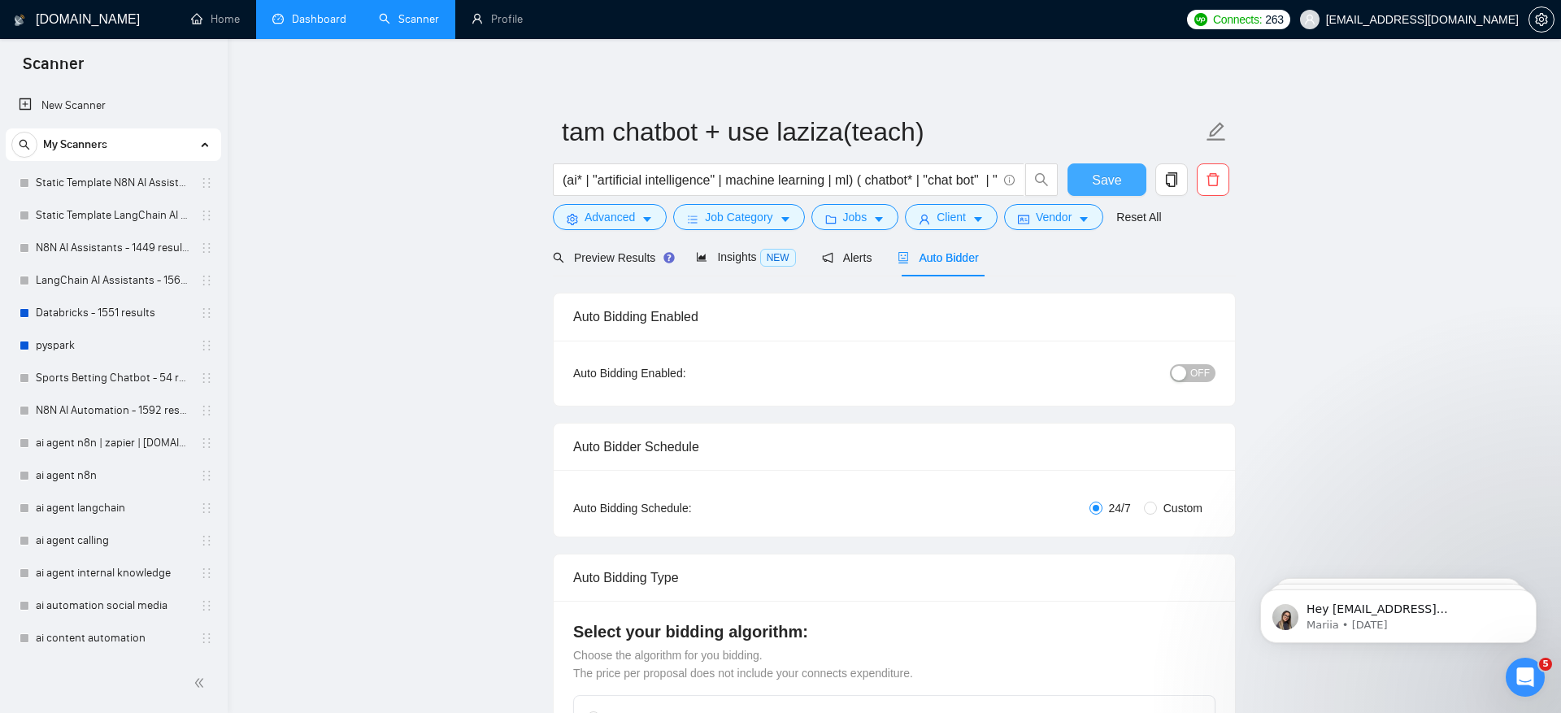
click at [1122, 176] on button "Save" at bounding box center [1106, 179] width 79 height 33
